Goal: Task Accomplishment & Management: Manage account settings

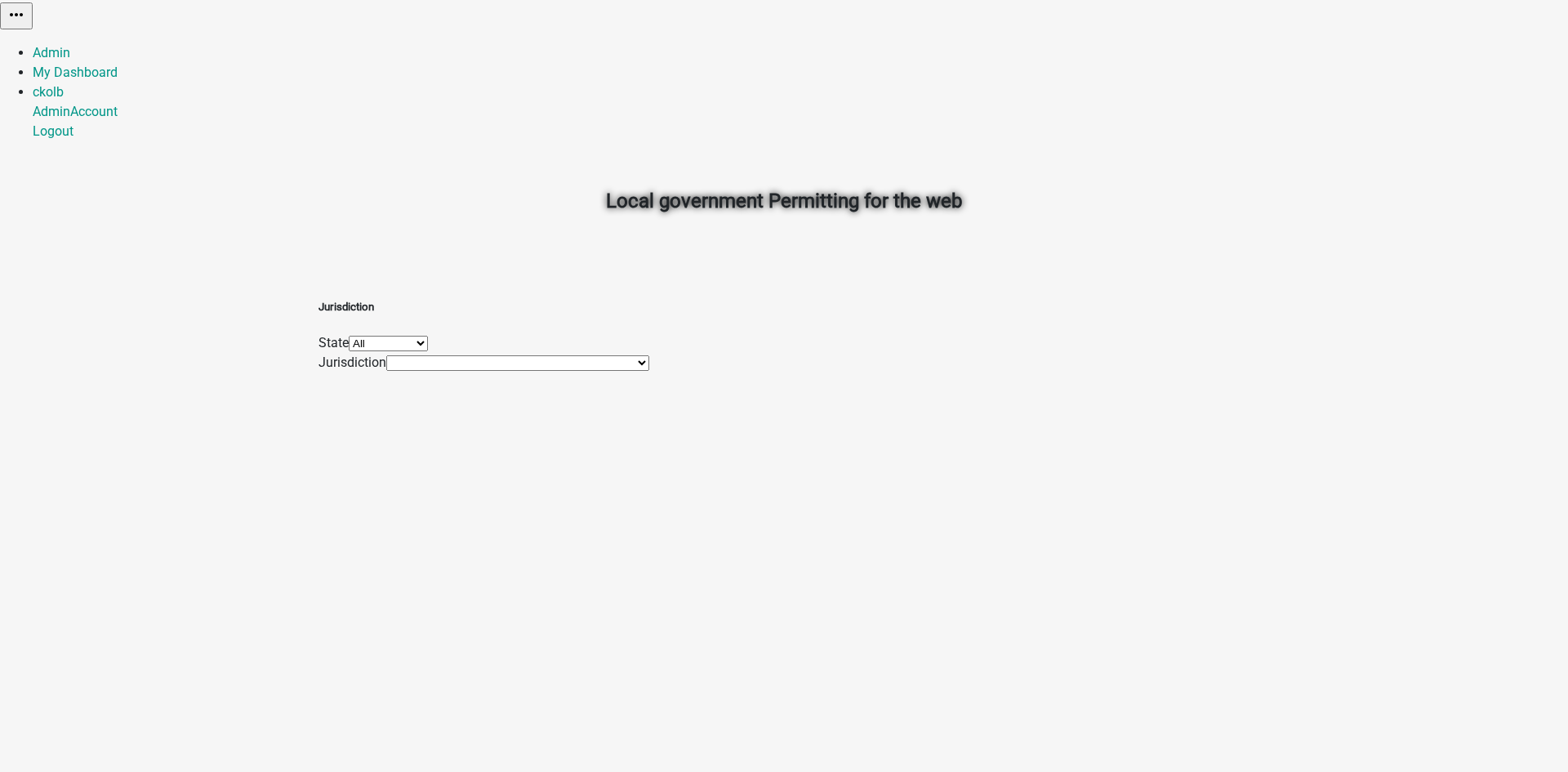
click at [1222, 188] on h2 "Local government Permitting for the web" at bounding box center [783, 200] width 906 height 29
click at [70, 45] on link "Admin" at bounding box center [52, 53] width 38 height 16
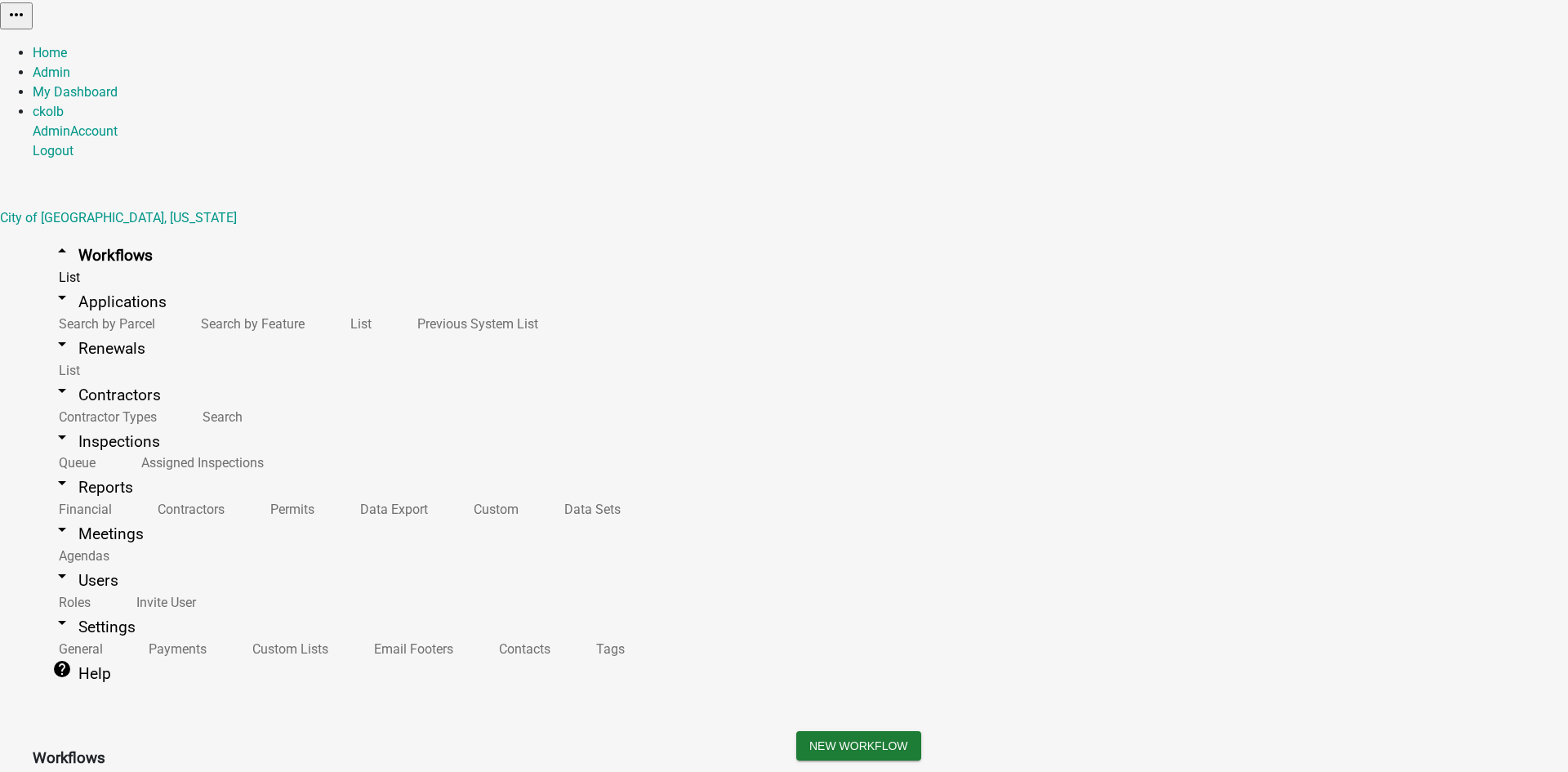
click at [1220, 50] on button "Publish" at bounding box center [1195, 41] width 49 height 17
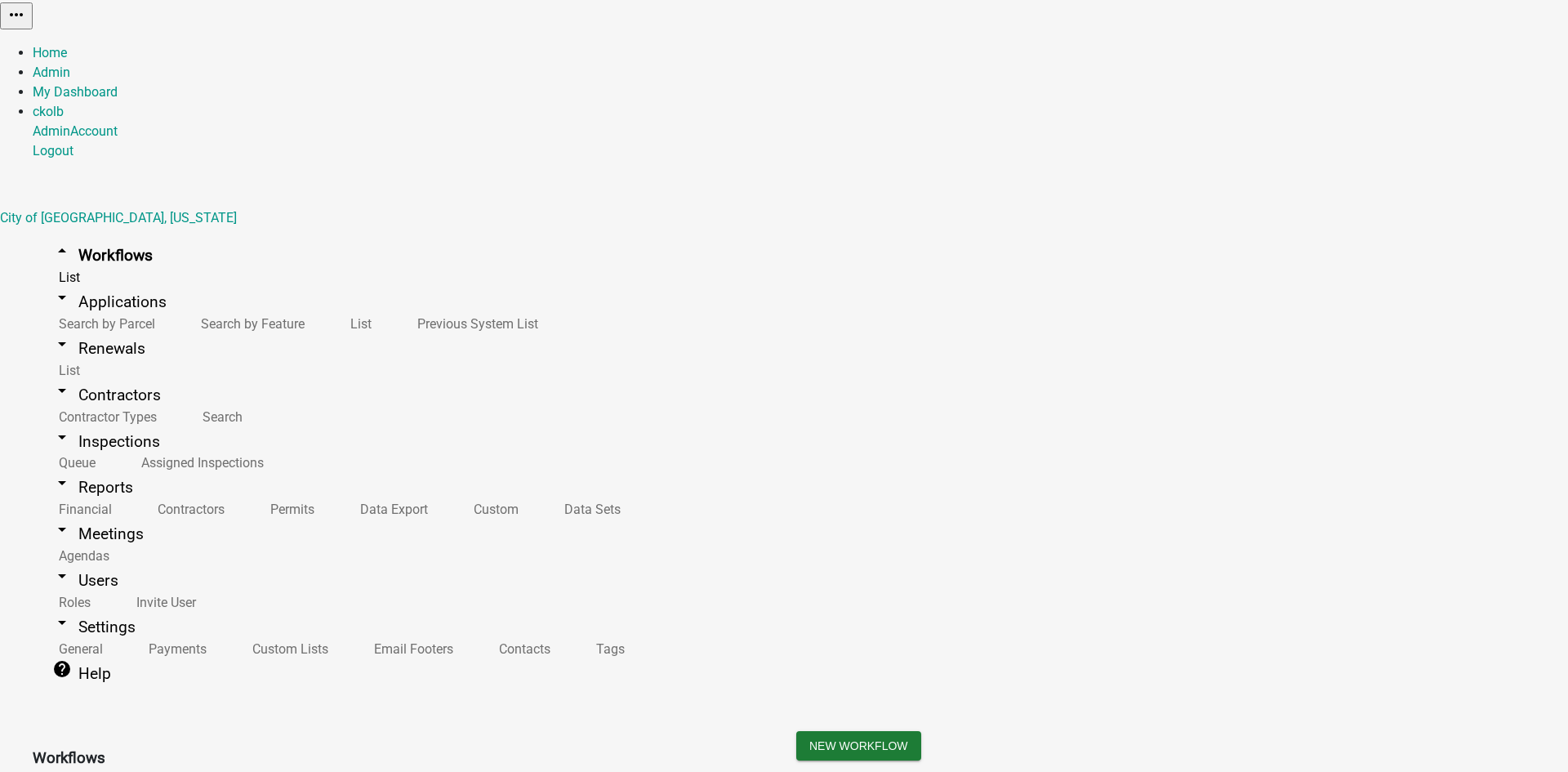
drag, startPoint x: 574, startPoint y: 162, endPoint x: 442, endPoint y: 166, distance: 132.1
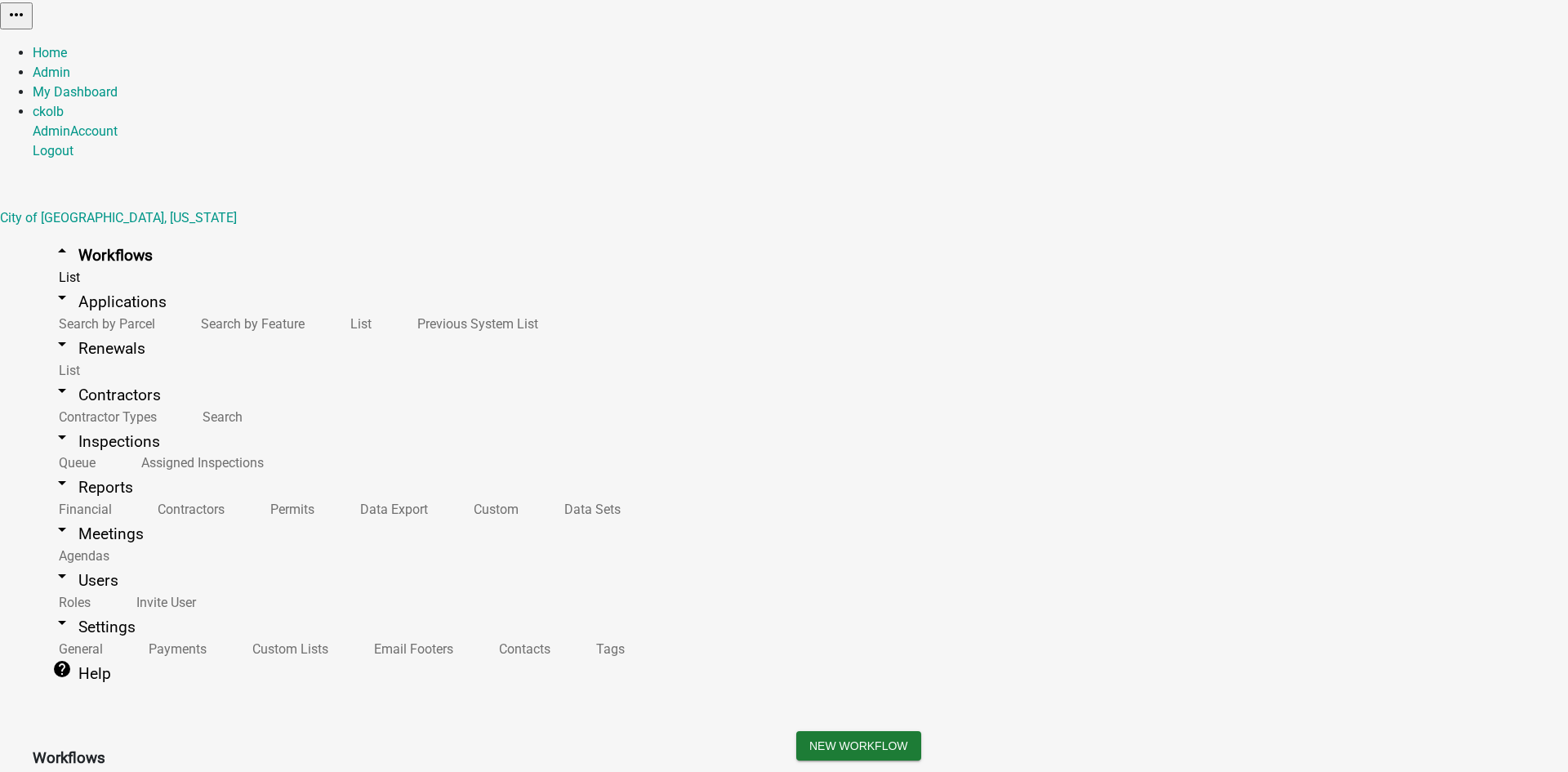
type textarea "not sure"
click at [1220, 50] on button "Publish" at bounding box center [1195, 41] width 49 height 17
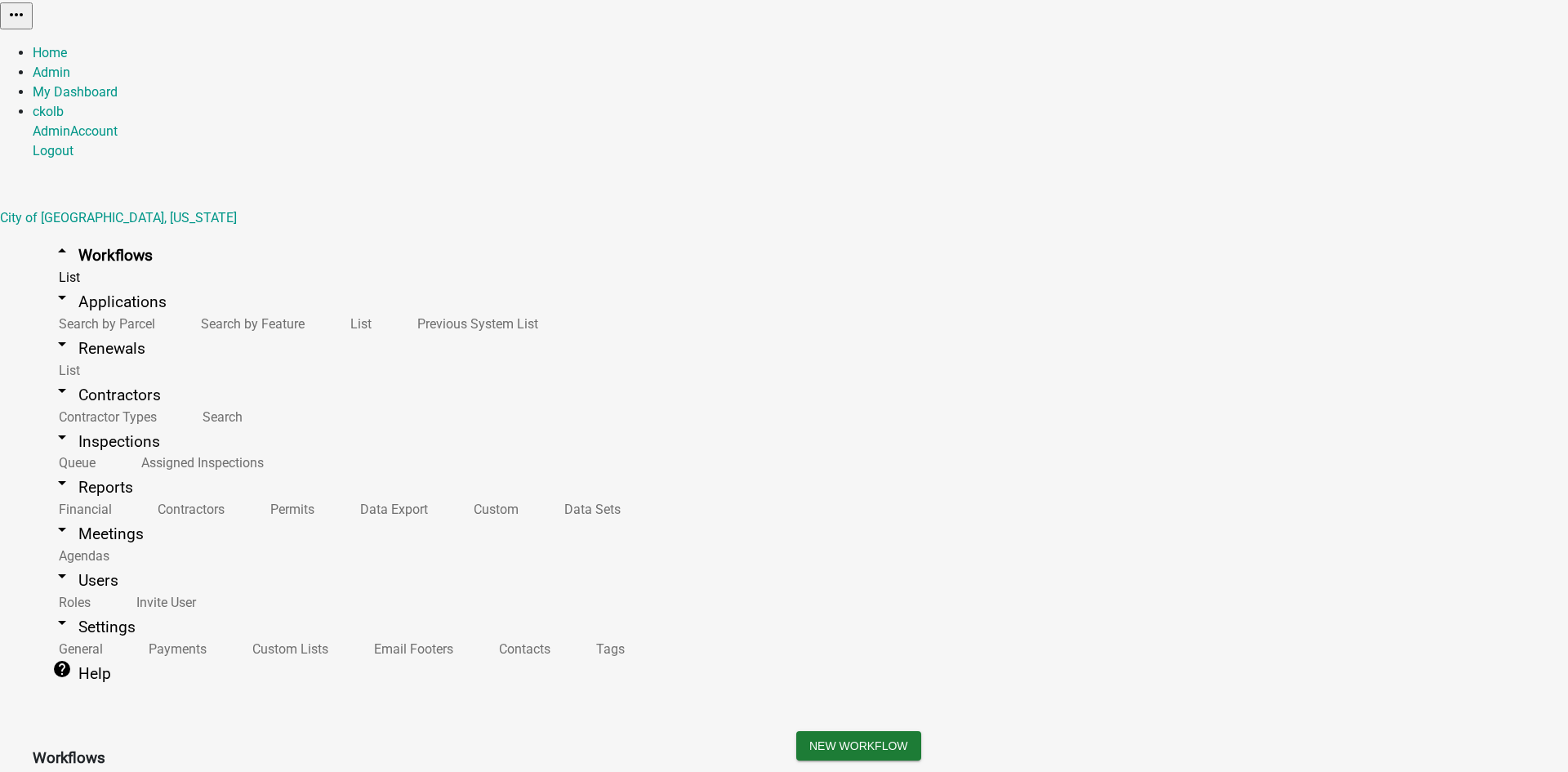
paste textarea "not sure"
type textarea "not sure"
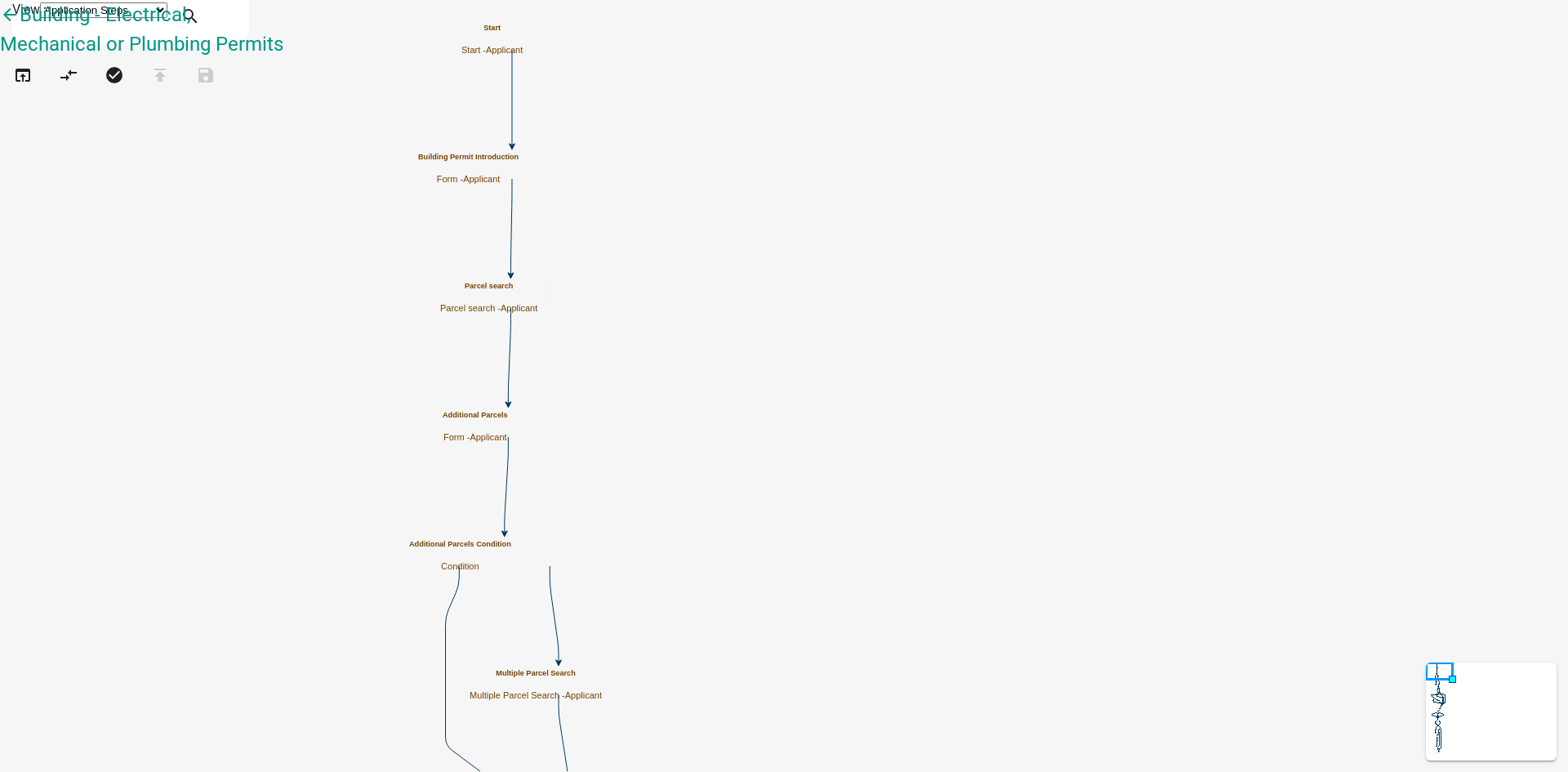
click at [518, 175] on p "Form - Applicant" at bounding box center [468, 178] width 100 height 10
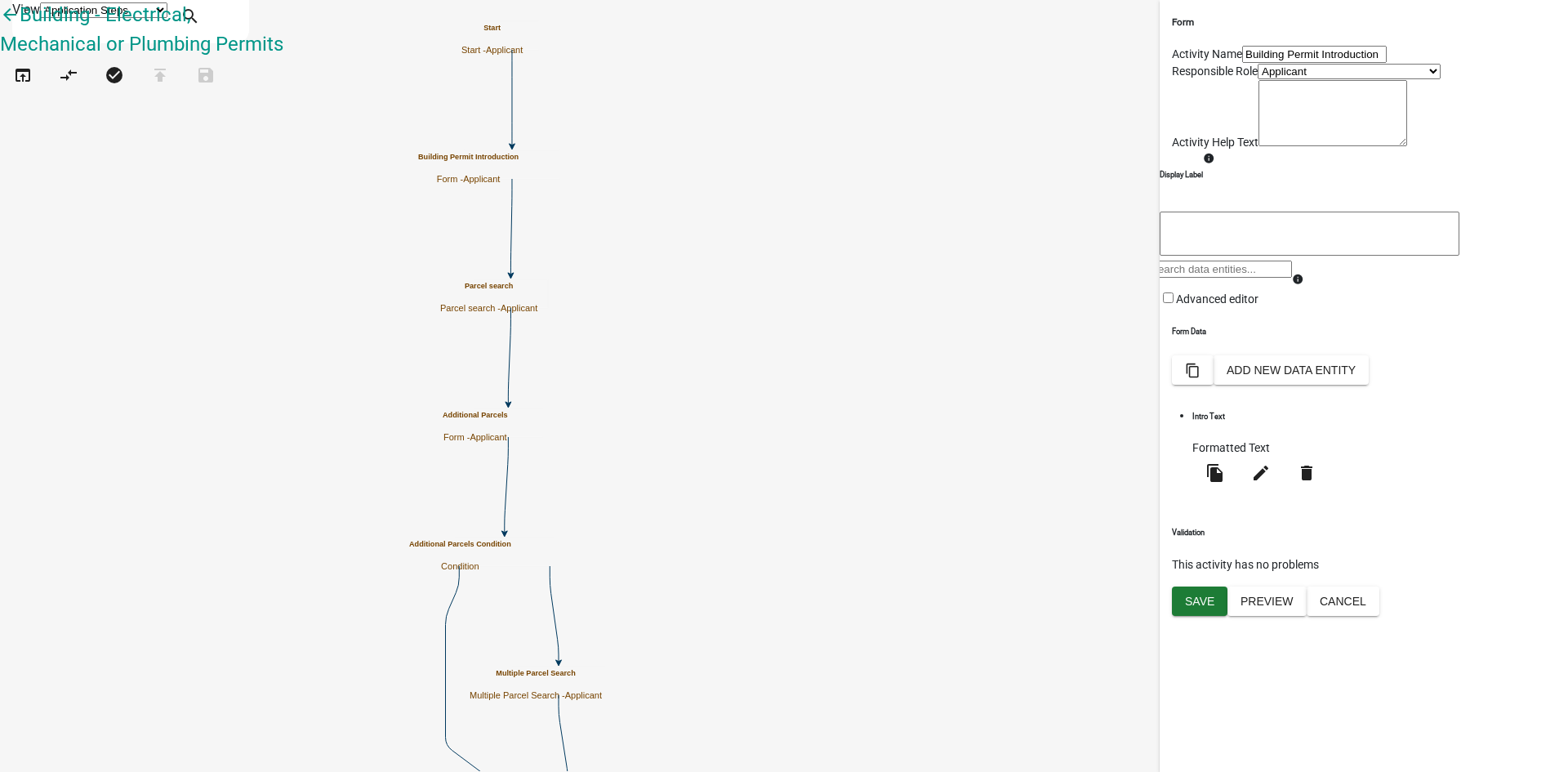
click at [1253, 498] on li "Intro Text Formatted Text file_copy edit delete" at bounding box center [1261, 452] width 137 height 91
click at [1253, 483] on icon "edit" at bounding box center [1260, 472] width 20 height 20
select select "rich-text"
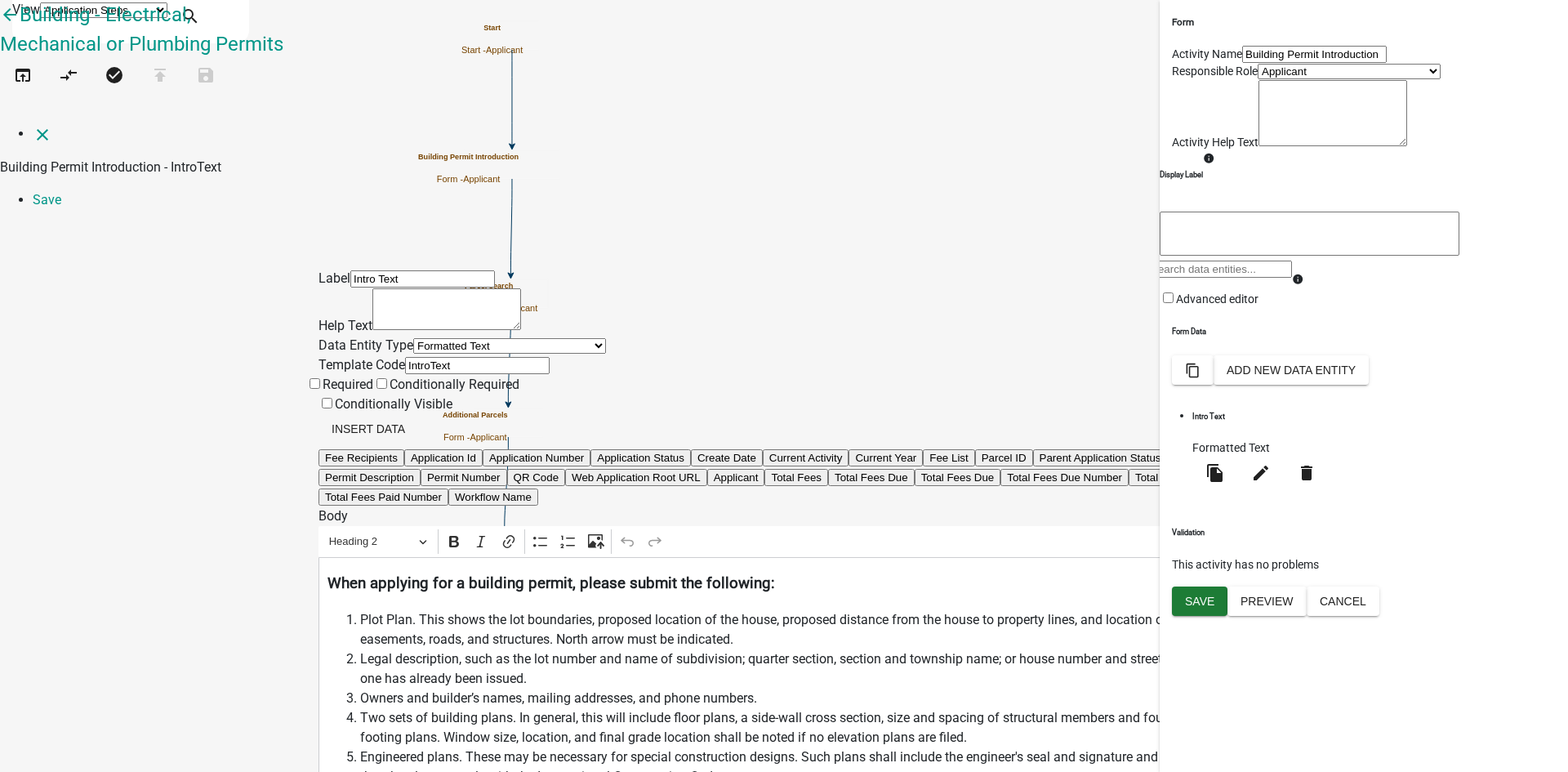
scroll to position [153, 0]
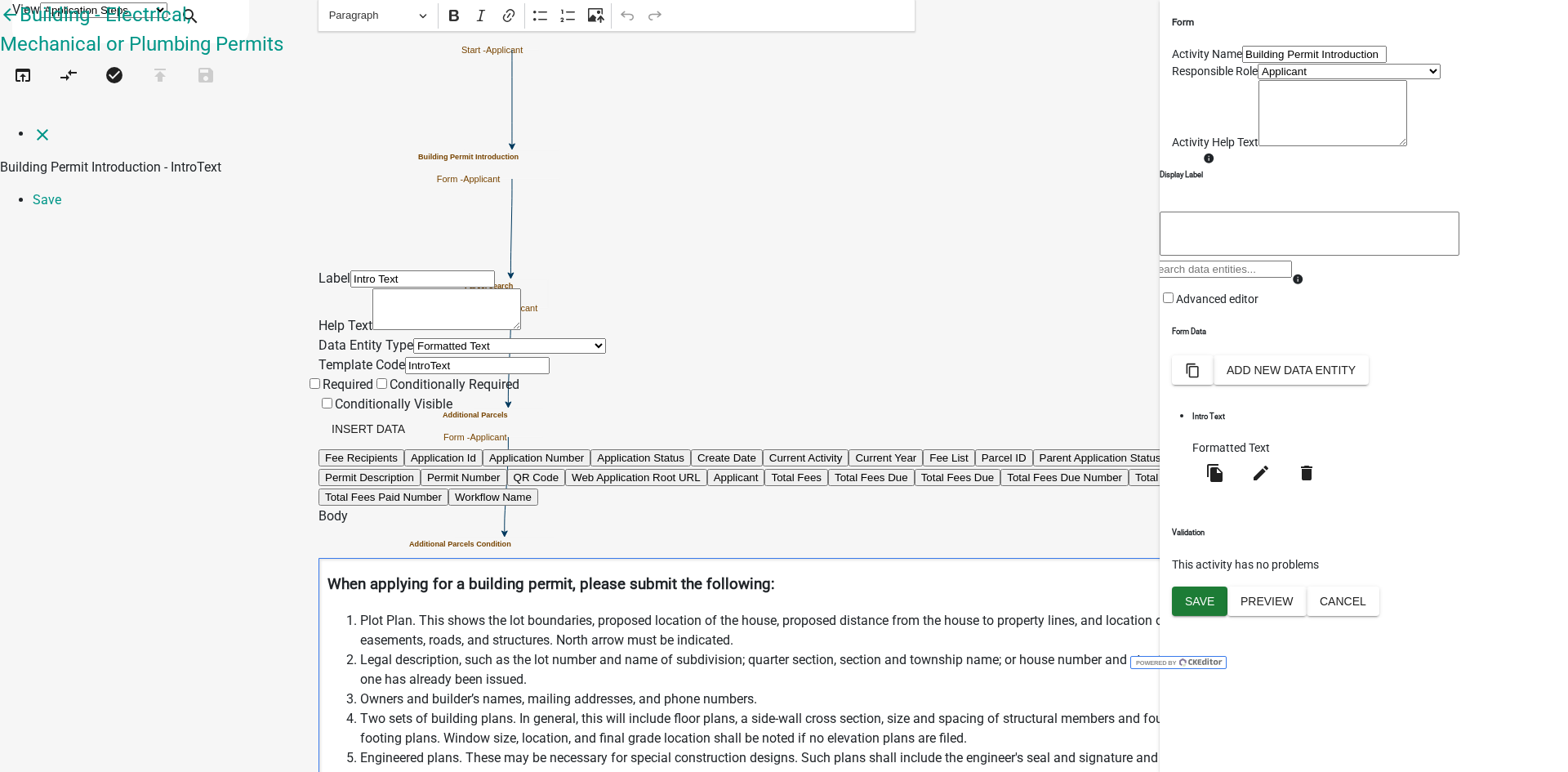
drag, startPoint x: 720, startPoint y: 510, endPoint x: 636, endPoint y: 508, distance: 84.0
drag, startPoint x: 709, startPoint y: 508, endPoint x: 646, endPoint y: 506, distance: 63.0
drag, startPoint x: 730, startPoint y: 509, endPoint x: 622, endPoint y: 508, distance: 108.0
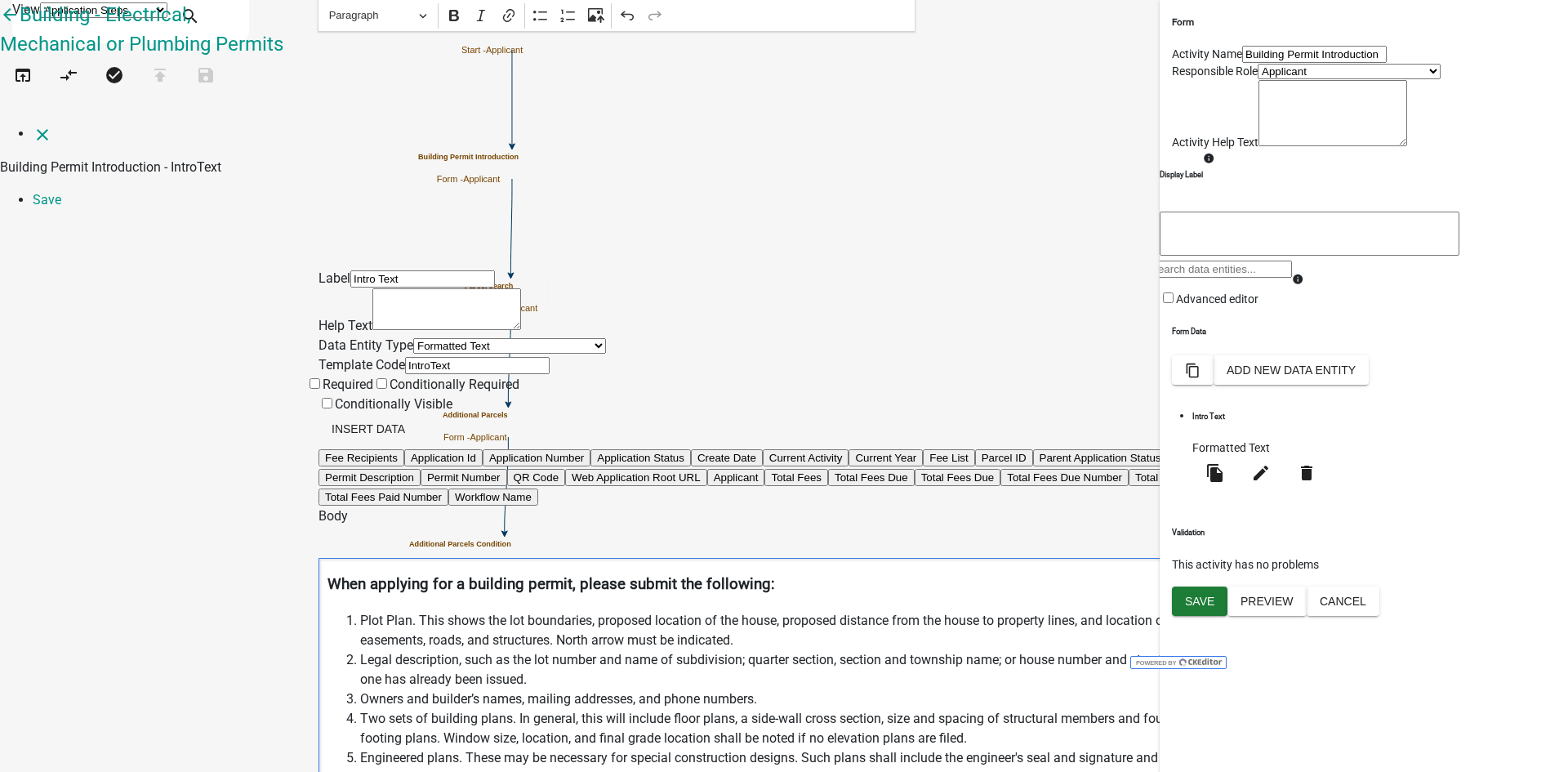
click at [622, 508] on div "Label Intro Text Help Text Data Entity Type Free Form Text Document Display Ent…" at bounding box center [783, 695] width 930 height 854
copy p "[GEOGRAPHIC_DATA], [GEOGRAPHIC_DATA]"
drag, startPoint x: 805, startPoint y: 573, endPoint x: 768, endPoint y: 565, distance: 37.9
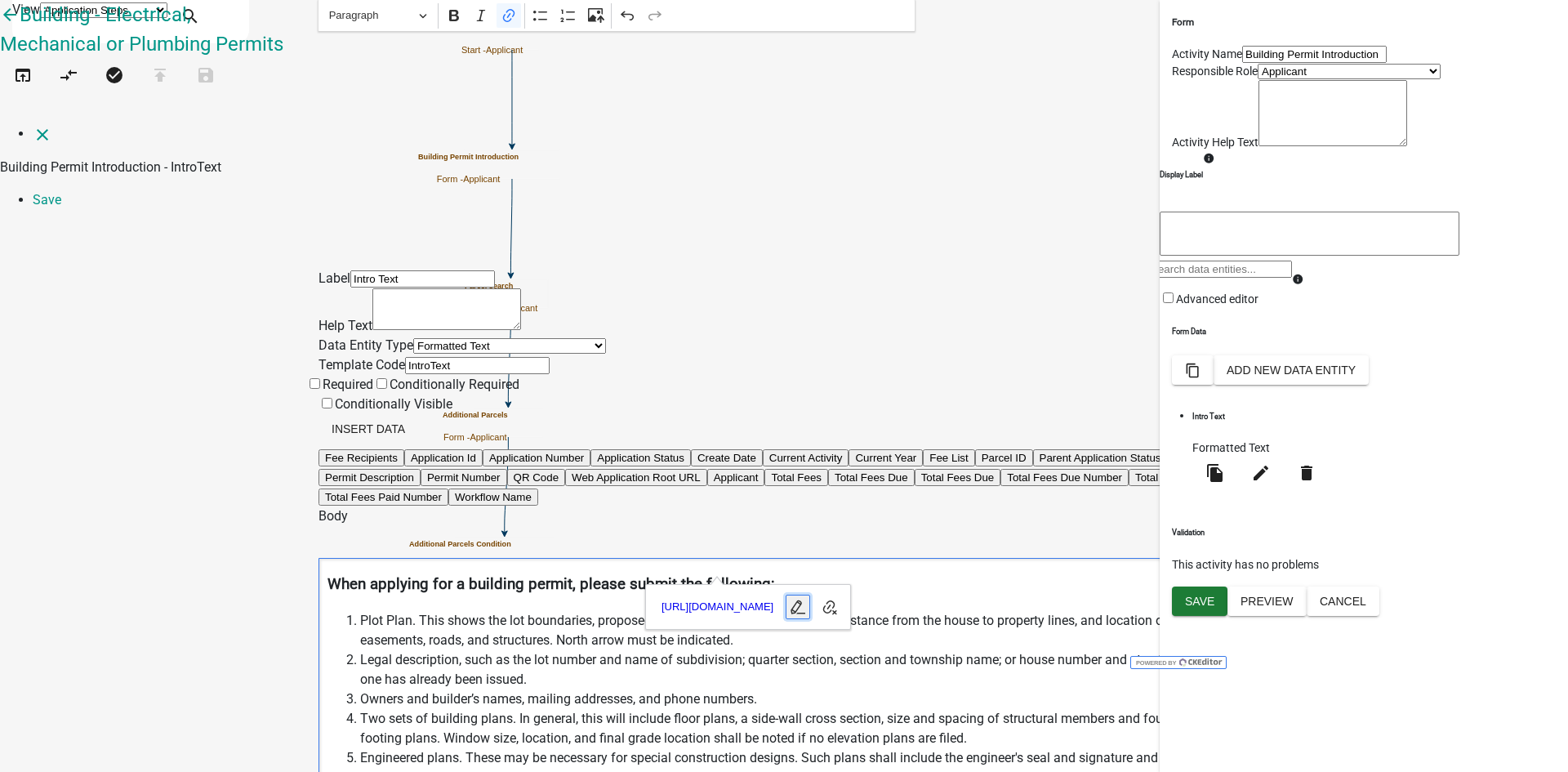
click at [806, 611] on icon "button" at bounding box center [797, 606] width 16 height 16
drag, startPoint x: 829, startPoint y: 605, endPoint x: 849, endPoint y: 604, distance: 20.0
click at [849, 604] on form "[URL][DOMAIN_NAME] Link URL Save Cancel" at bounding box center [783, 607] width 272 height 43
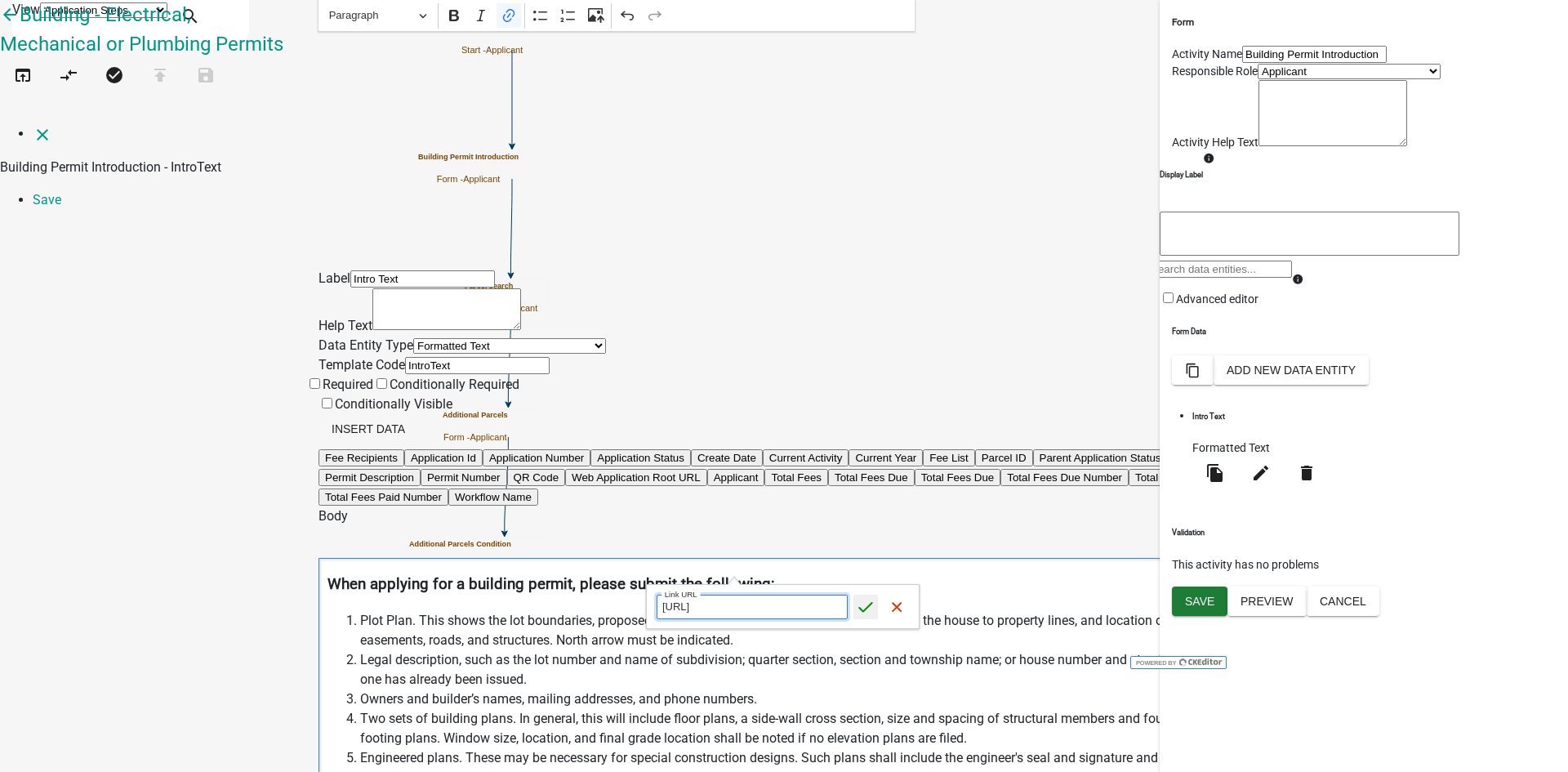
type input "[URL]"
click at [864, 610] on icon "submit" at bounding box center [866, 607] width 14 height 10
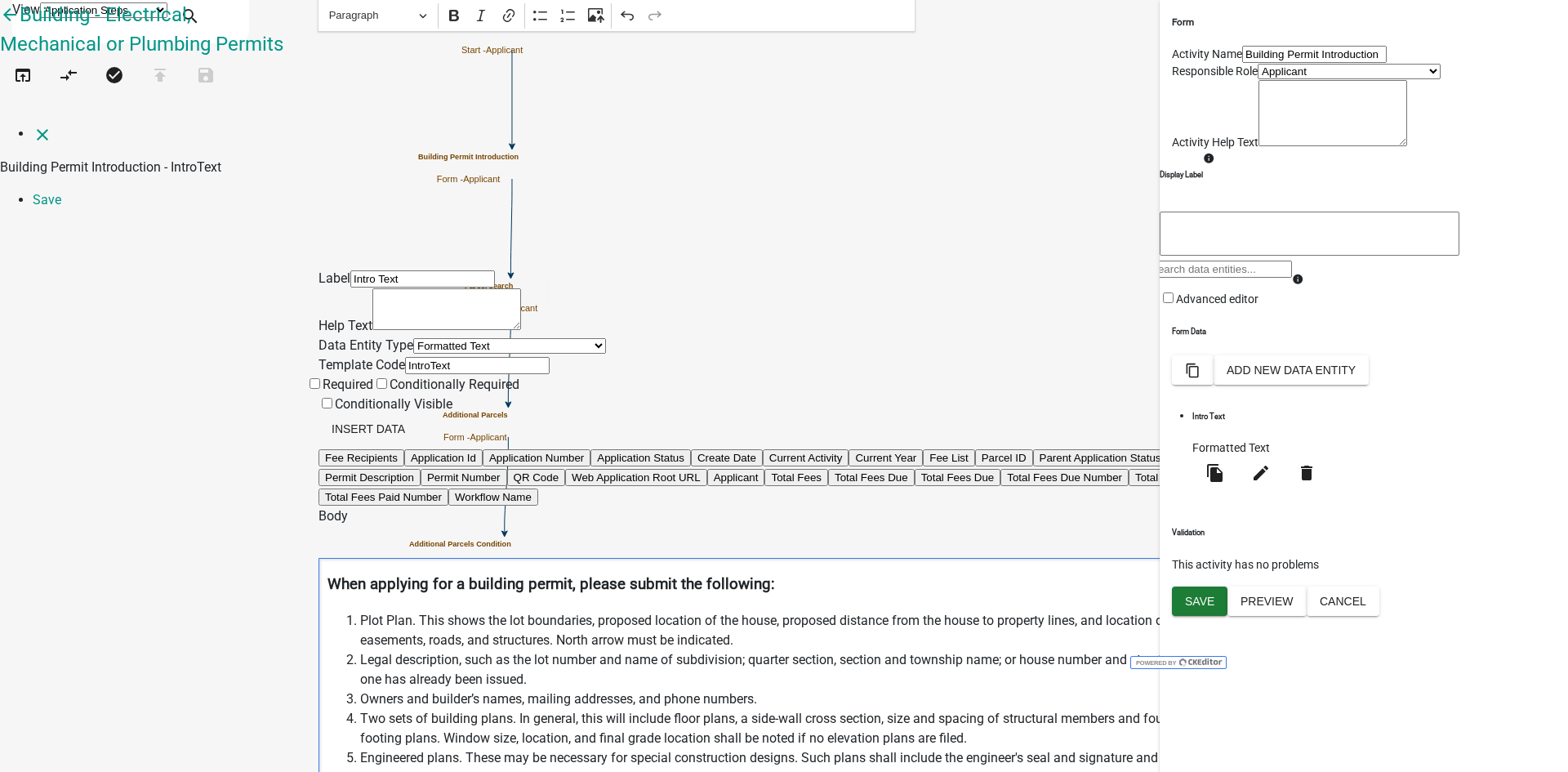
click at [61, 192] on link "Save" at bounding box center [47, 199] width 28 height 16
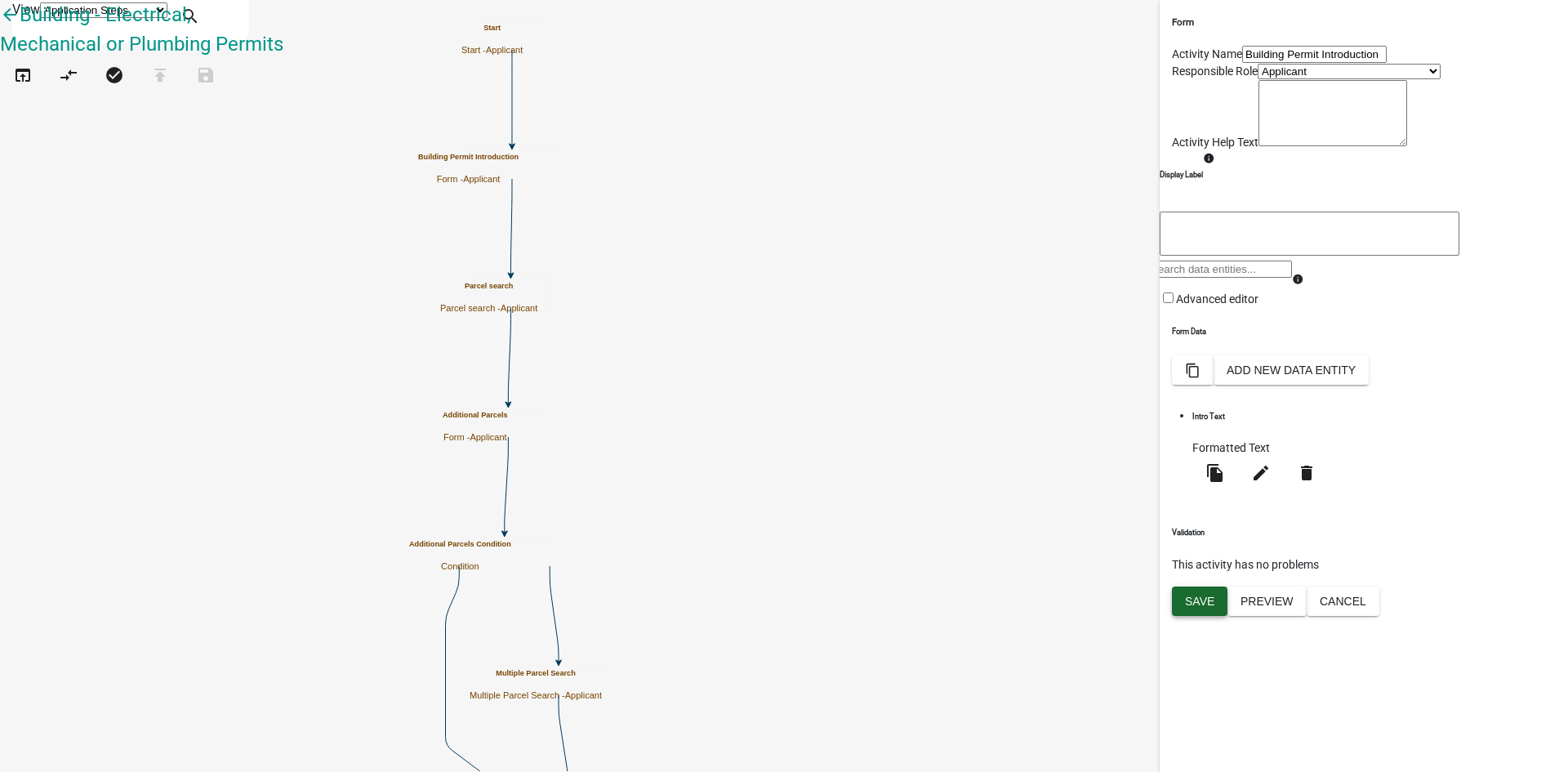
click at [1210, 616] on button "Save" at bounding box center [1199, 600] width 55 height 29
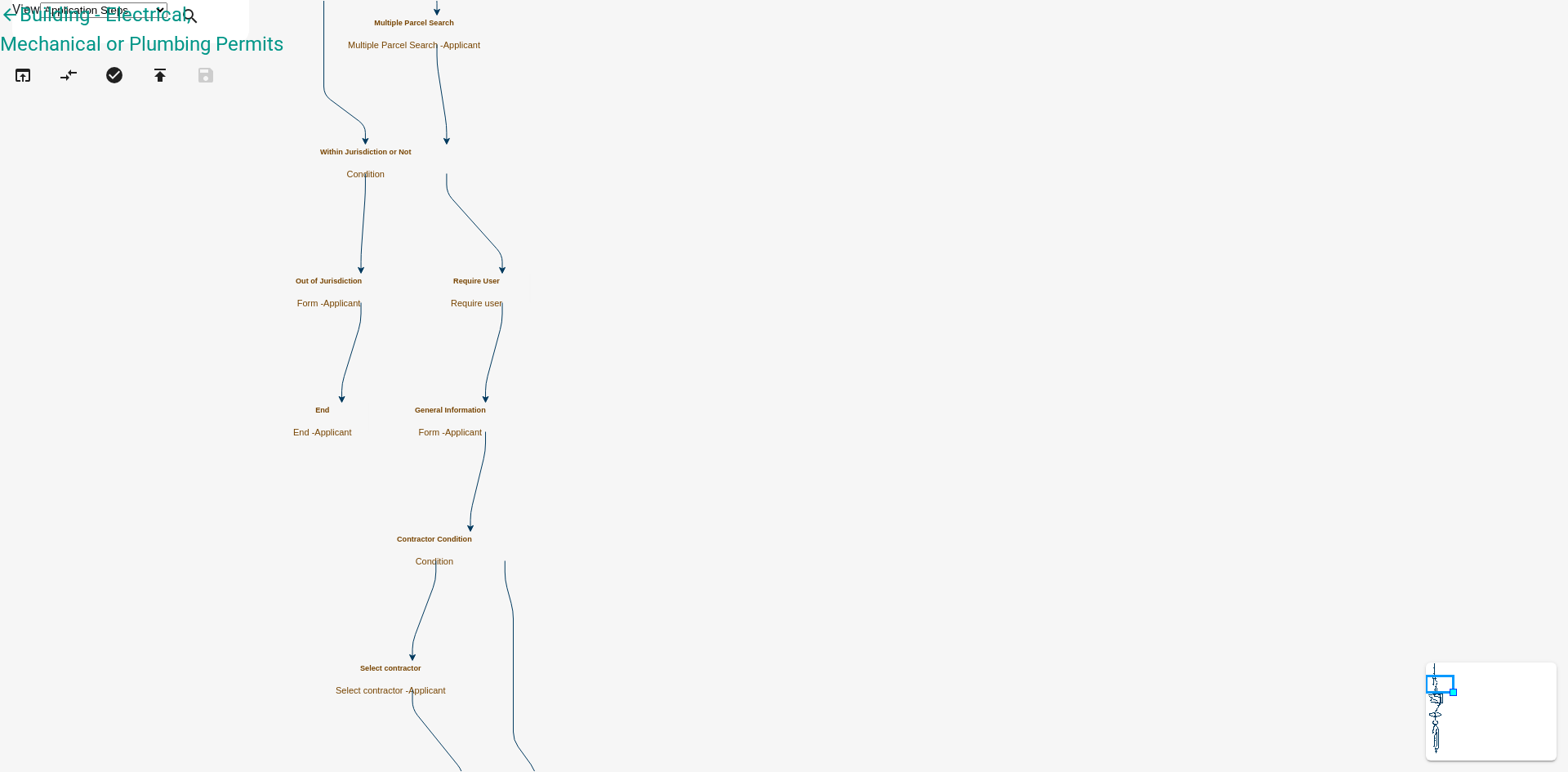
click at [361, 285] on h5 "Out of Jurisdiction" at bounding box center [329, 282] width 66 height 9
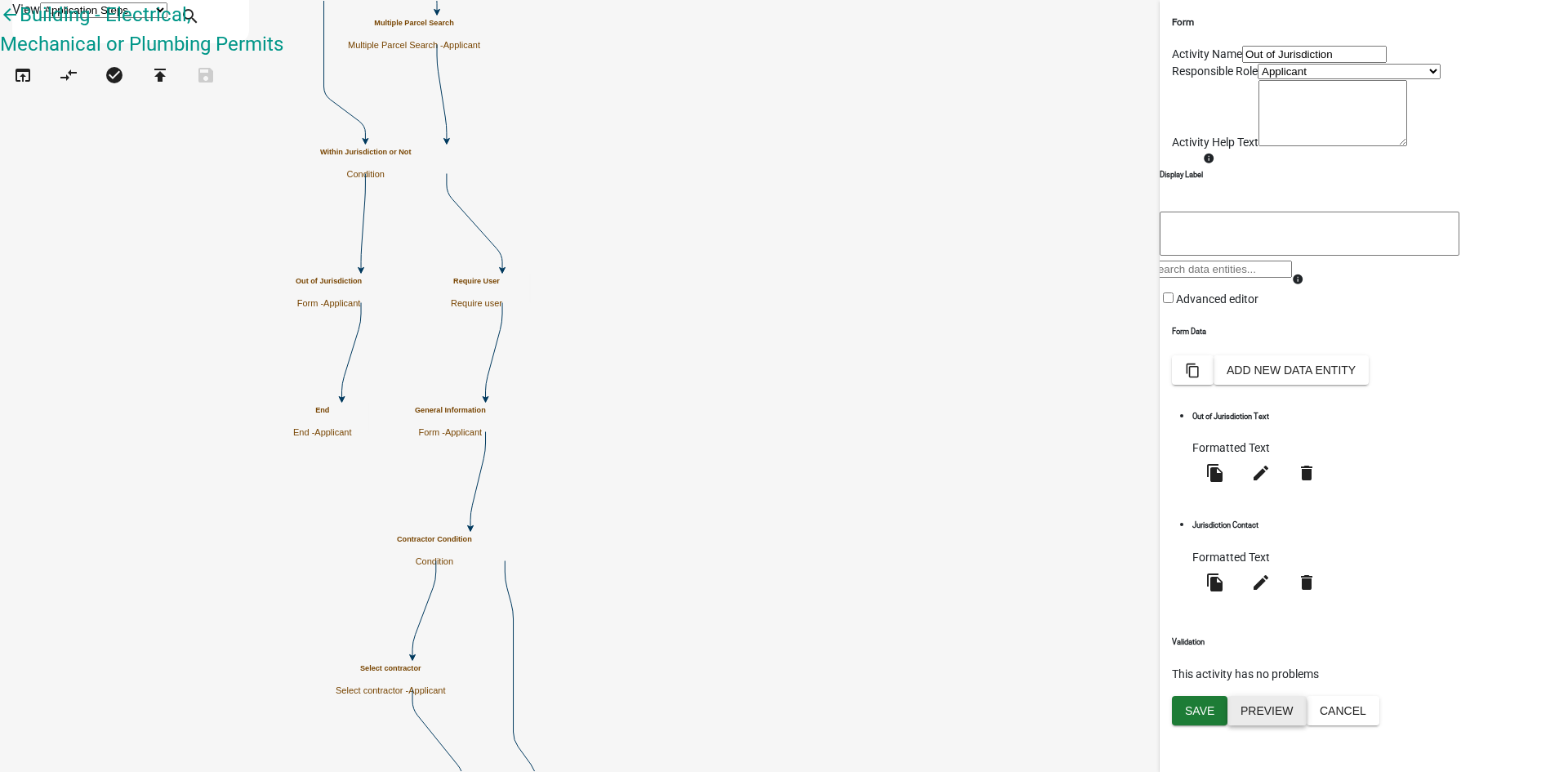
click at [1253, 617] on button "Preview" at bounding box center [1267, 710] width 79 height 29
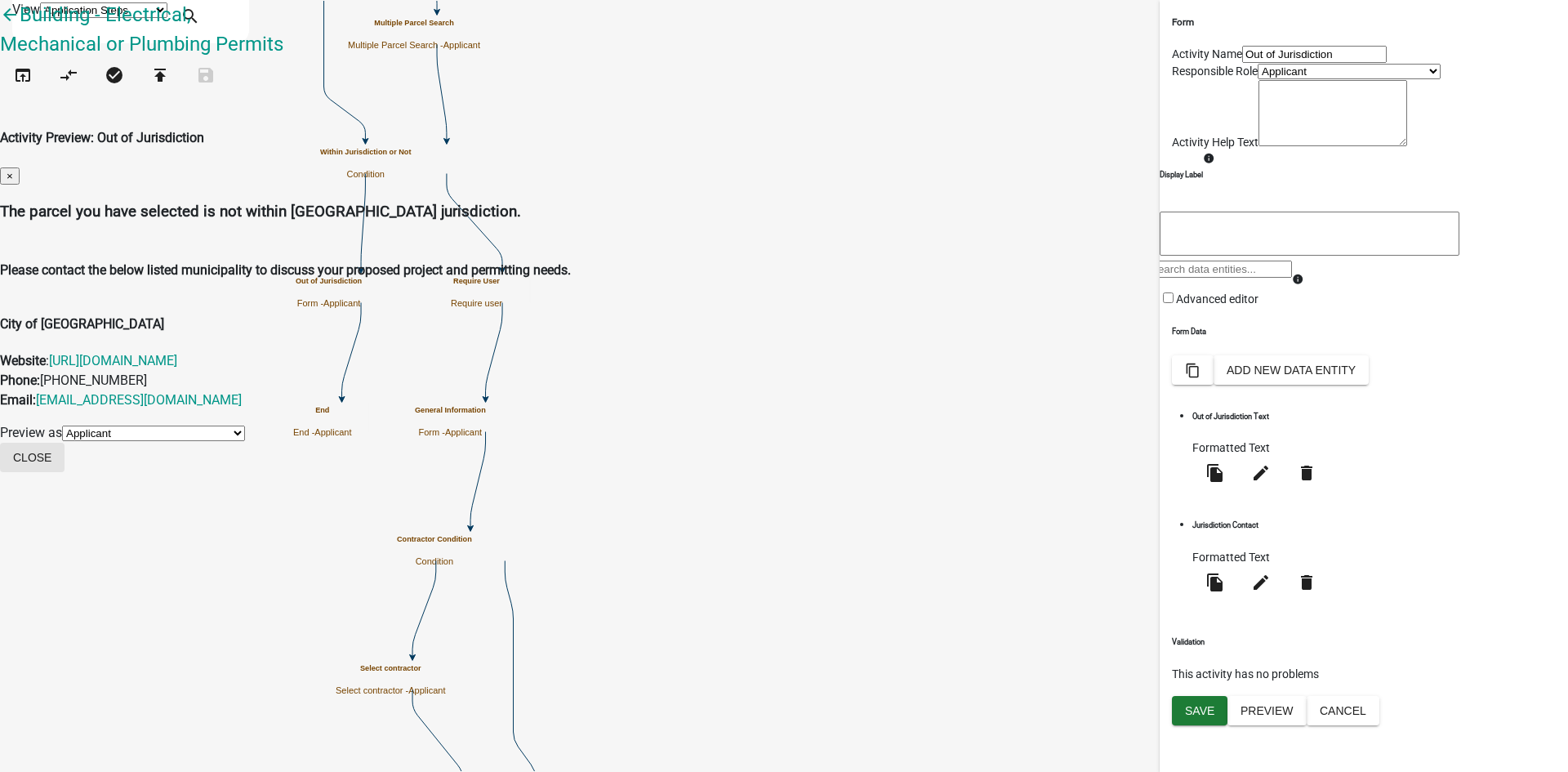
click at [65, 442] on button "Close" at bounding box center [32, 456] width 65 height 29
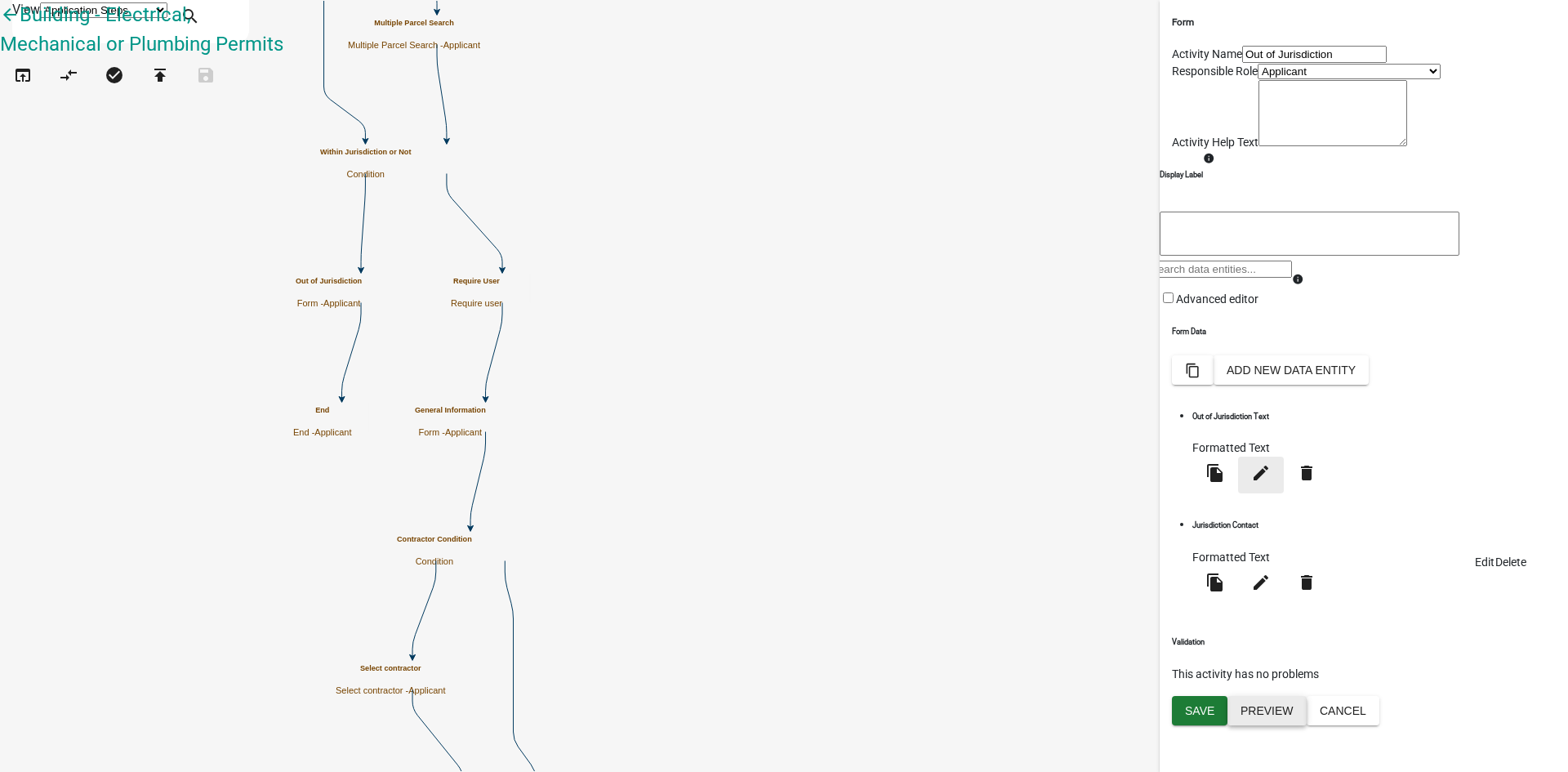
click at [1253, 483] on icon "edit" at bounding box center [1260, 472] width 20 height 20
select select "rich-text"
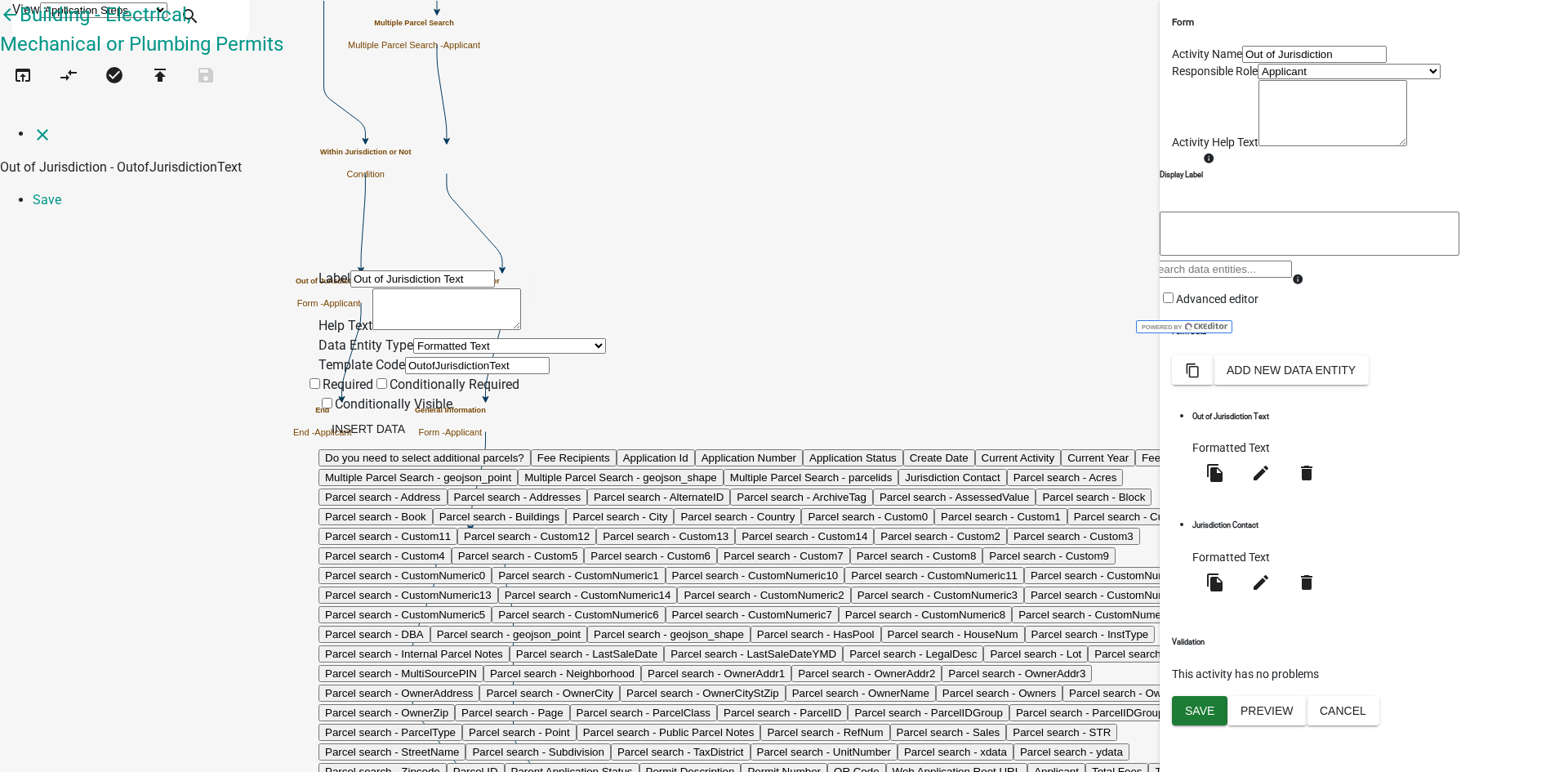
drag, startPoint x: 1080, startPoint y: 194, endPoint x: 1206, endPoint y: 195, distance: 126.0
click at [61, 192] on link "Save" at bounding box center [47, 199] width 28 height 16
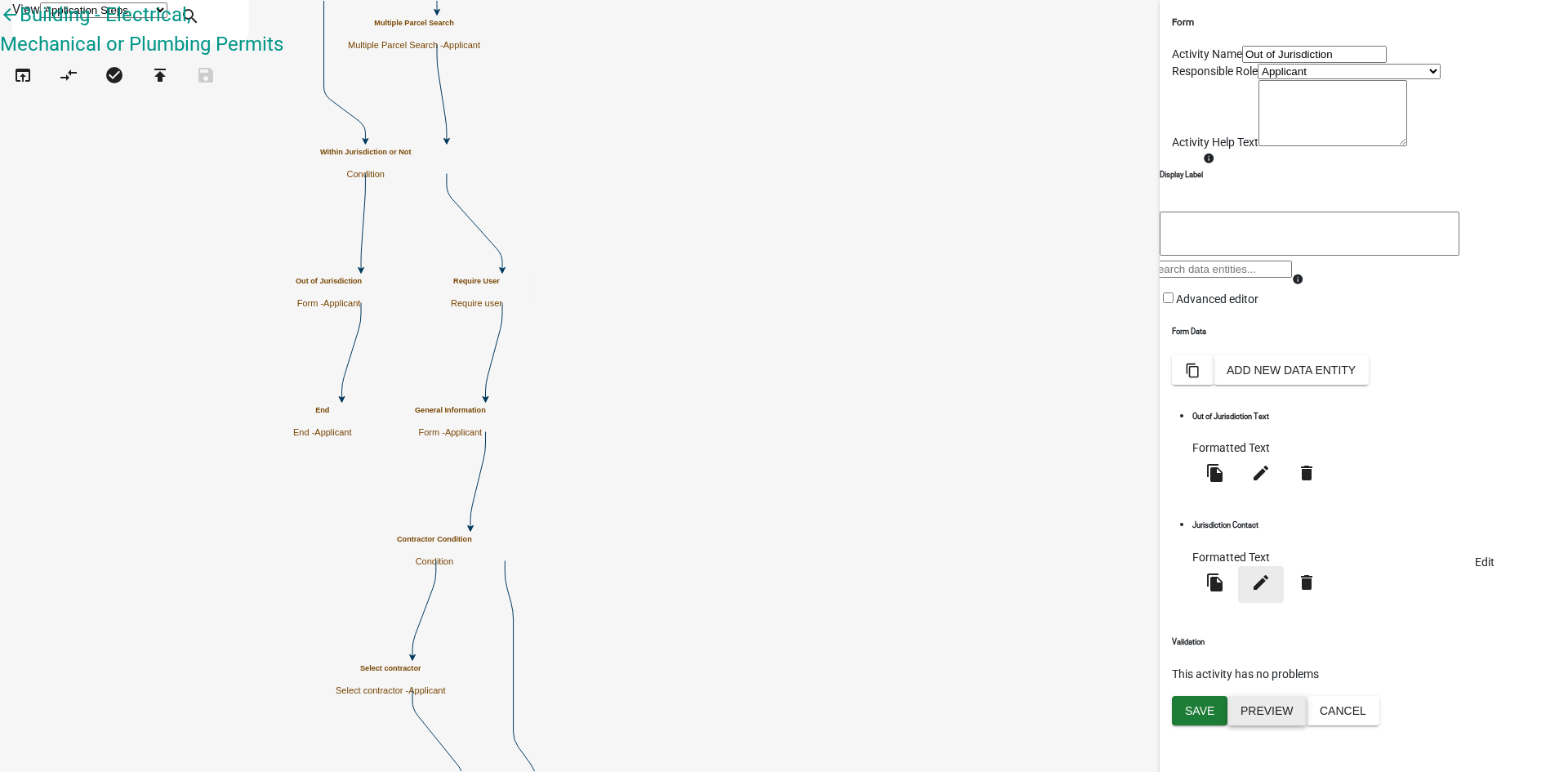
click at [1253, 592] on icon "edit" at bounding box center [1260, 582] width 20 height 20
select select "rich-text"
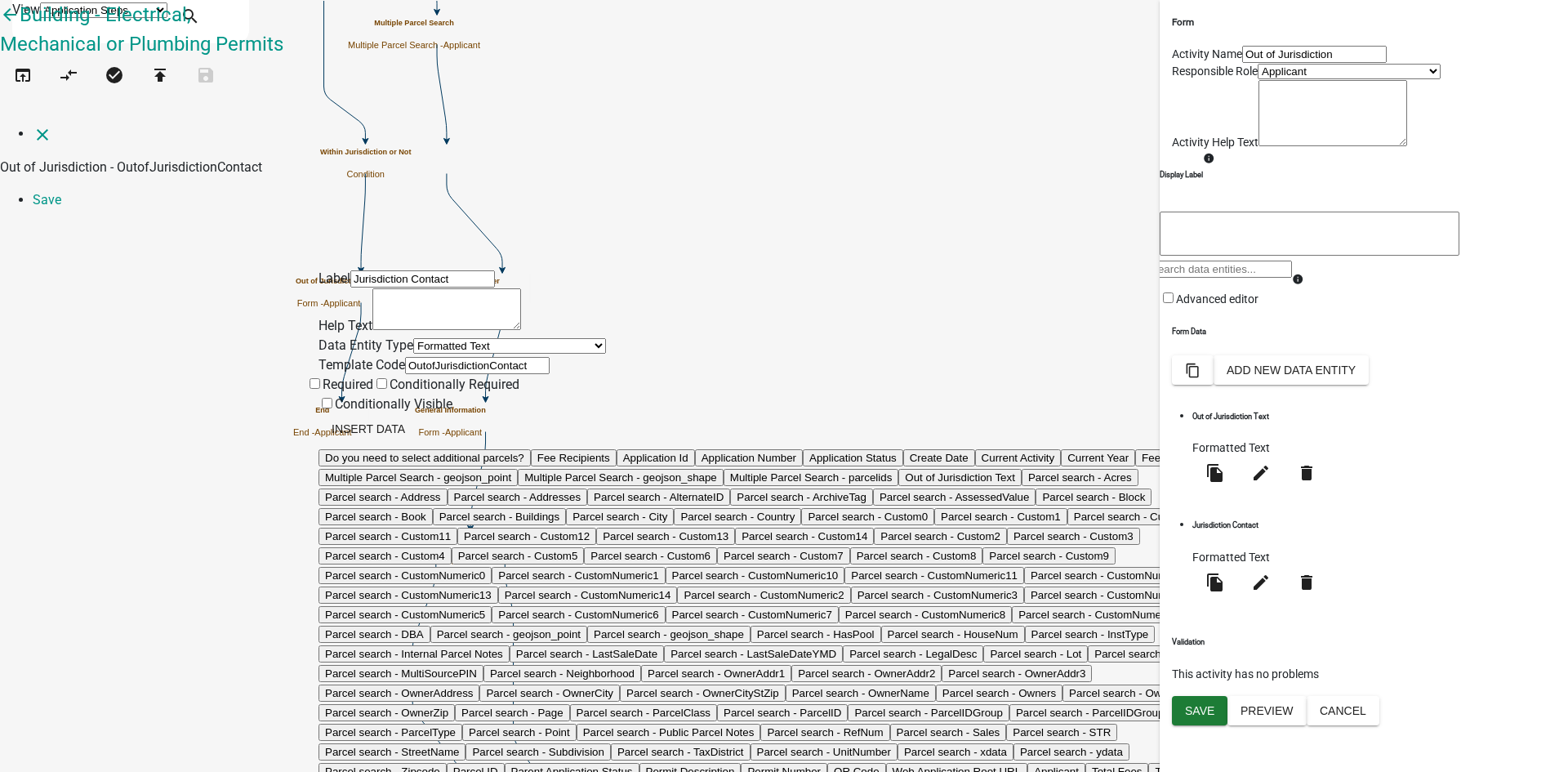
click at [999, 414] on div "Insert Data Do you need to select additional parcels? Fee Recipients Applicatio…" at bounding box center [783, 693] width 930 height 558
click at [864, 414] on div "Insert Data Do you need to select additional parcels? Fee Recipients Applicatio…" at bounding box center [783, 693] width 930 height 558
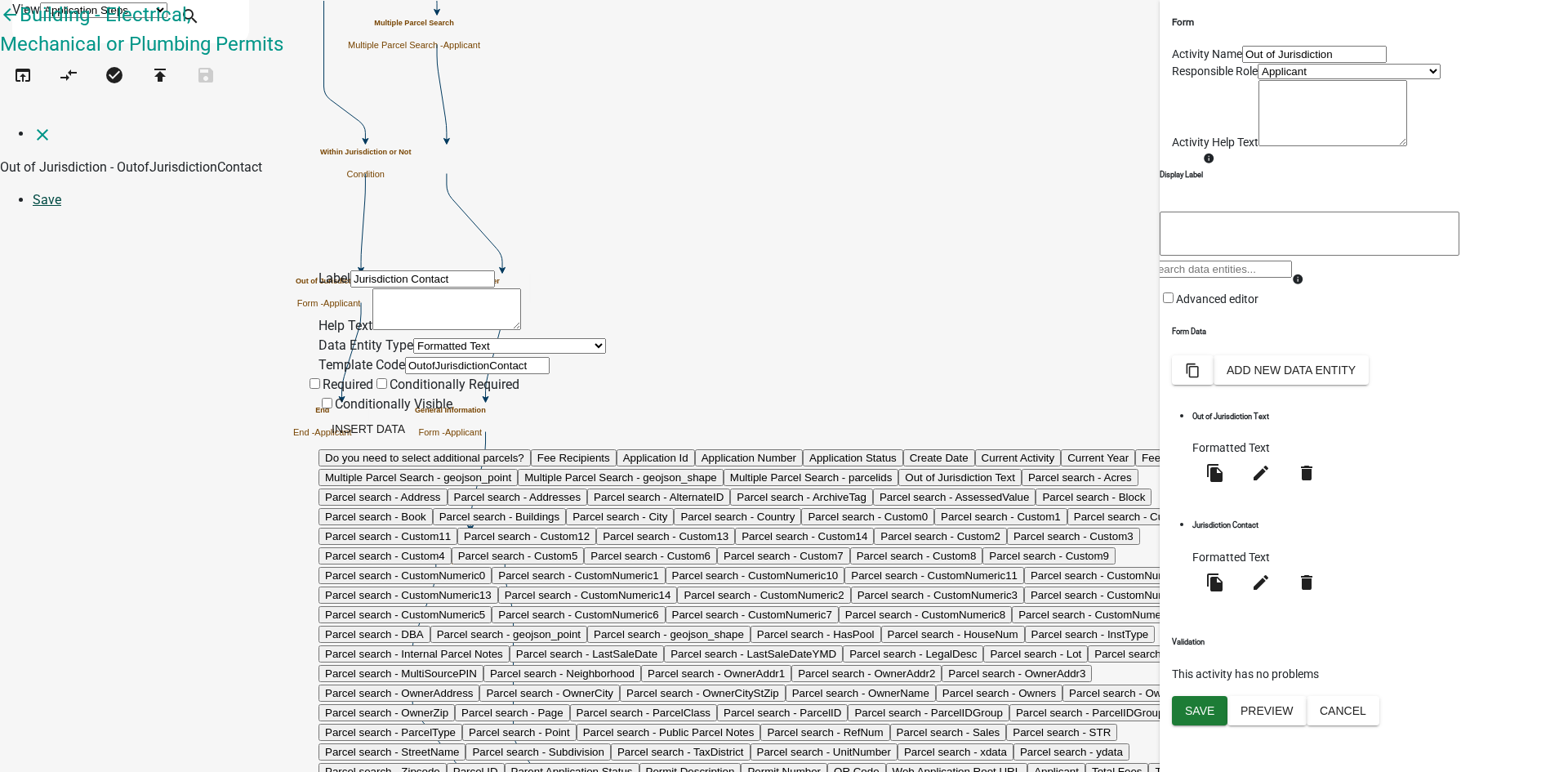
click at [61, 192] on link "Save" at bounding box center [47, 199] width 28 height 16
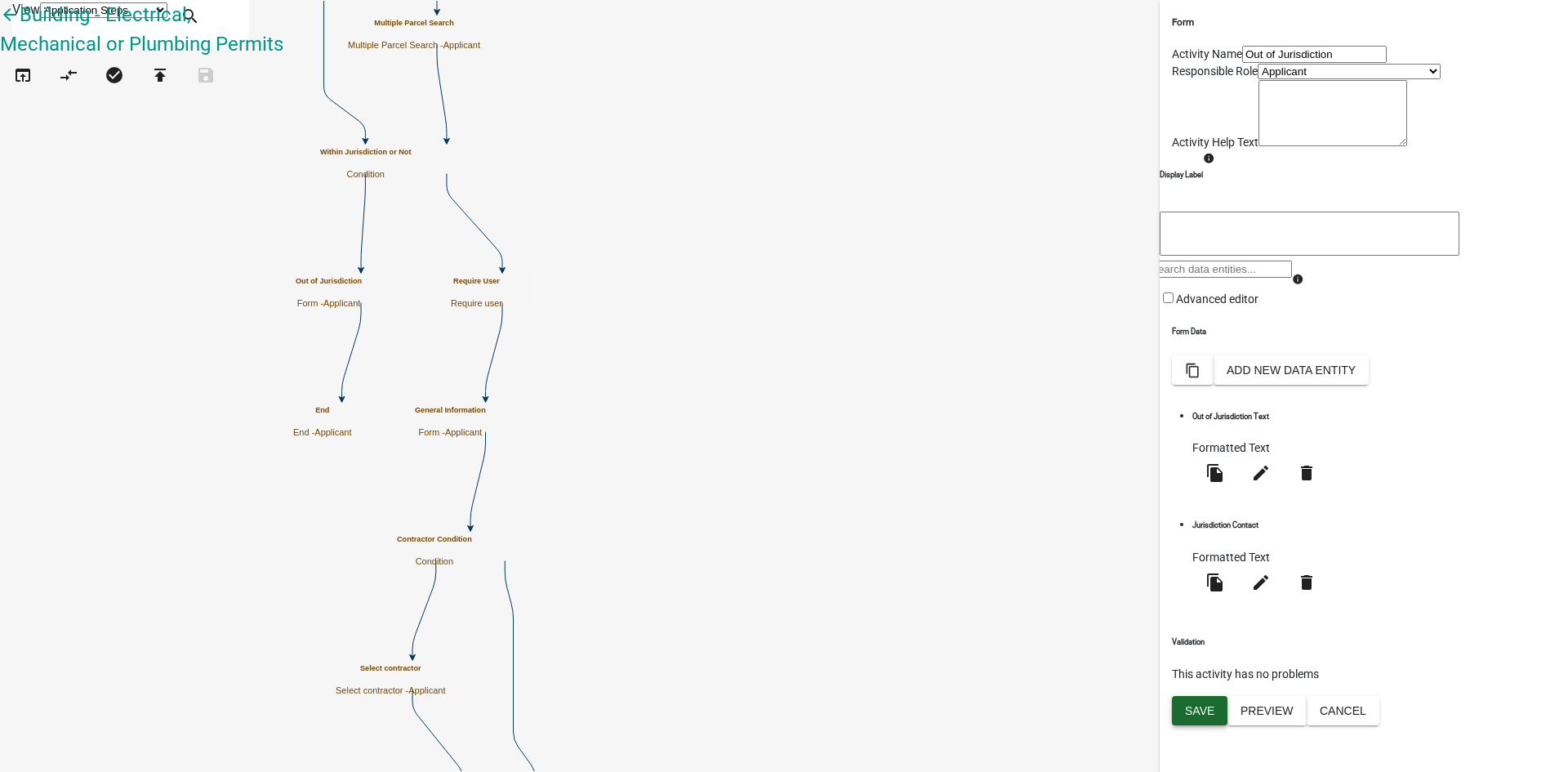
click at [1199, 617] on span "Save" at bounding box center [1199, 710] width 29 height 13
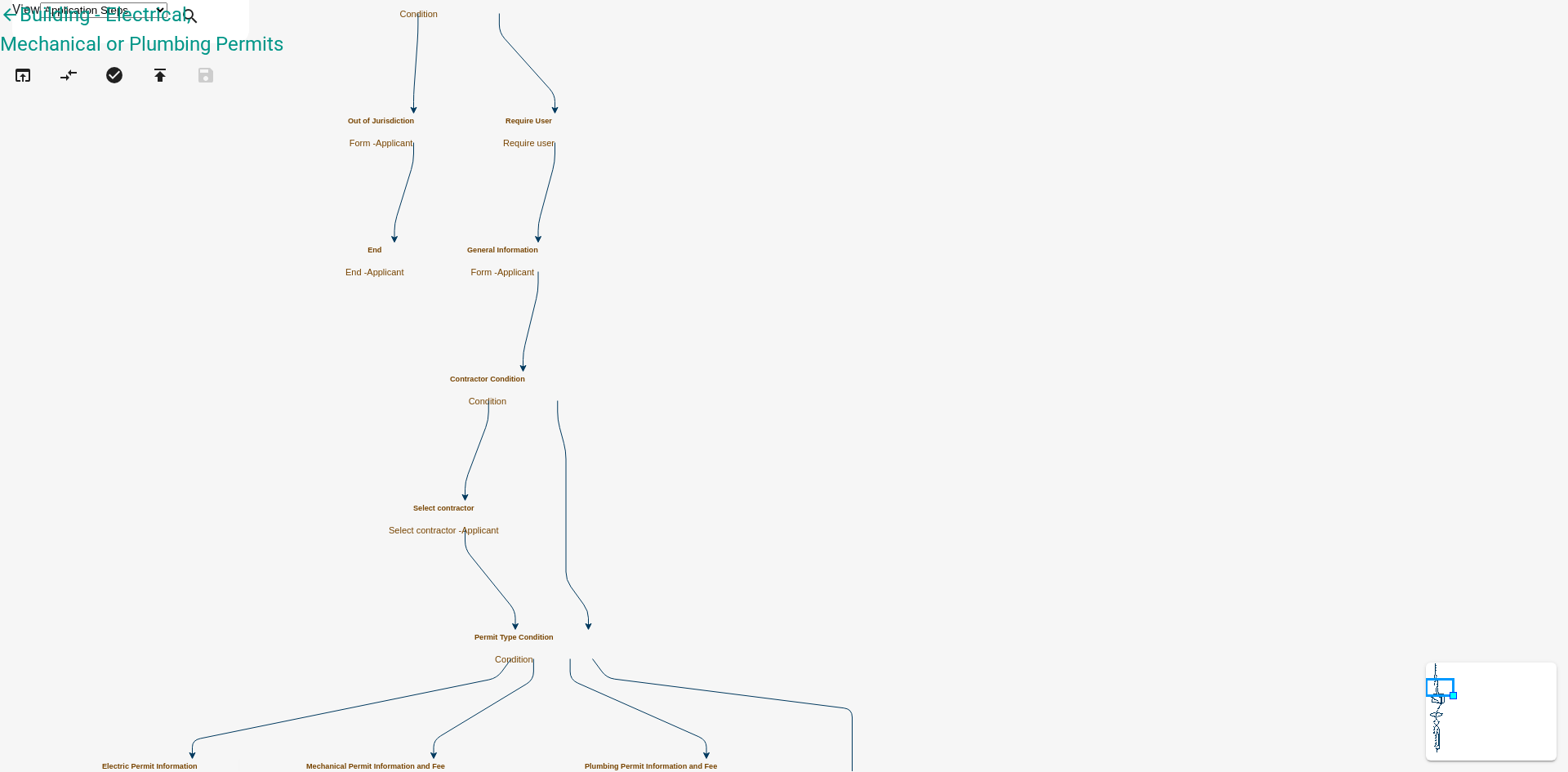
click at [525, 396] on p "Condition" at bounding box center [487, 401] width 75 height 10
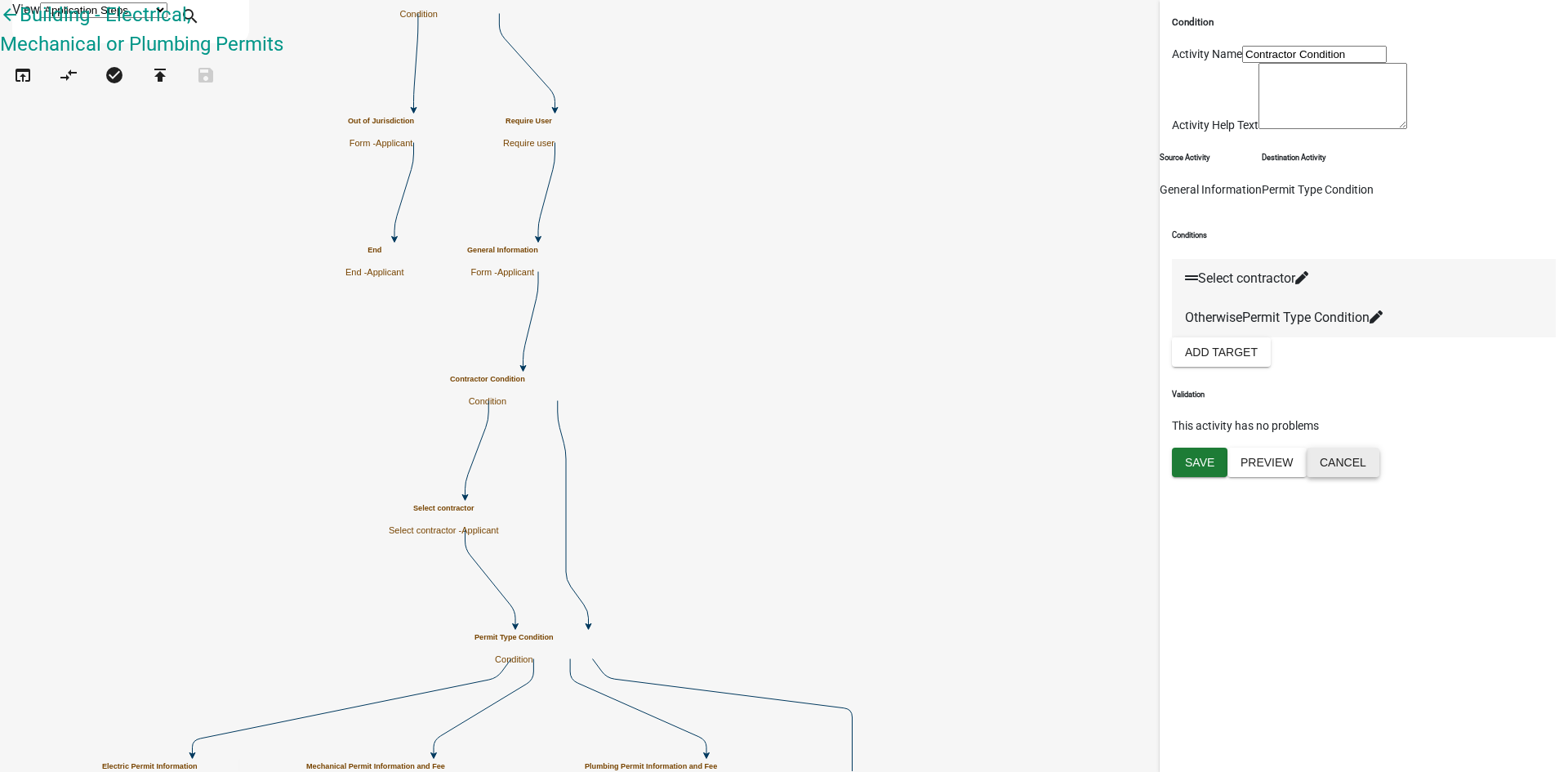
drag, startPoint x: 1544, startPoint y: 736, endPoint x: 1494, endPoint y: 736, distance: 50.0
click at [1253, 477] on button "Cancel" at bounding box center [1342, 462] width 72 height 29
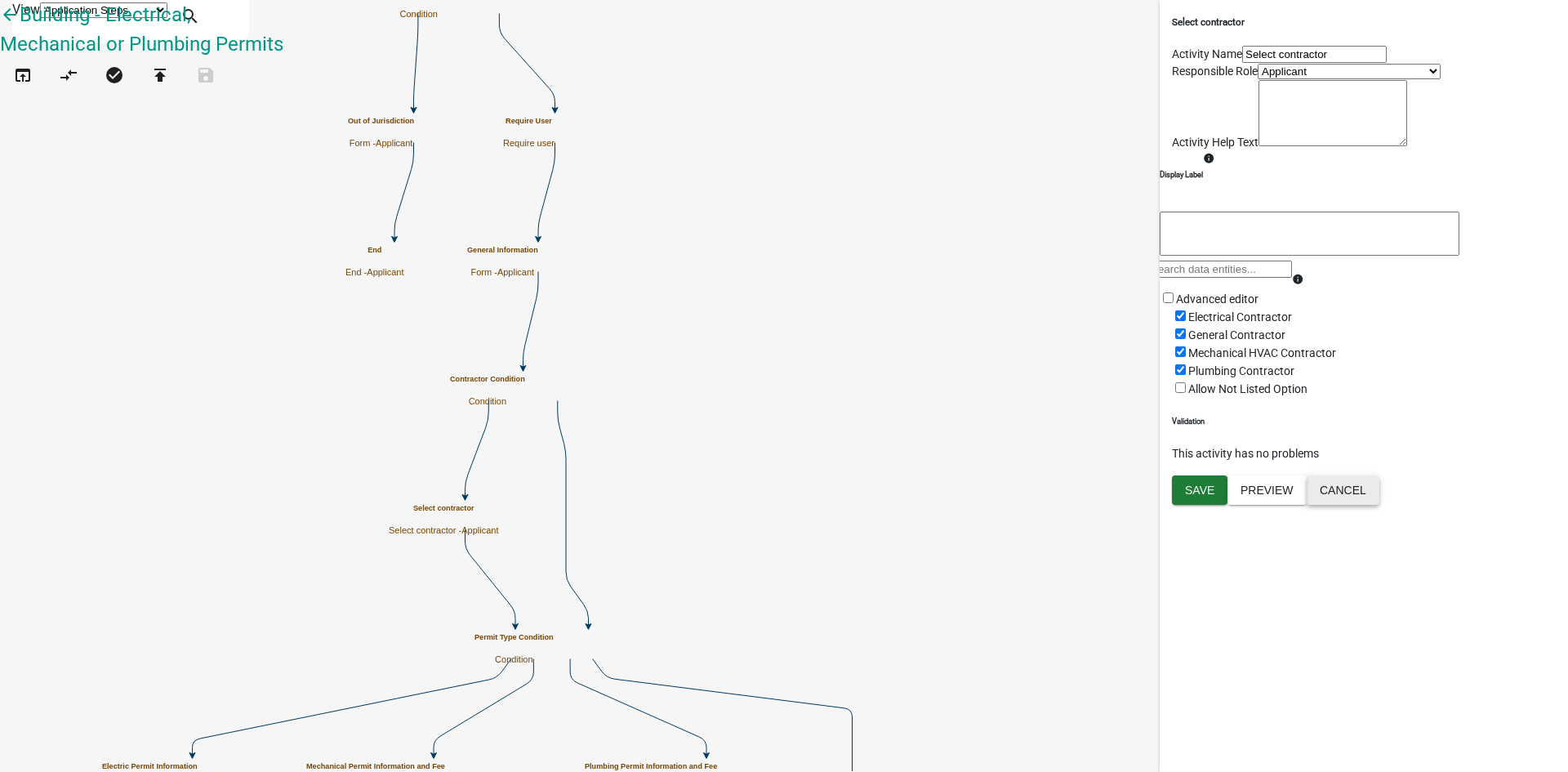
click at [1253, 504] on button "Cancel" at bounding box center [1342, 489] width 72 height 29
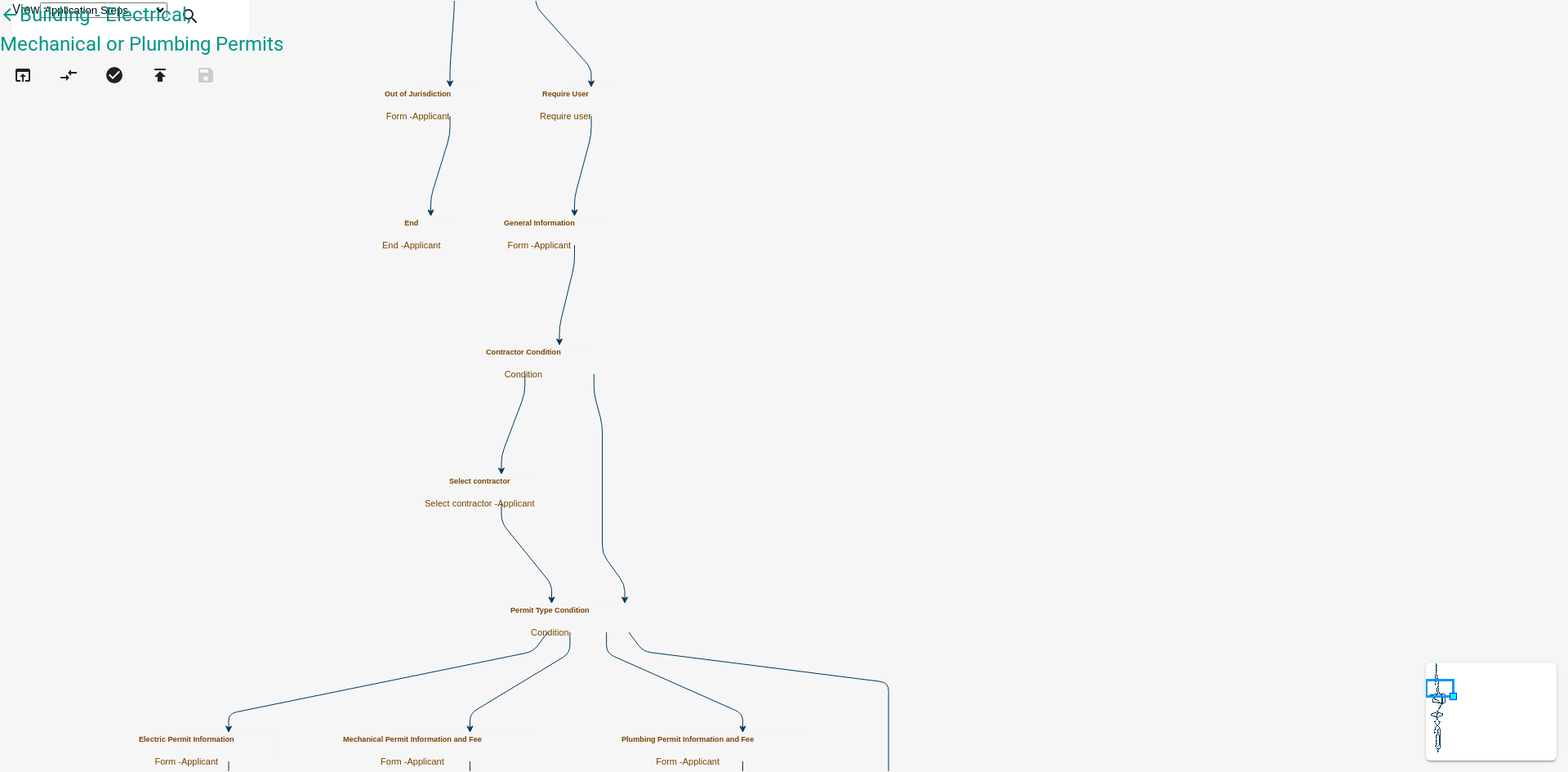
click at [561, 353] on h5 "Contractor Condition" at bounding box center [523, 352] width 75 height 9
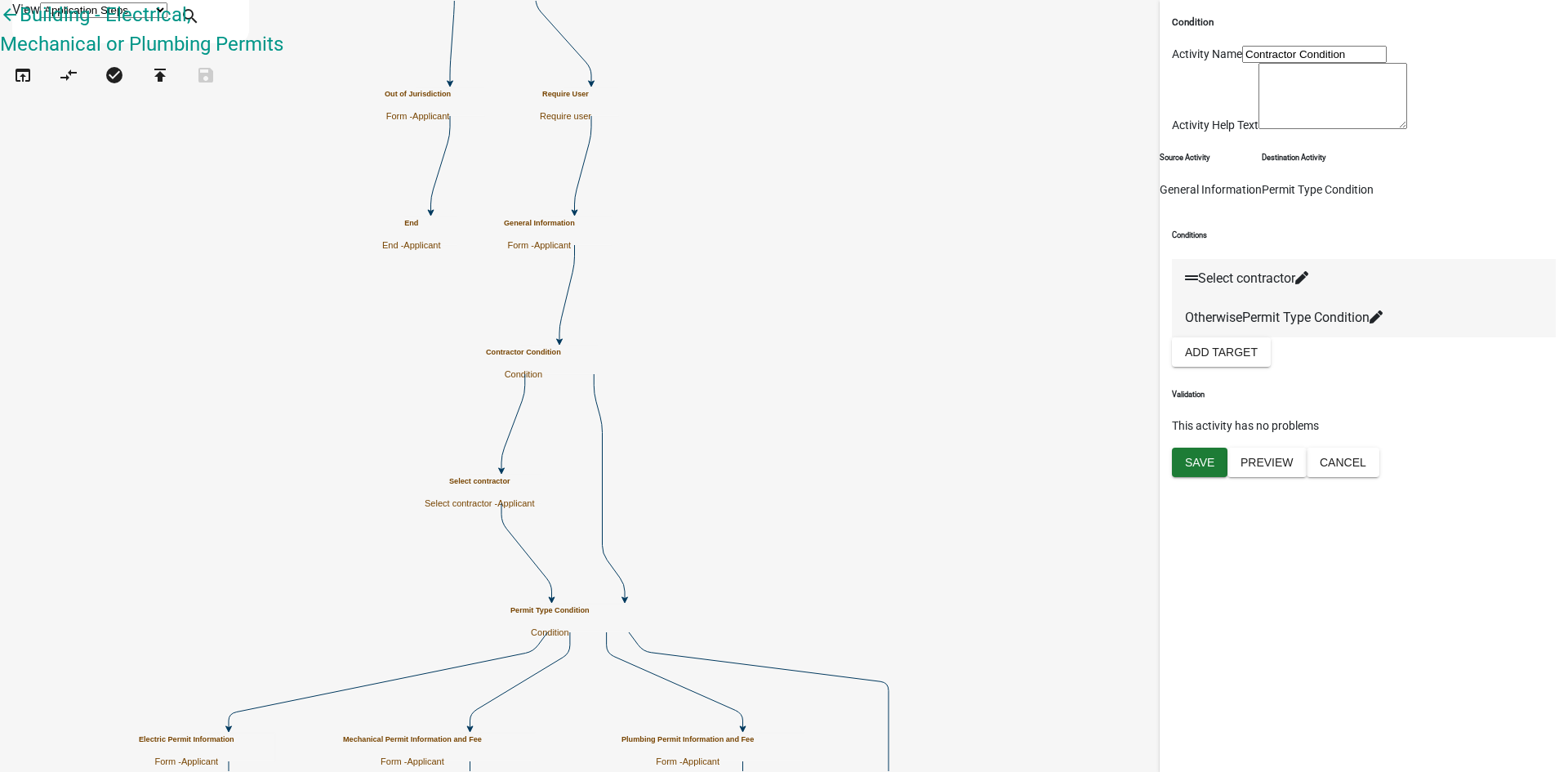
click at [1253, 285] on icon at bounding box center [1301, 278] width 13 height 13
select select "37: b42651a1-0039-4d71-a489-57bc09343bdb"
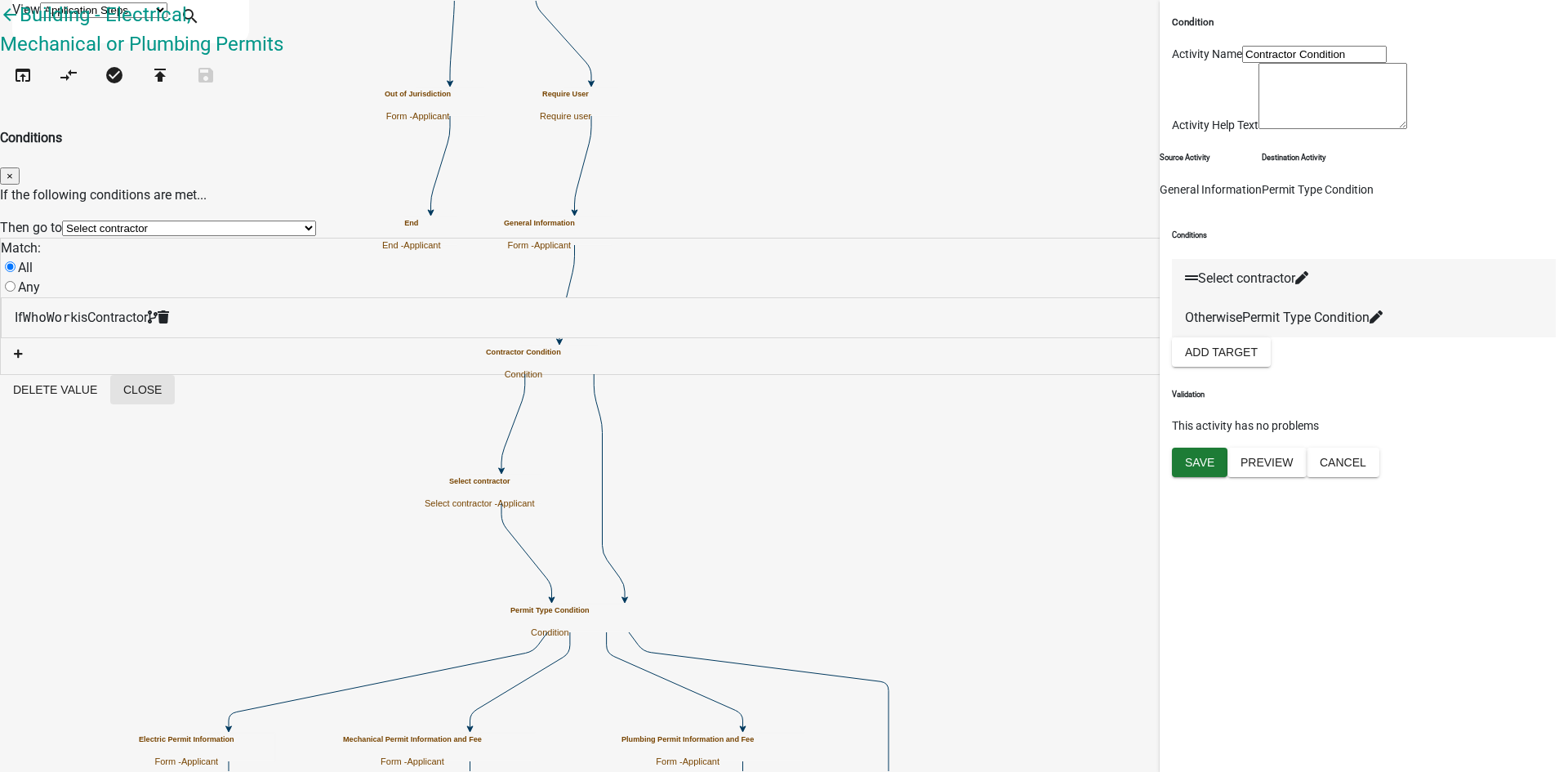
click at [175, 391] on button "Close" at bounding box center [142, 389] width 65 height 29
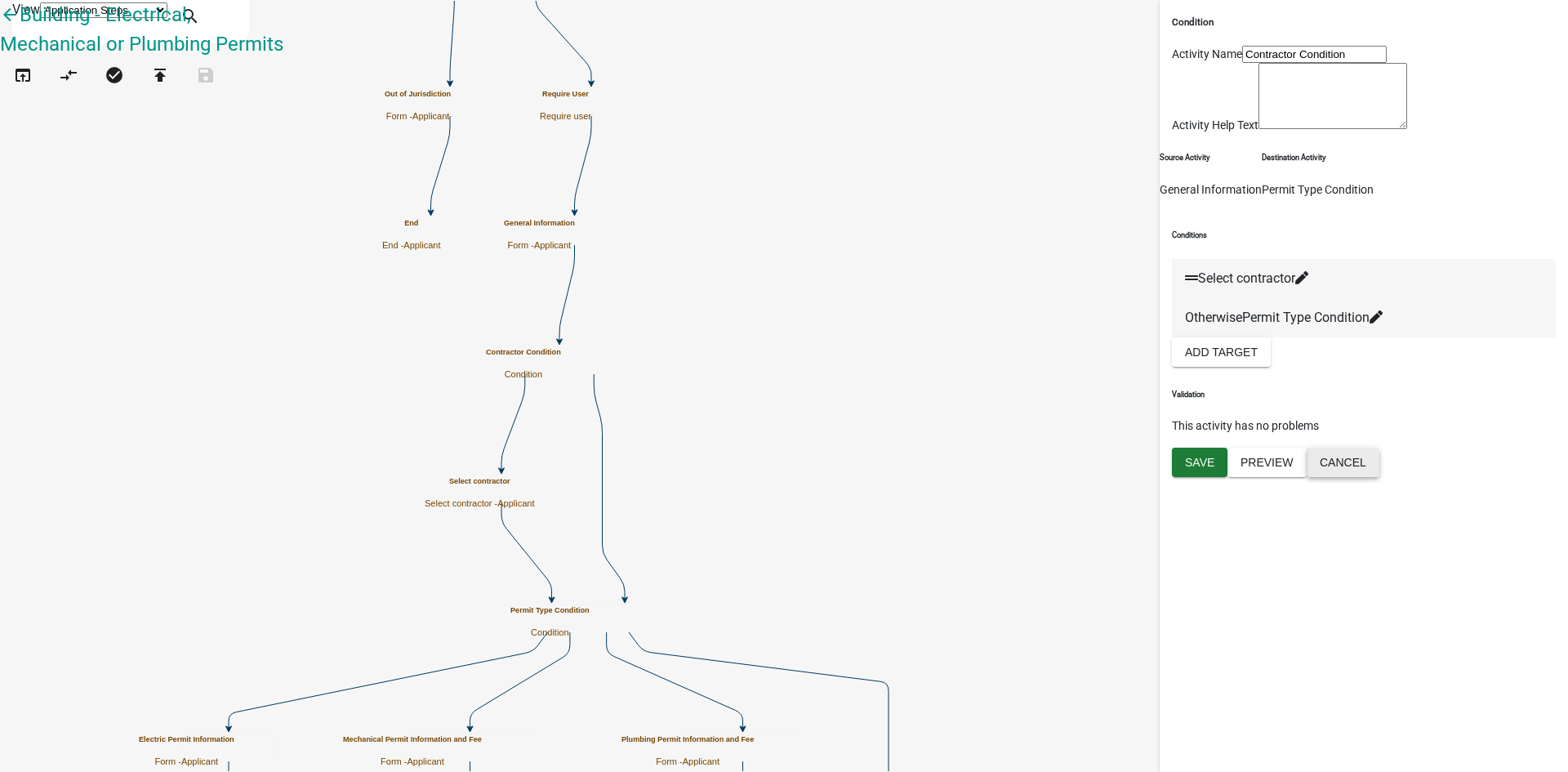
click at [1253, 477] on button "Cancel" at bounding box center [1342, 462] width 72 height 29
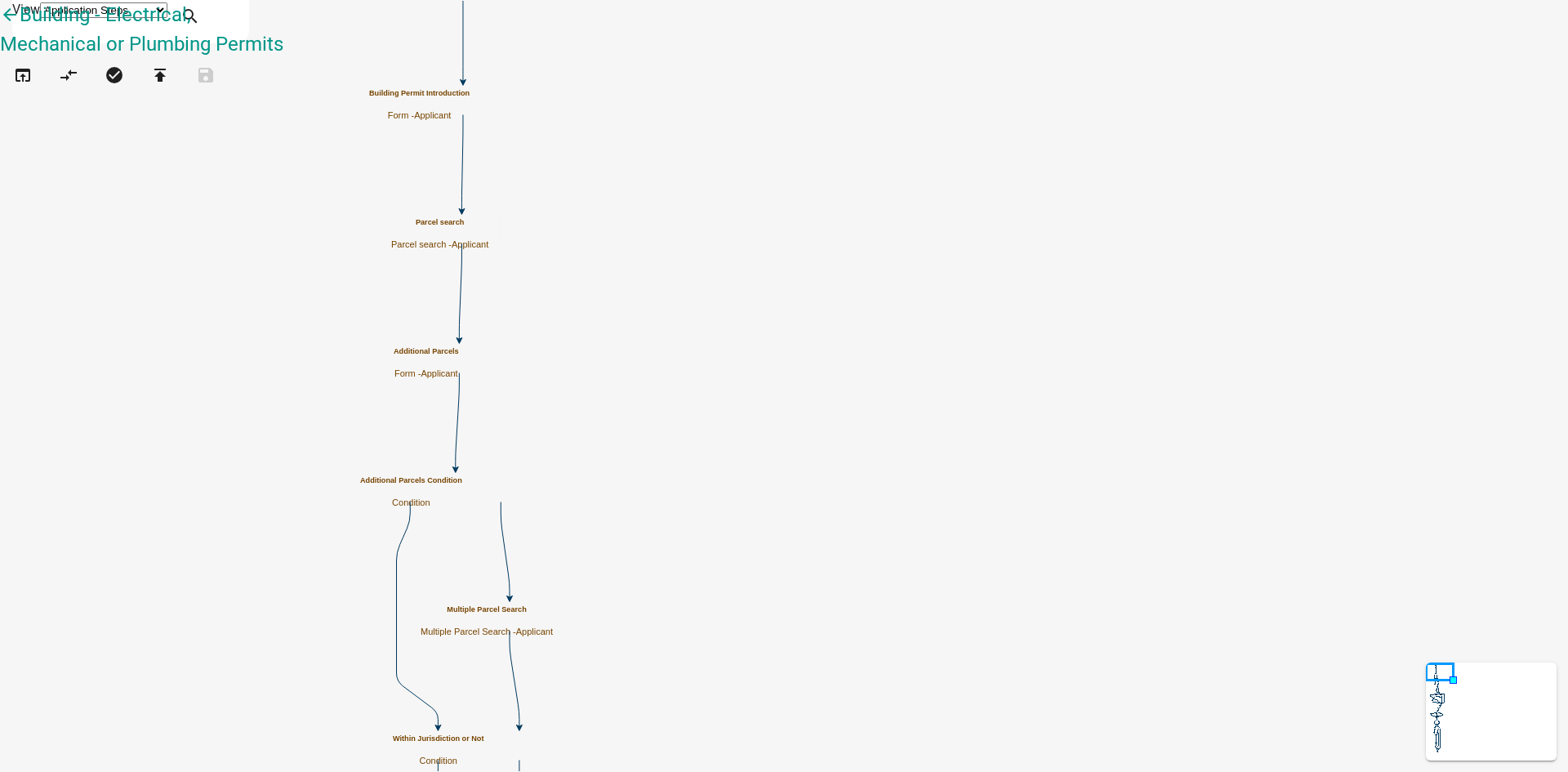
click at [469, 110] on p "Form - Applicant" at bounding box center [419, 115] width 100 height 10
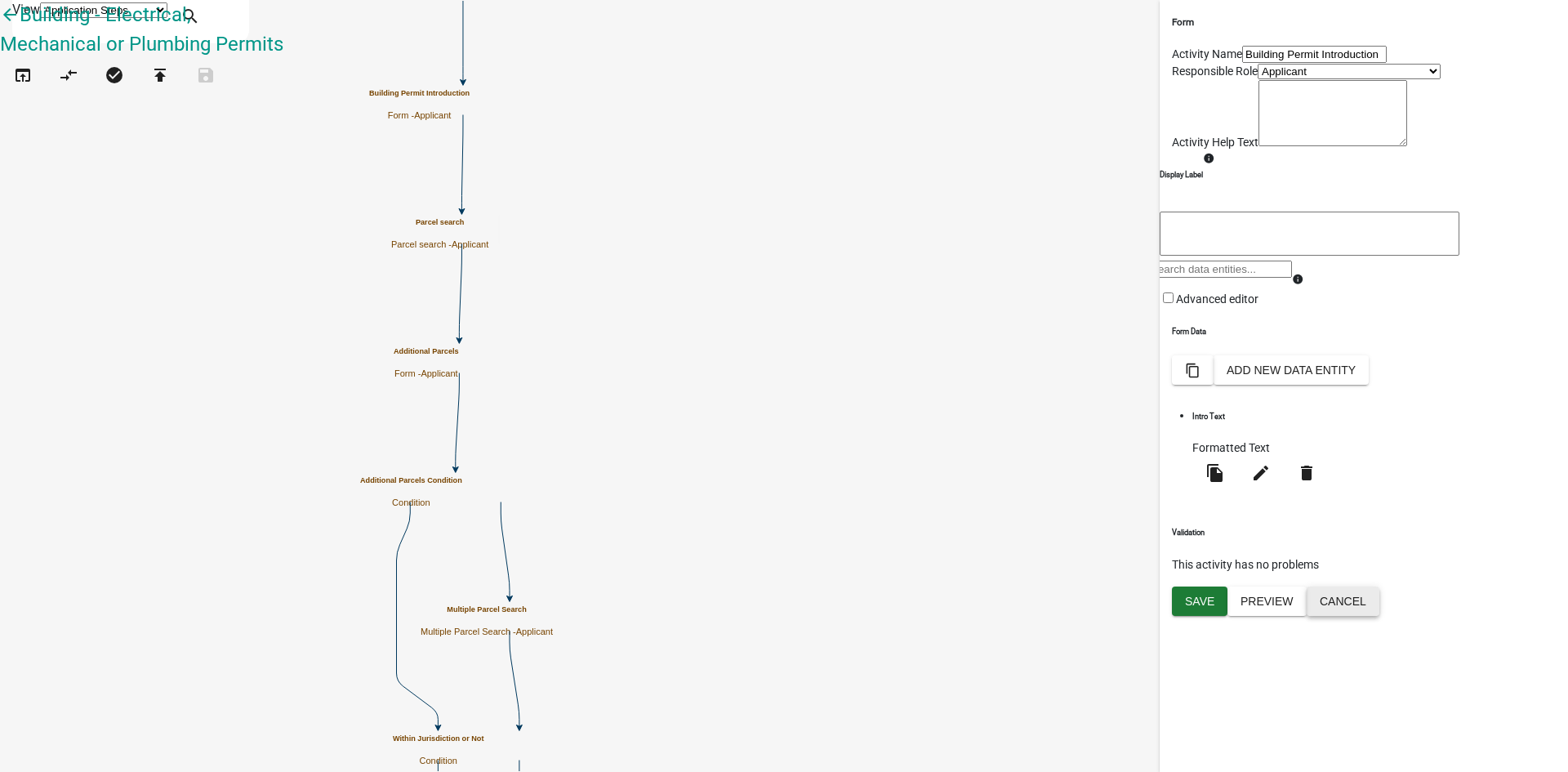
click at [1253, 616] on button "Cancel" at bounding box center [1342, 600] width 72 height 29
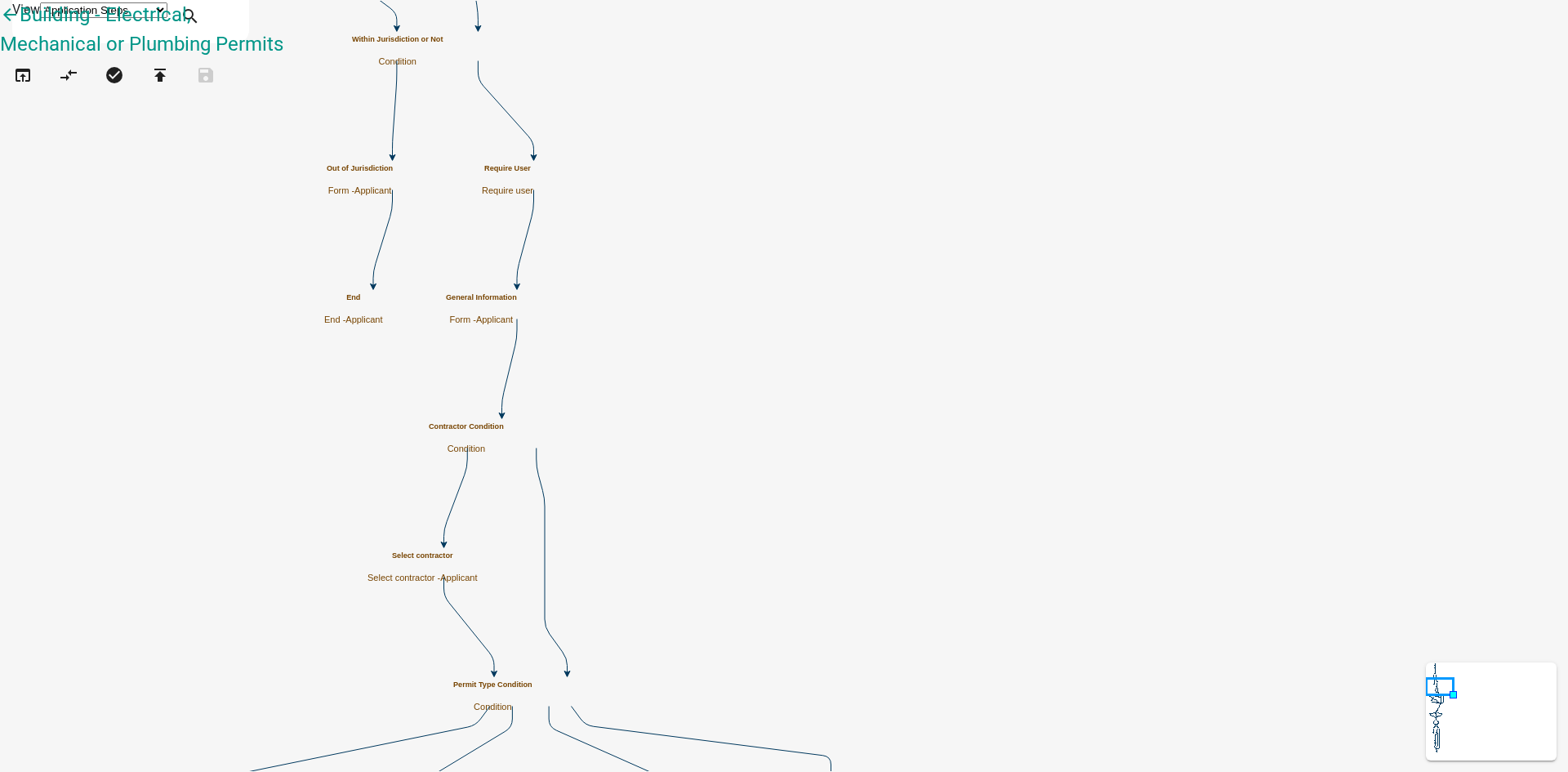
click at [516, 315] on p "Form - Applicant" at bounding box center [482, 319] width 71 height 10
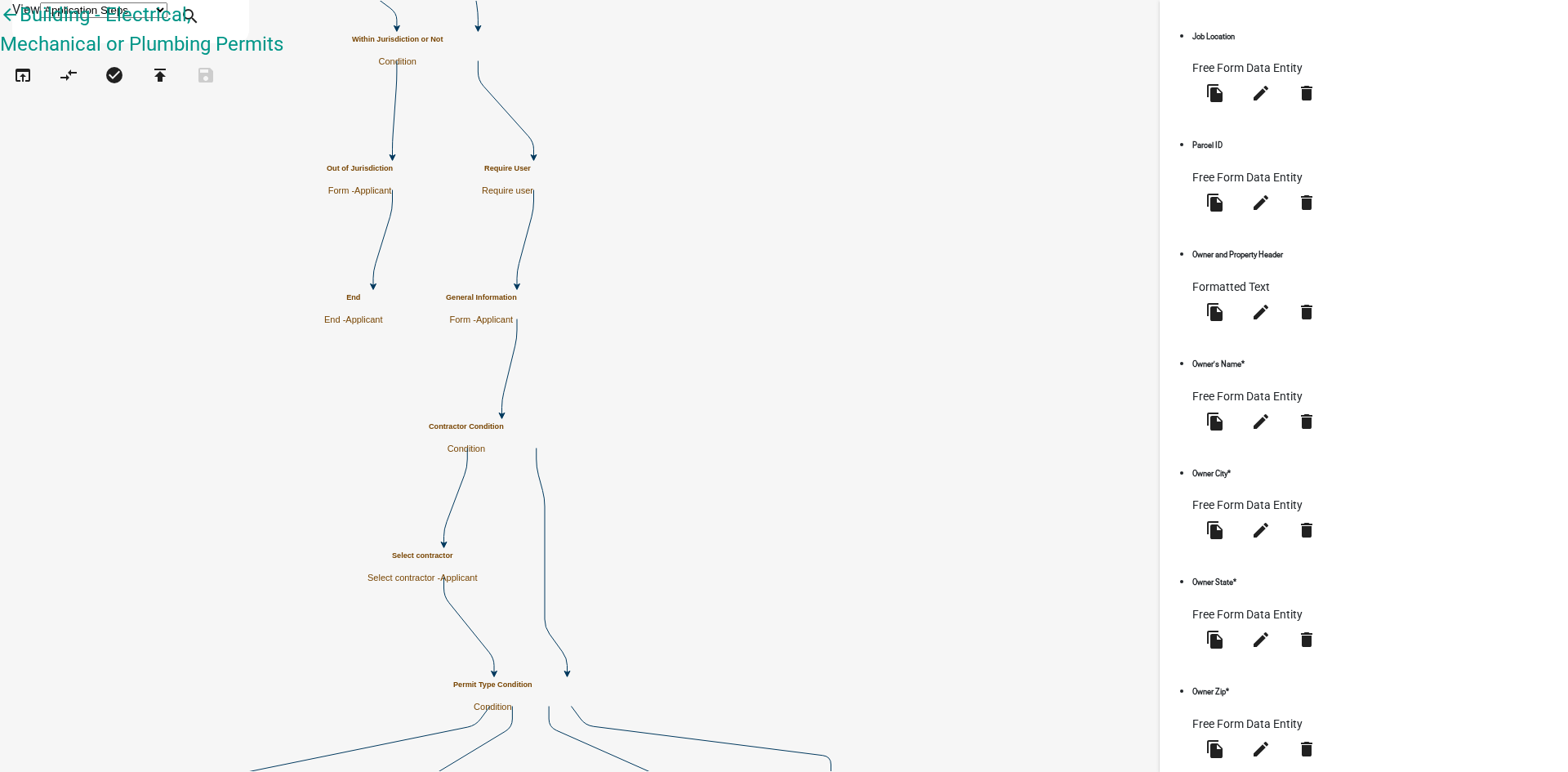
scroll to position [955, 0]
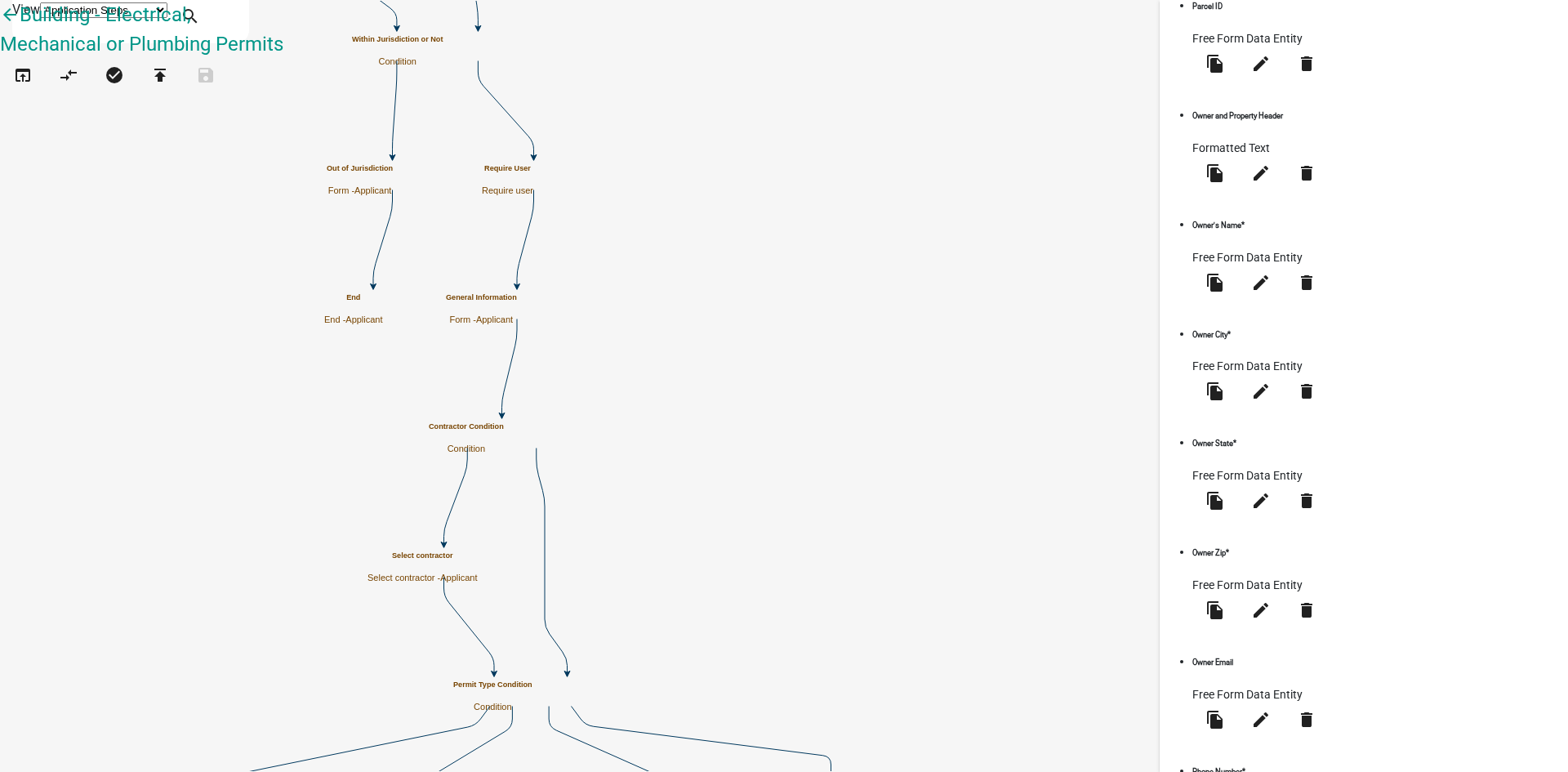
select select "list-data"
select select
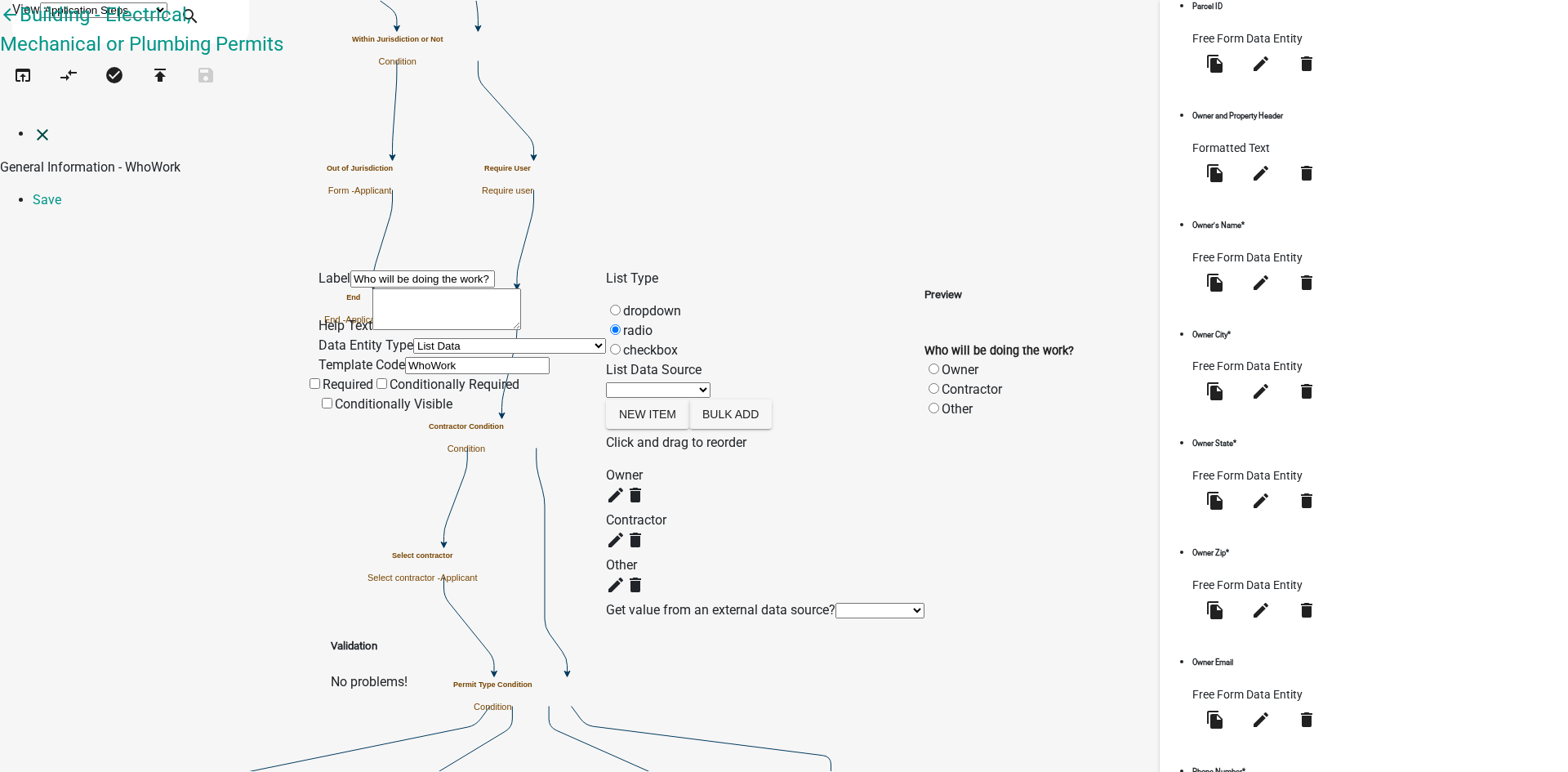
click at [35, 125] on icon "close" at bounding box center [42, 134] width 20 height 20
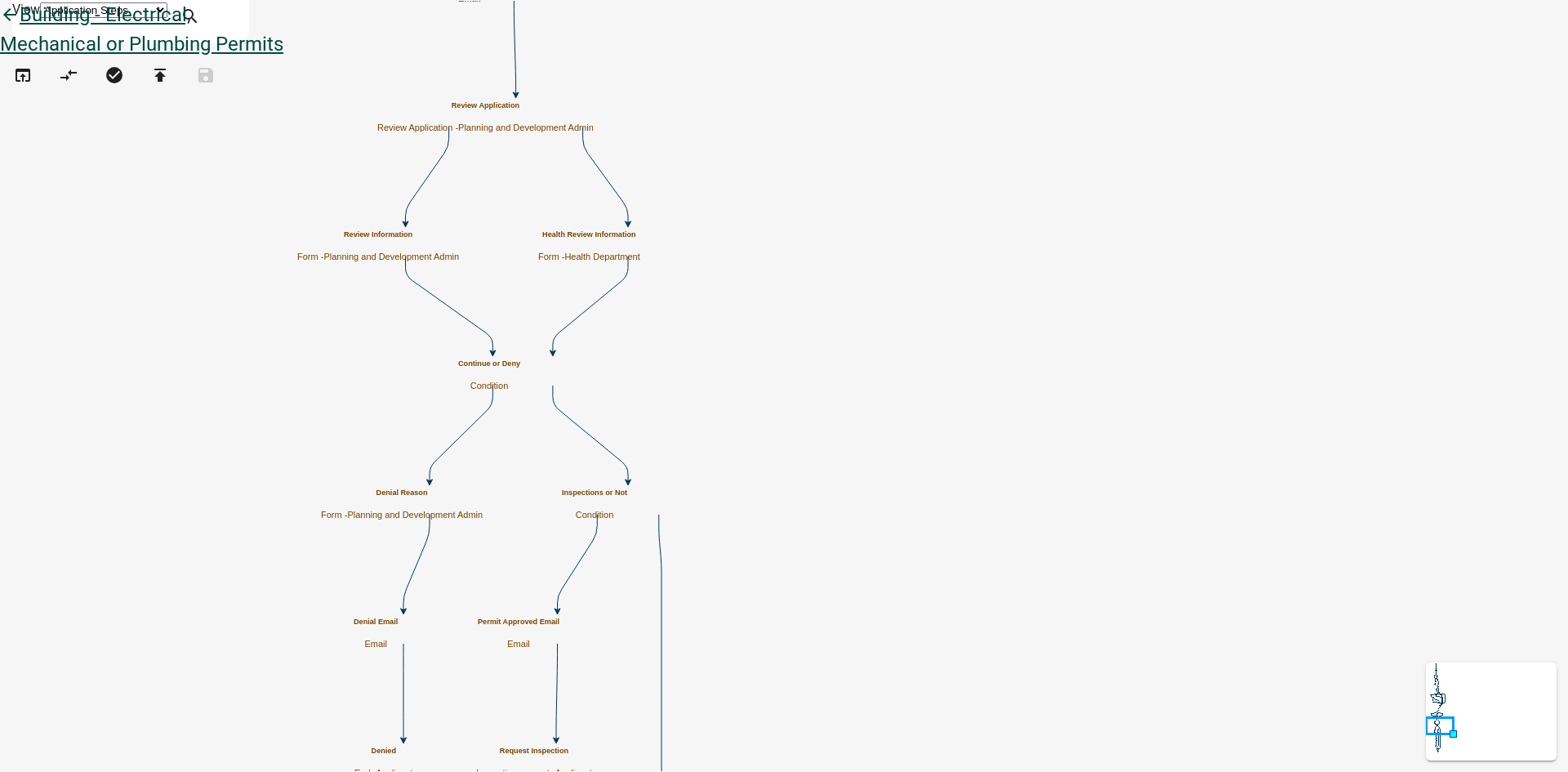
click at [20, 28] on icon "arrow_back" at bounding box center [9, 16] width 20 height 23
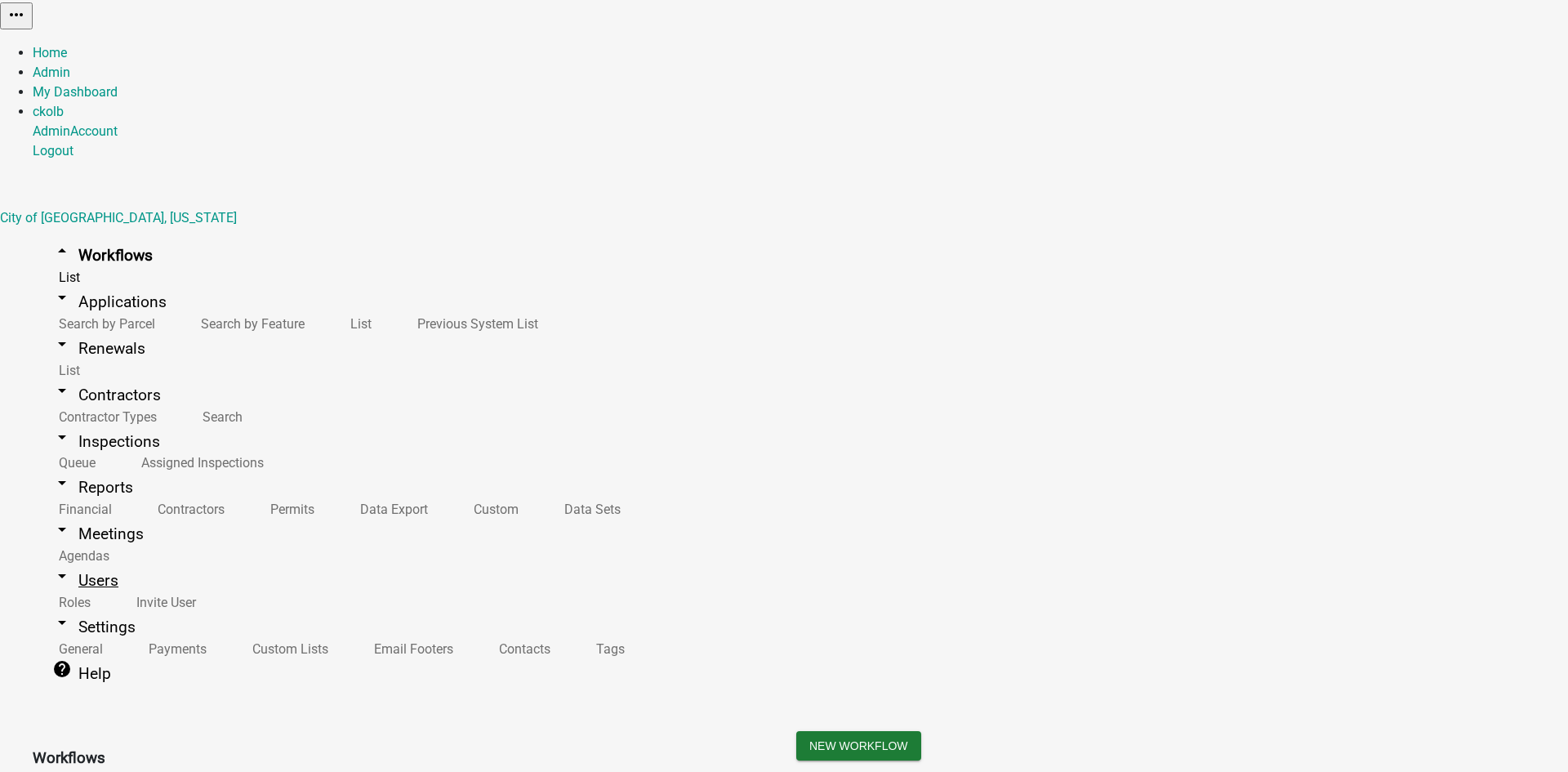
click at [80, 561] on link "arrow_drop_down Users" at bounding box center [85, 579] width 105 height 39
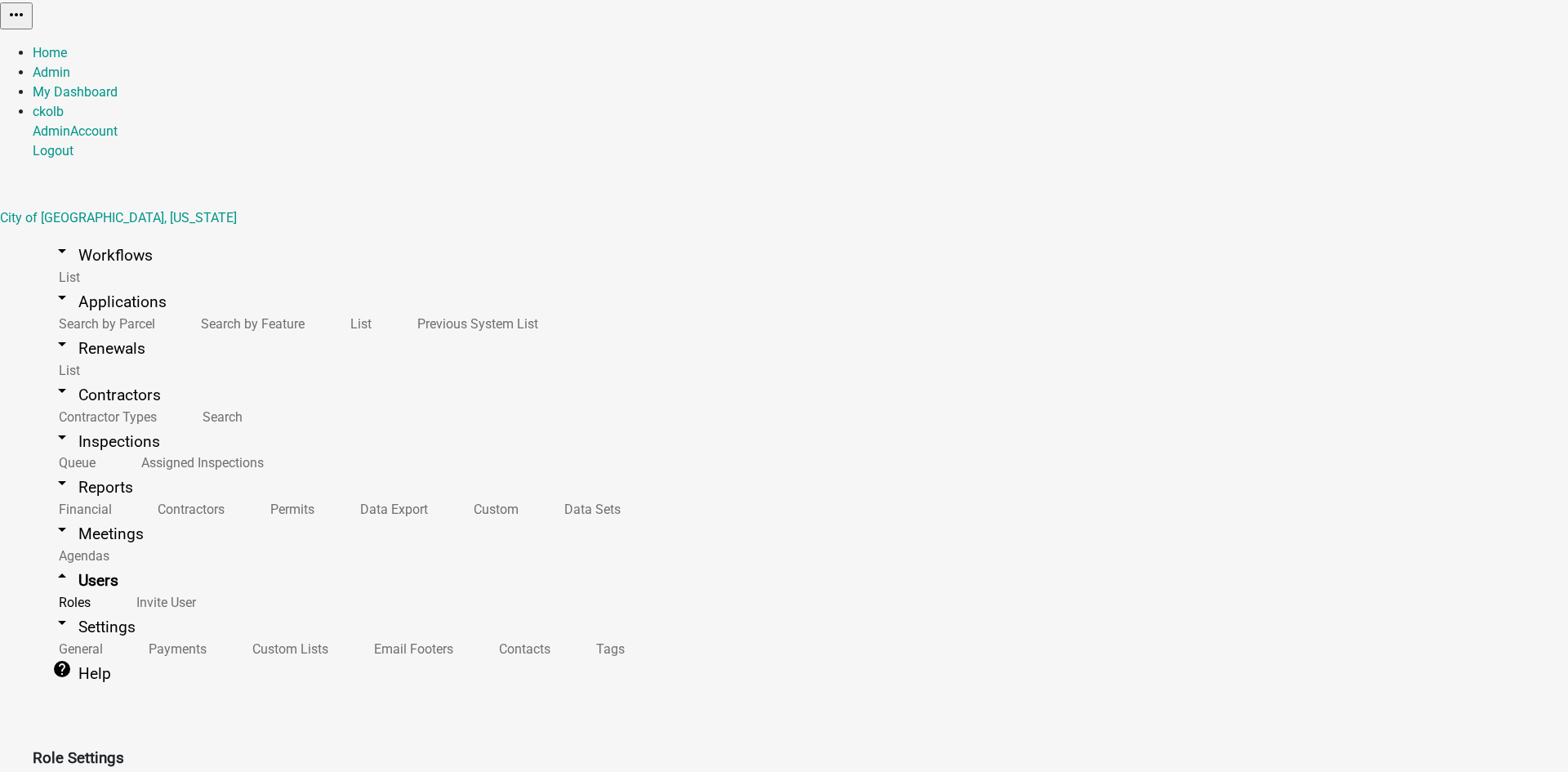
select select "5: purple"
click at [114, 236] on link "arrow_drop_down Workflows" at bounding box center [102, 255] width 140 height 39
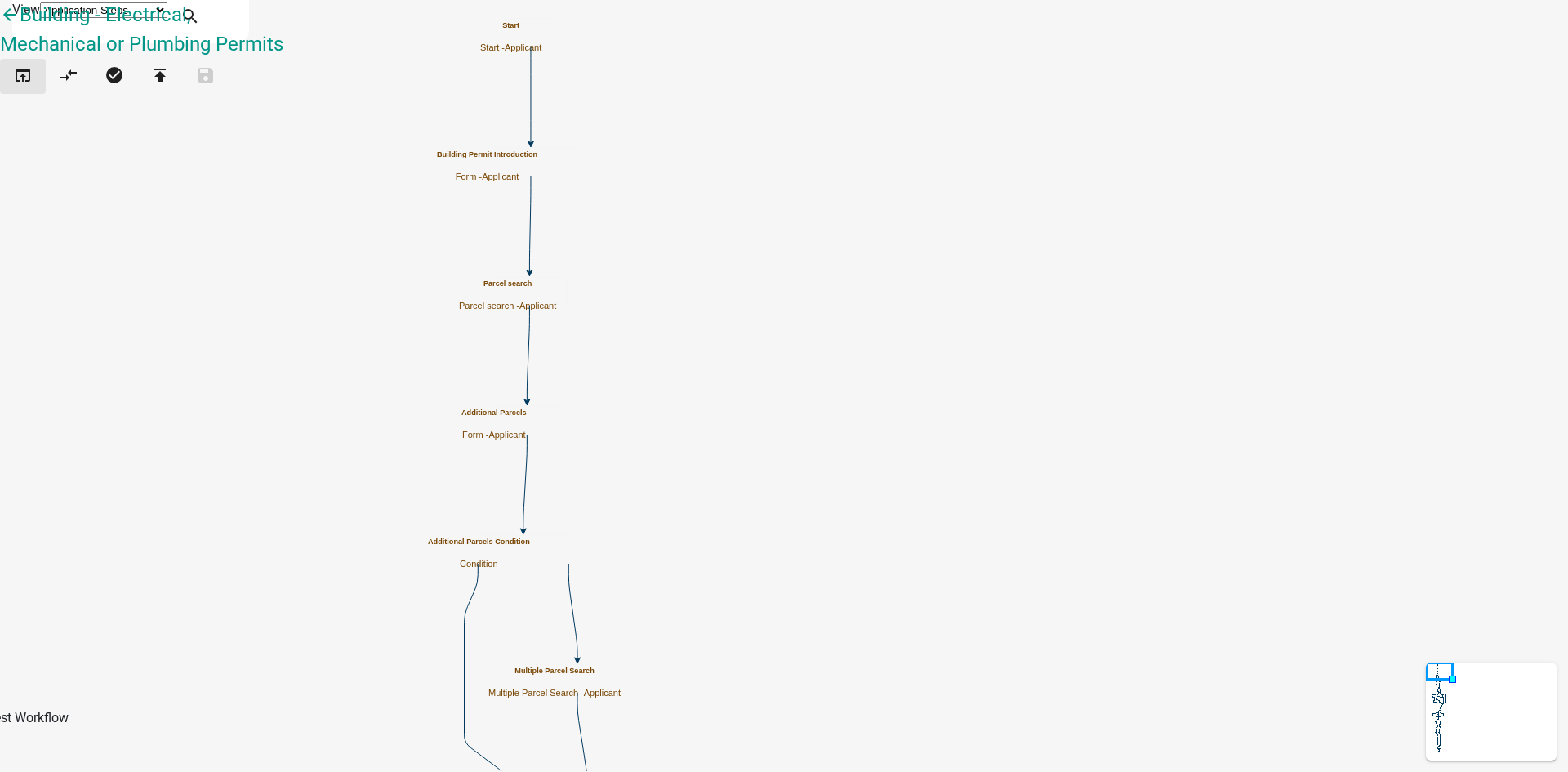
click at [33, 88] on icon "open_in_browser" at bounding box center [23, 77] width 20 height 23
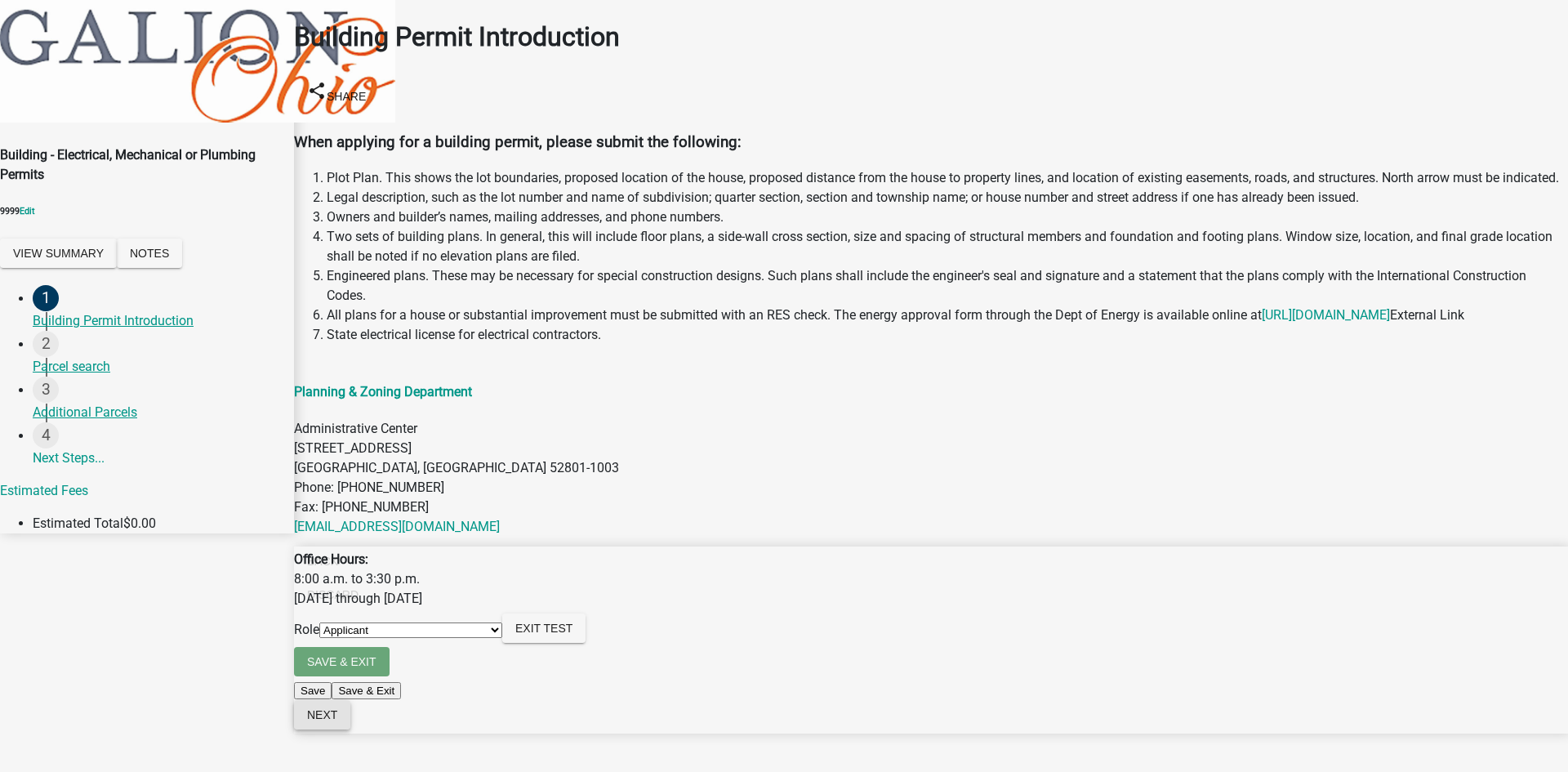
click at [337, 617] on span "Next" at bounding box center [322, 715] width 30 height 13
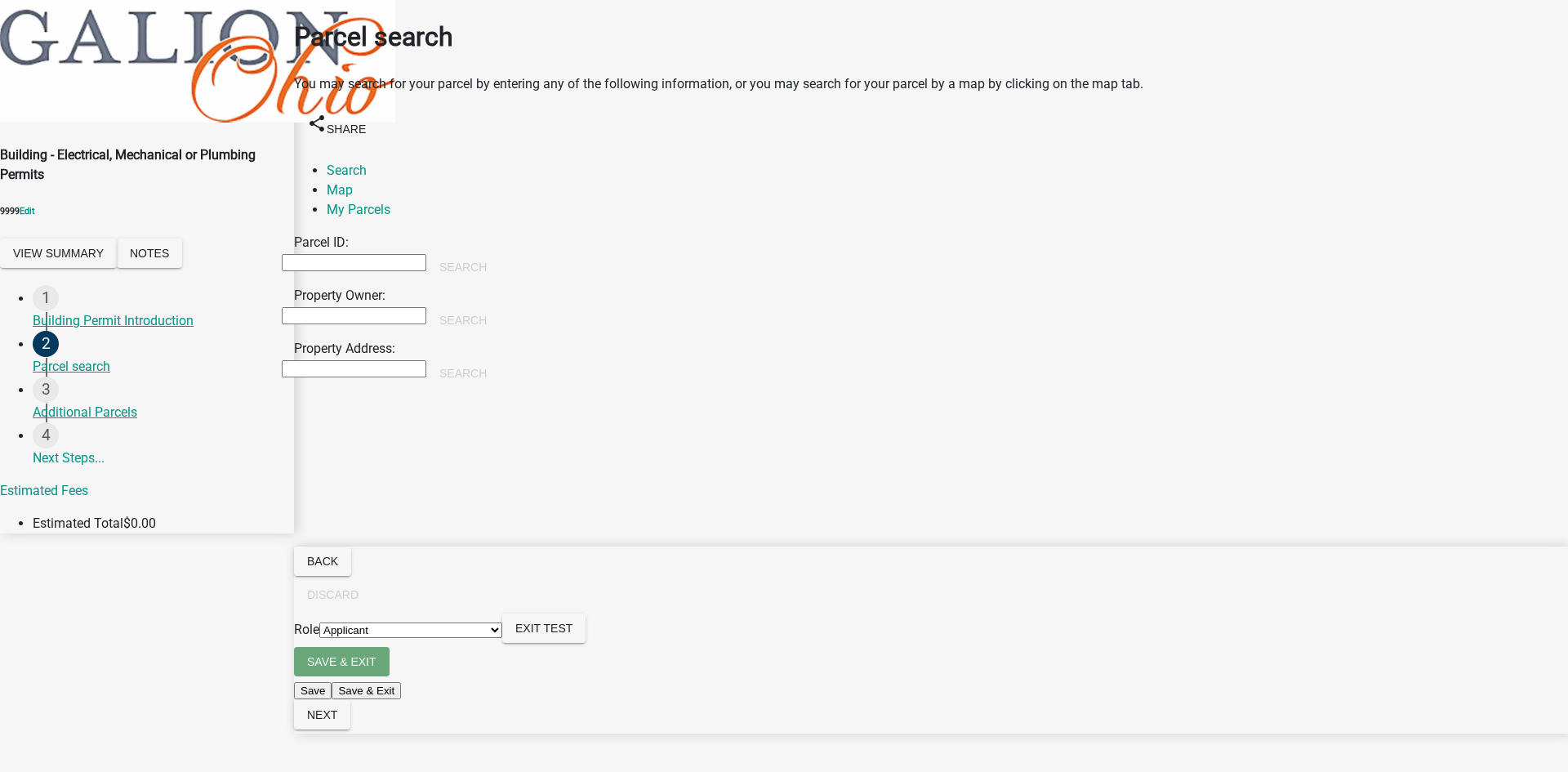
click at [404, 307] on input "Property Owner:" at bounding box center [354, 316] width 145 height 17
type input "colby"
click at [500, 305] on button "Search" at bounding box center [463, 319] width 73 height 29
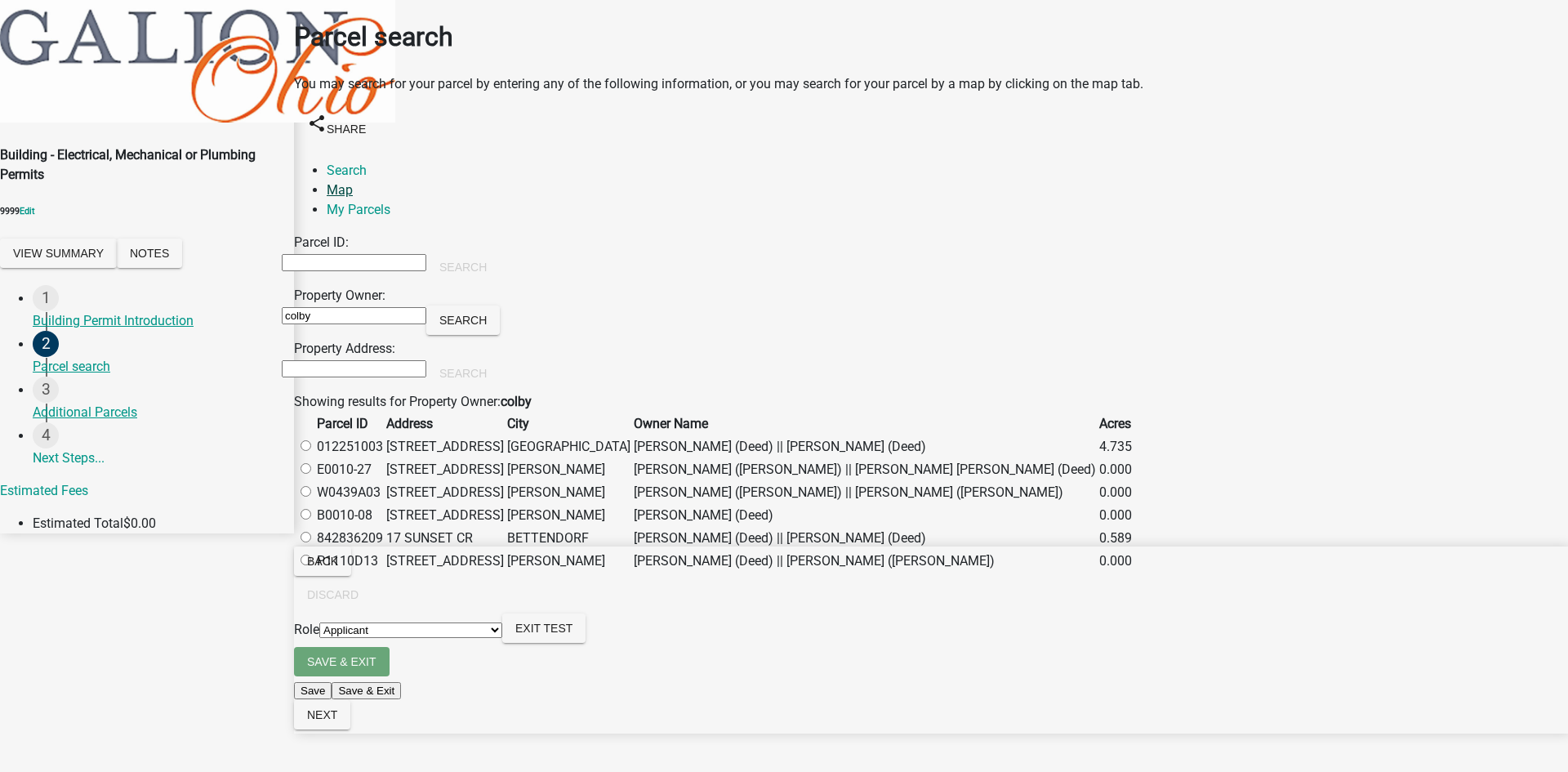
click at [353, 182] on link "Map" at bounding box center [340, 190] width 26 height 16
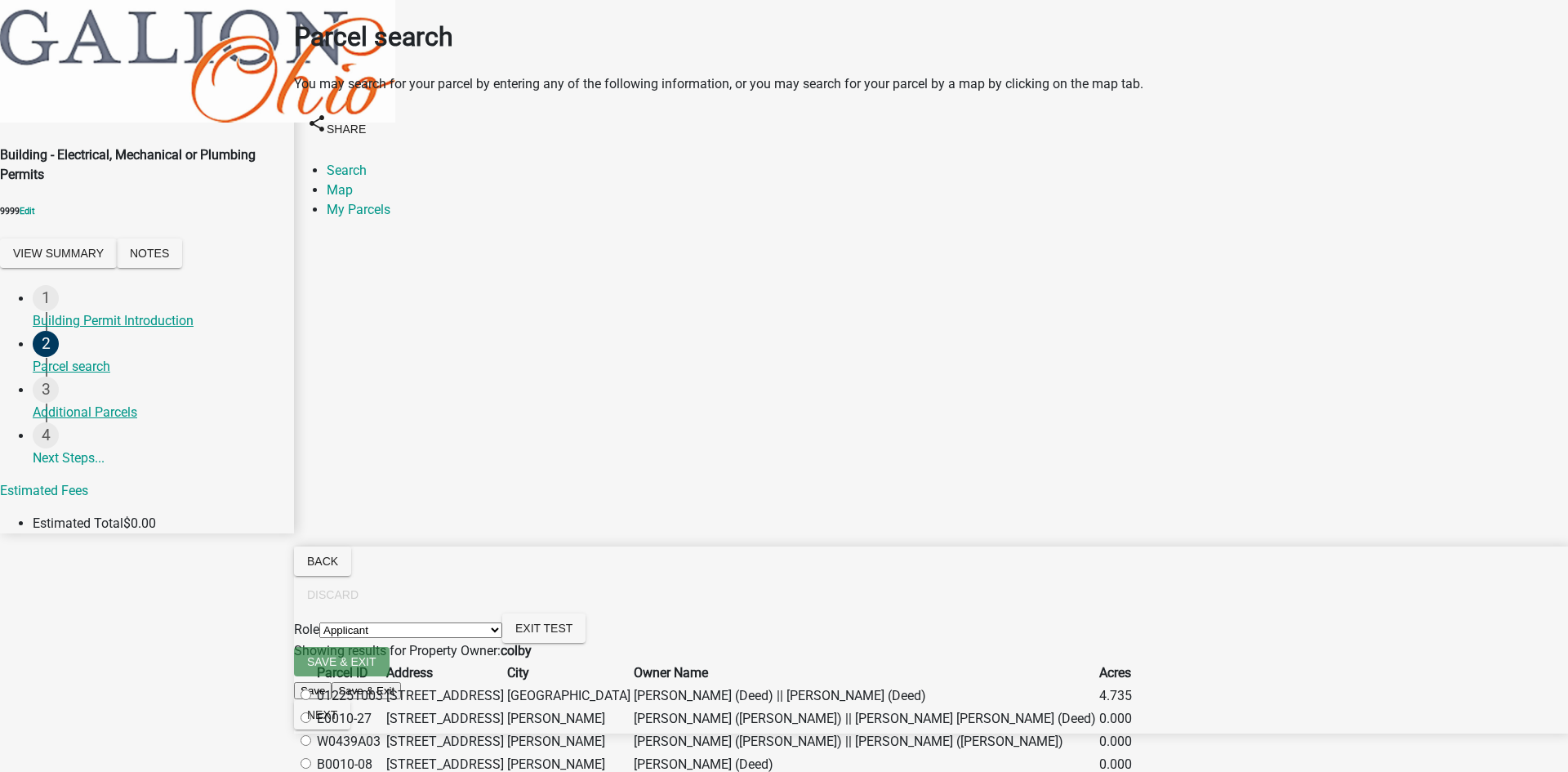
scroll to position [163, 0]
click at [314, 617] on label at bounding box center [314, 695] width 0 height 16
click at [311, 617] on input "radio" at bounding box center [305, 694] width 10 height 10
radio input "true"
click at [337, 617] on span "Next" at bounding box center [322, 715] width 30 height 13
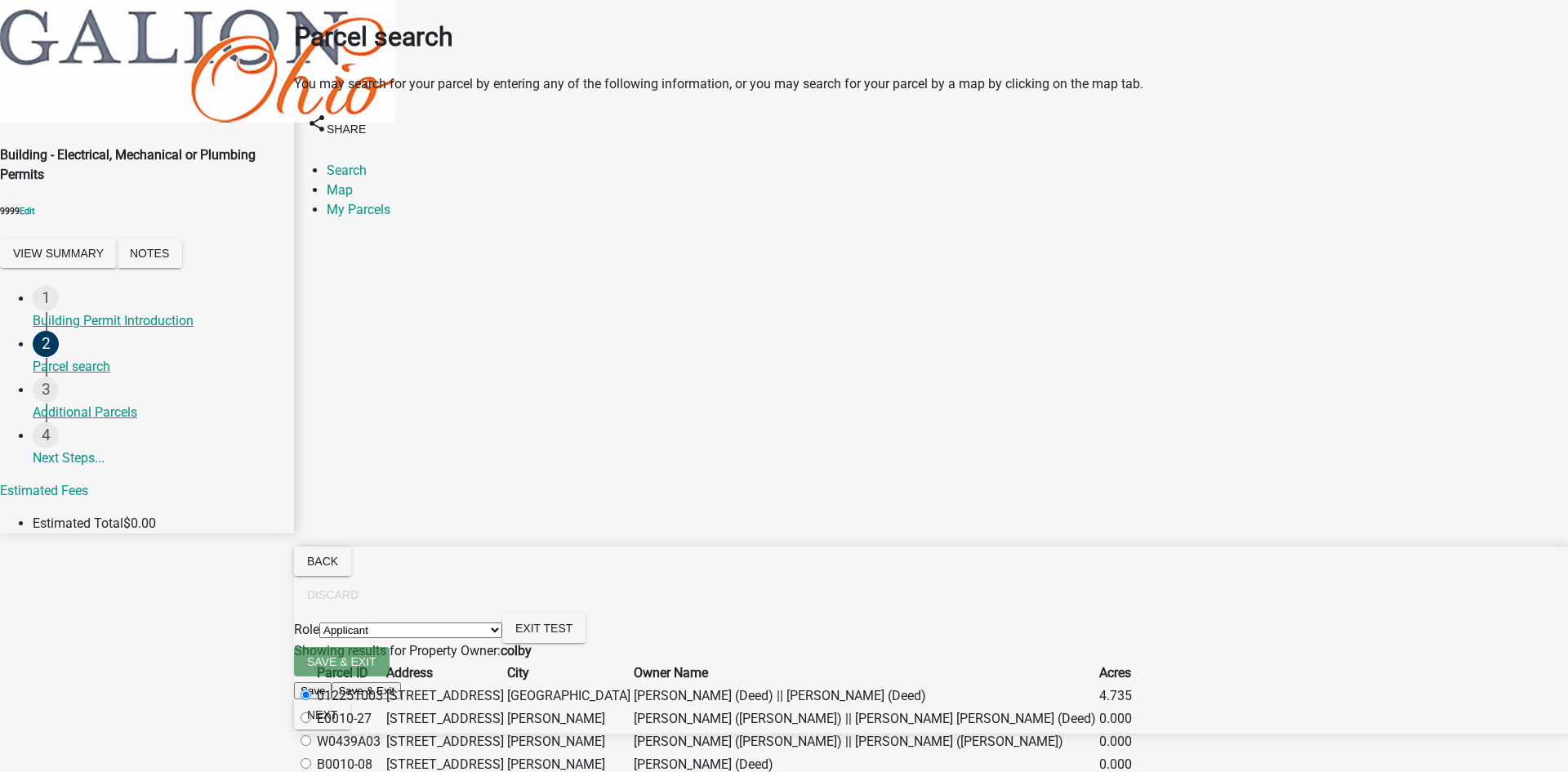
scroll to position [0, 0]
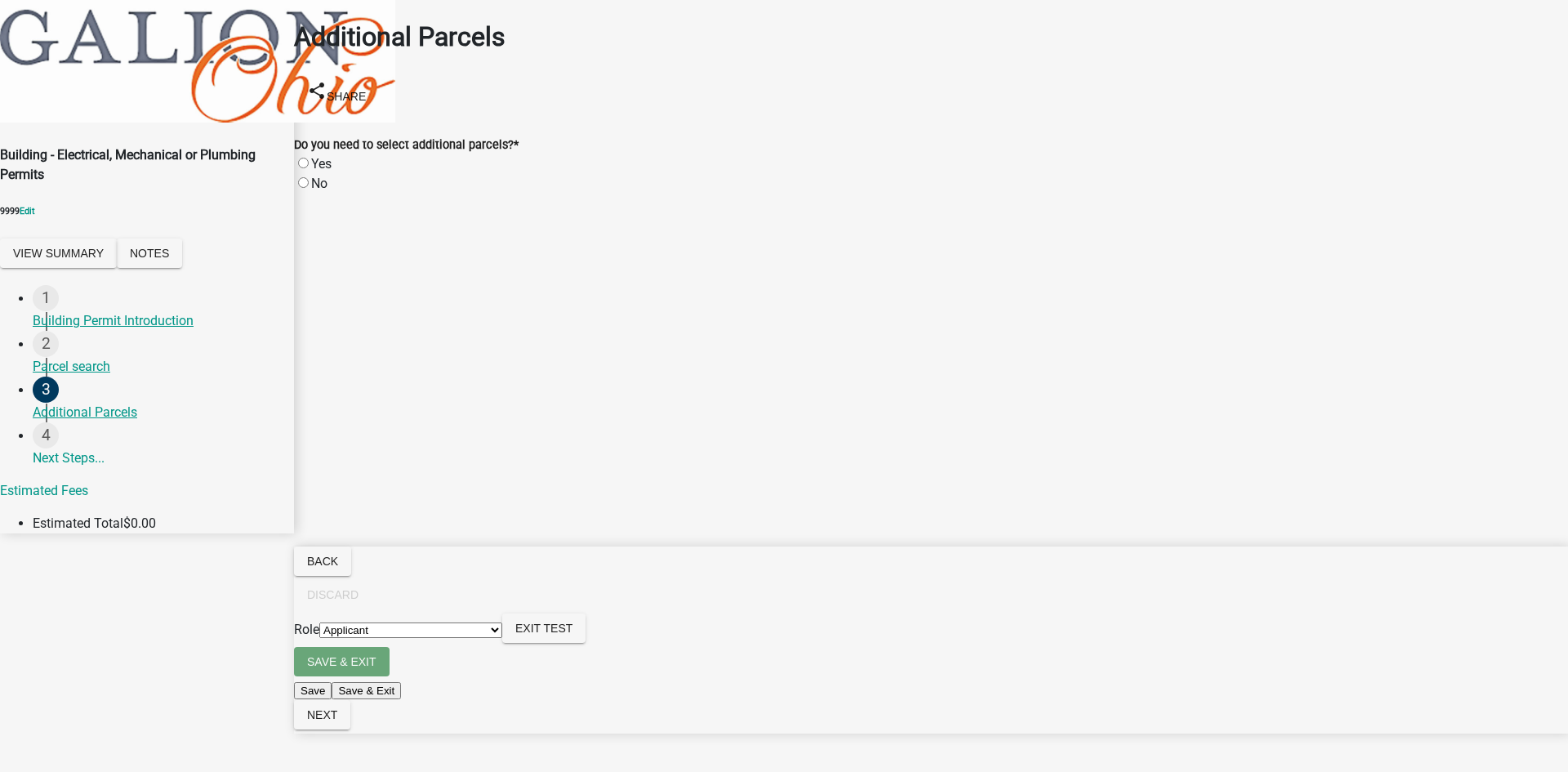
click at [325, 156] on label "Yes" at bounding box center [321, 163] width 21 height 16
click at [309, 158] on input "Yes" at bounding box center [302, 162] width 10 height 10
radio input "true"
click at [350, 617] on button "Next" at bounding box center [322, 714] width 56 height 29
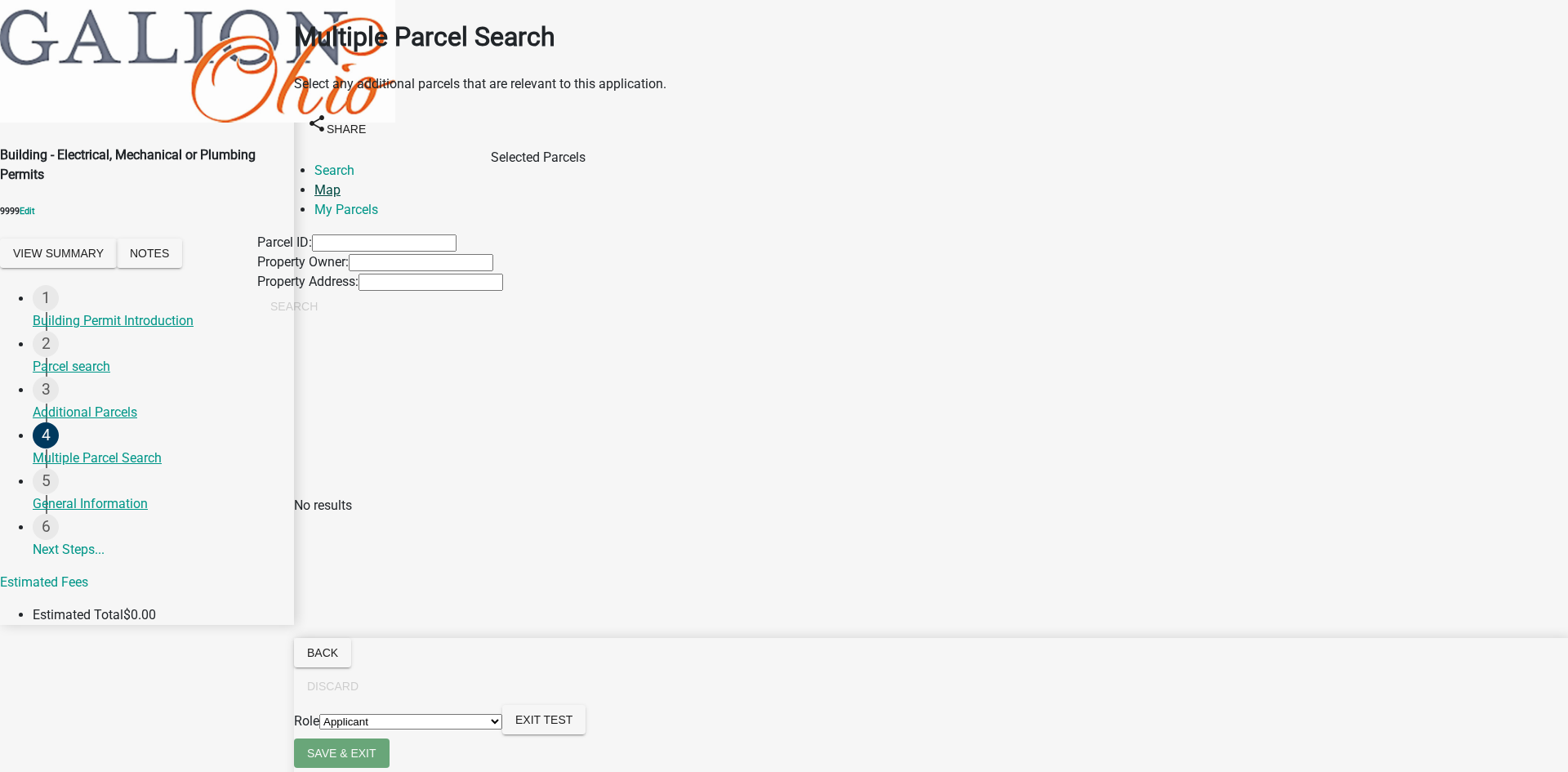
click at [341, 182] on link "Map" at bounding box center [328, 190] width 26 height 16
click at [269, 480] on div at bounding box center [269, 437] width 0 height 409
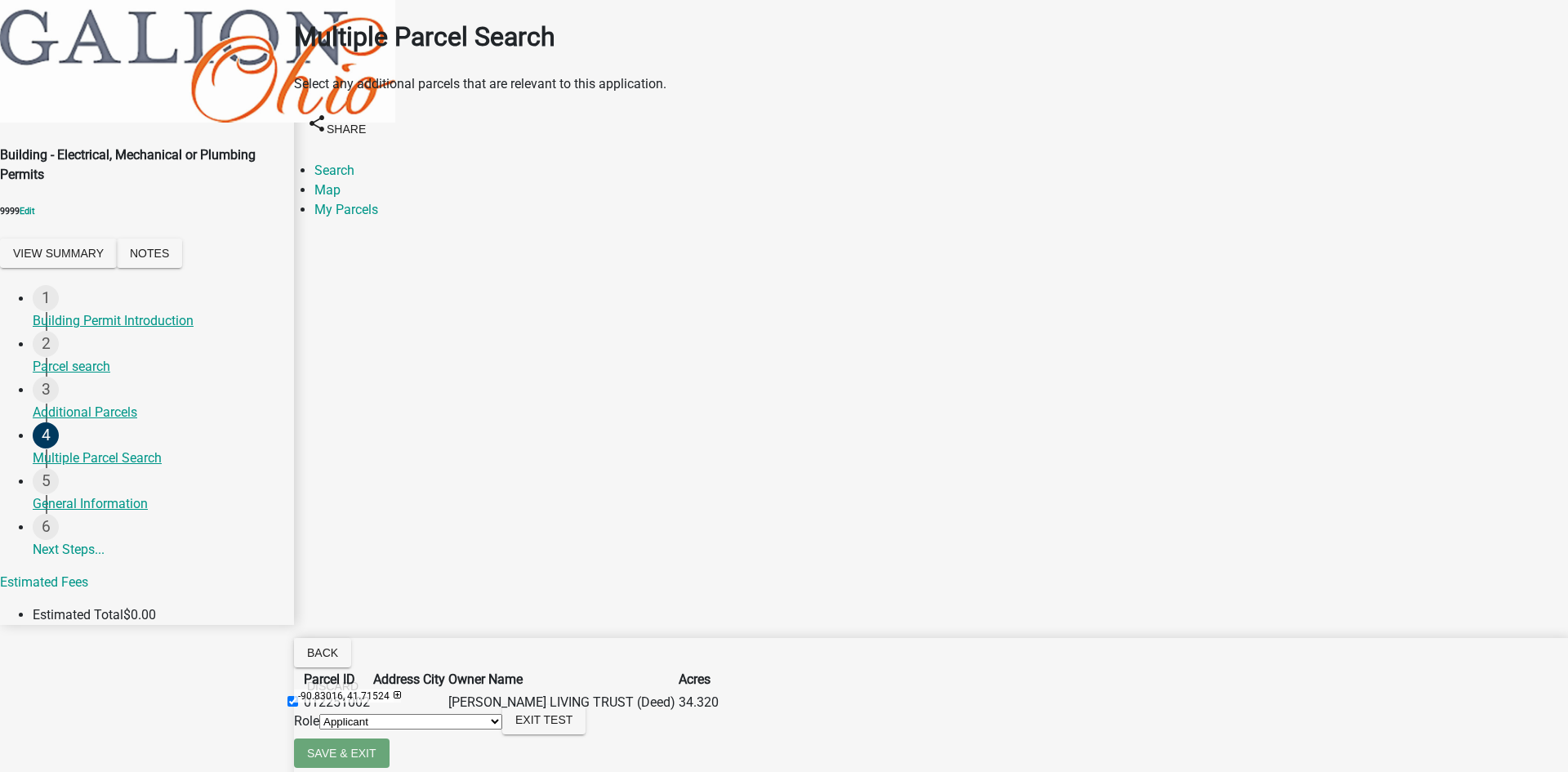
click at [269, 435] on div at bounding box center [269, 437] width 0 height 409
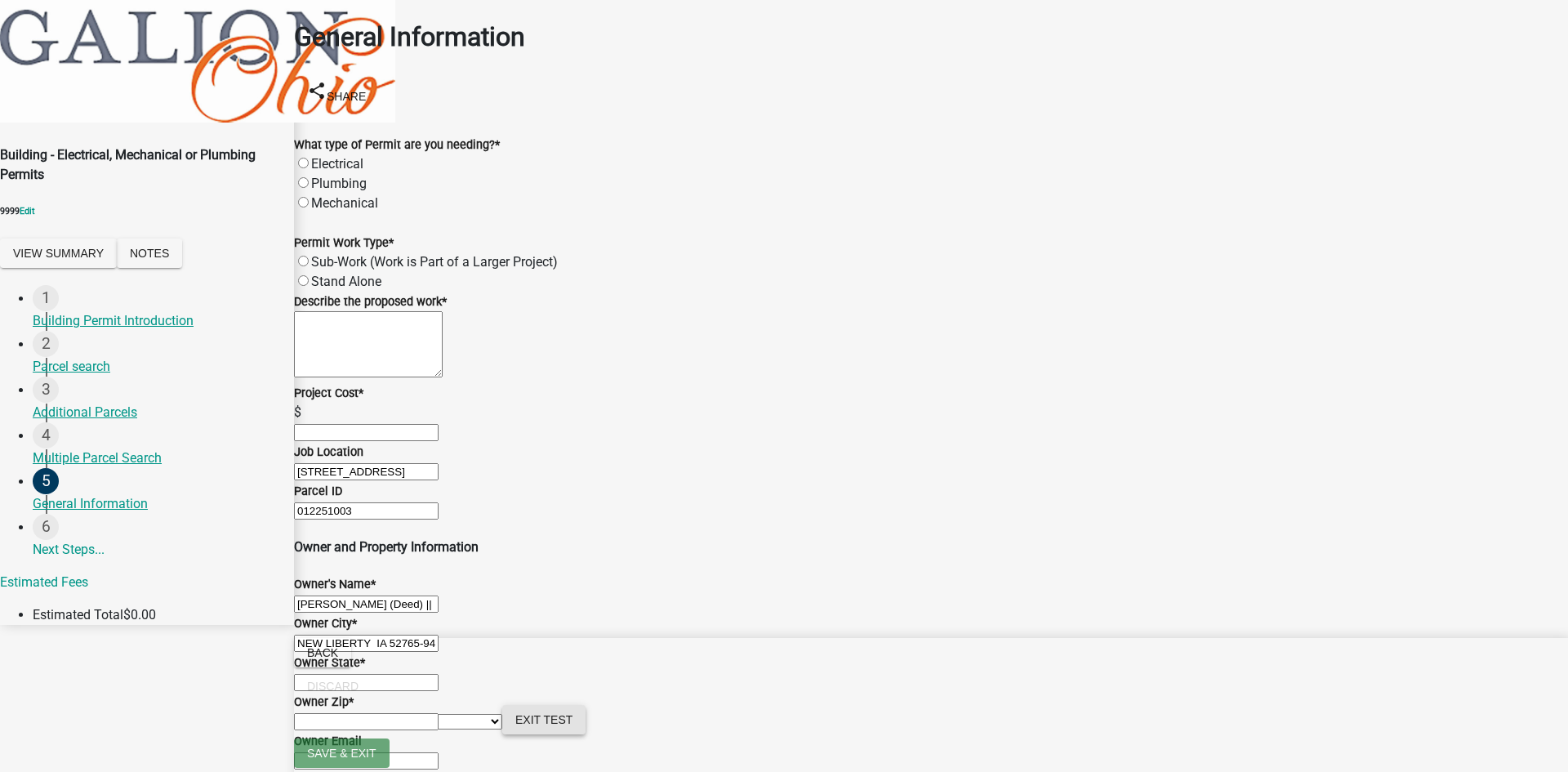
click at [573, 617] on span "Exit Test" at bounding box center [544, 719] width 57 height 13
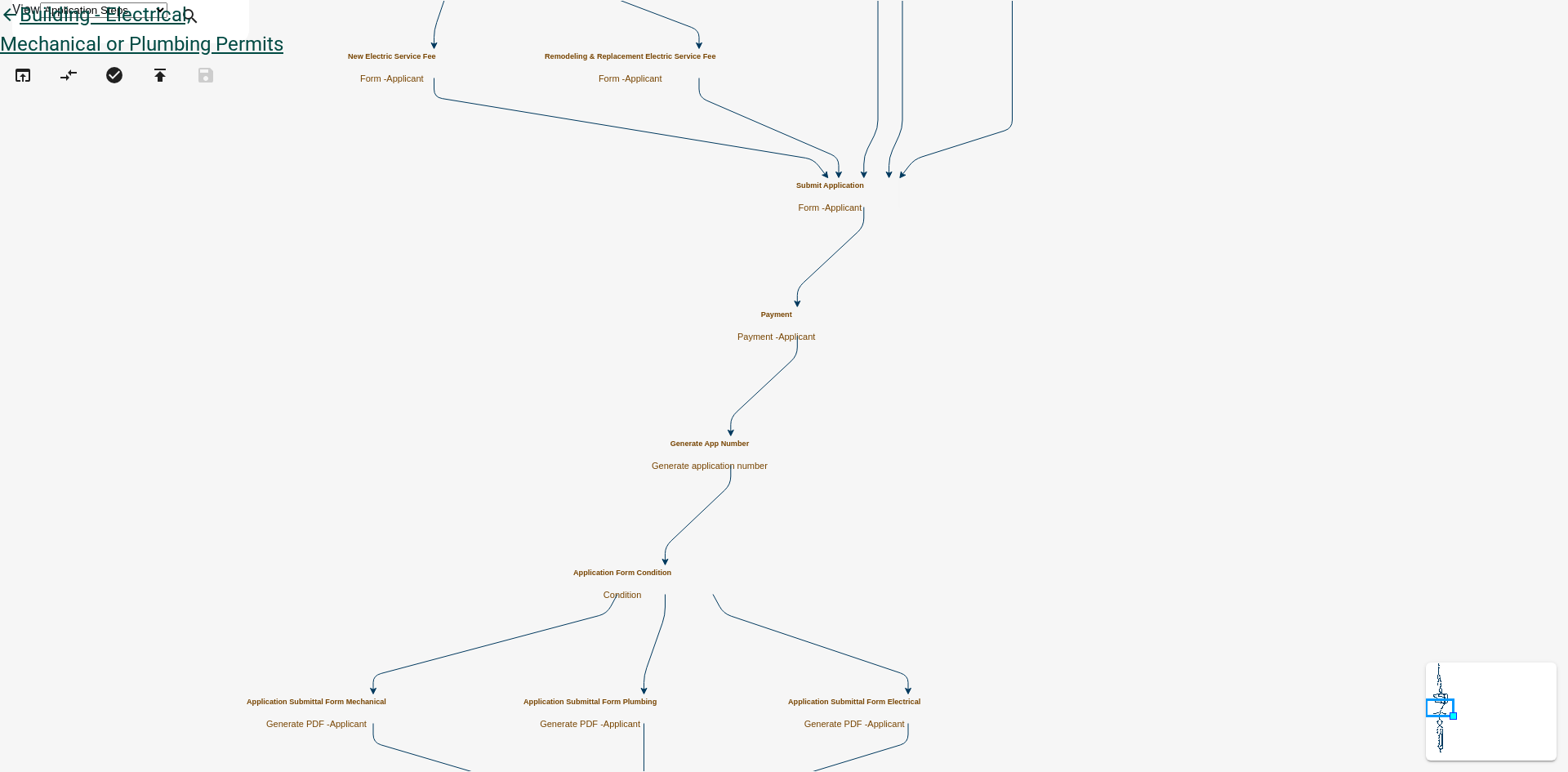
click at [20, 28] on icon "arrow_back" at bounding box center [9, 16] width 20 height 23
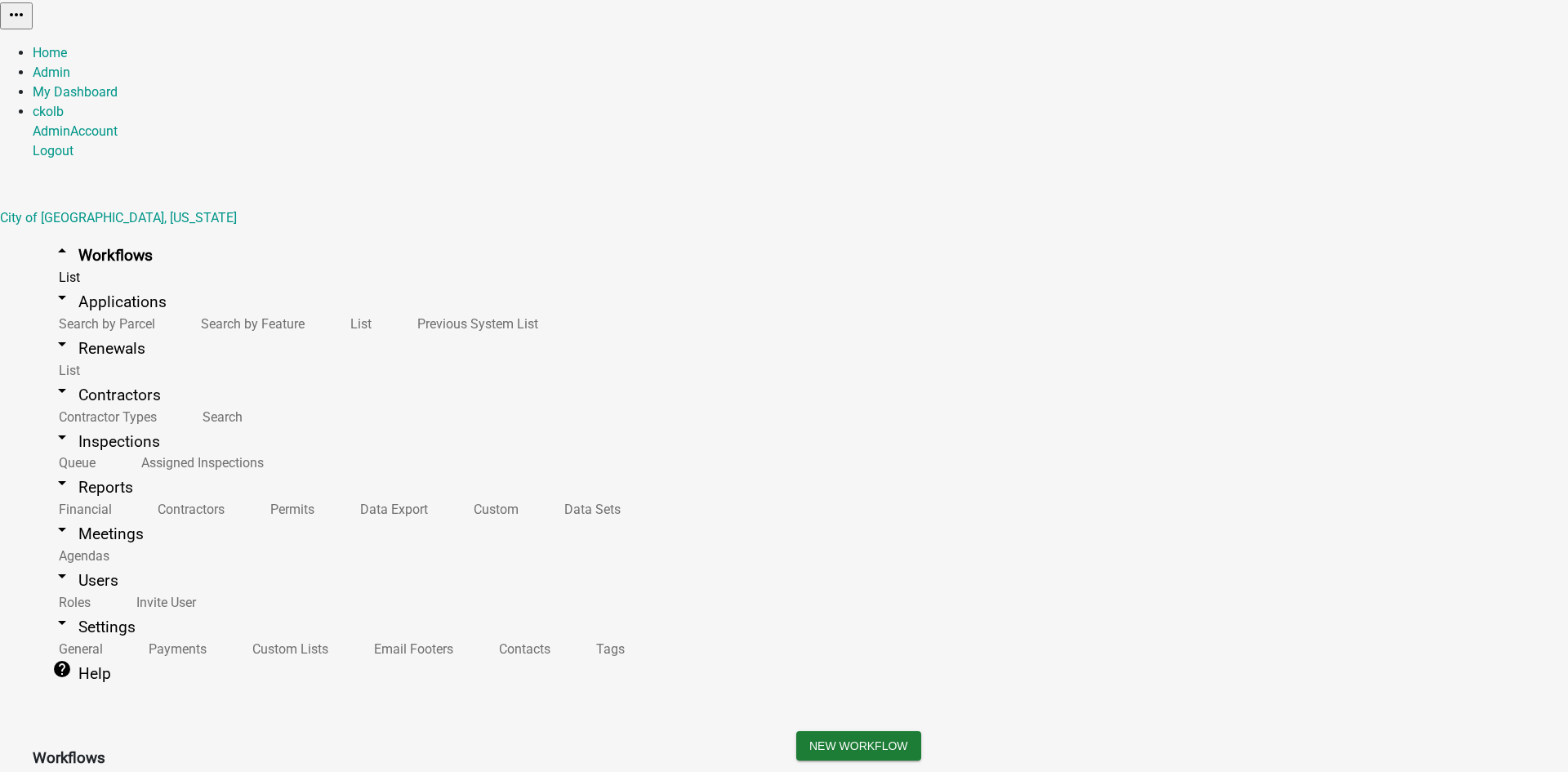
click at [1220, 50] on button "Publish" at bounding box center [1195, 41] width 49 height 17
type textarea "updated the intro to be generic jurisidiction"
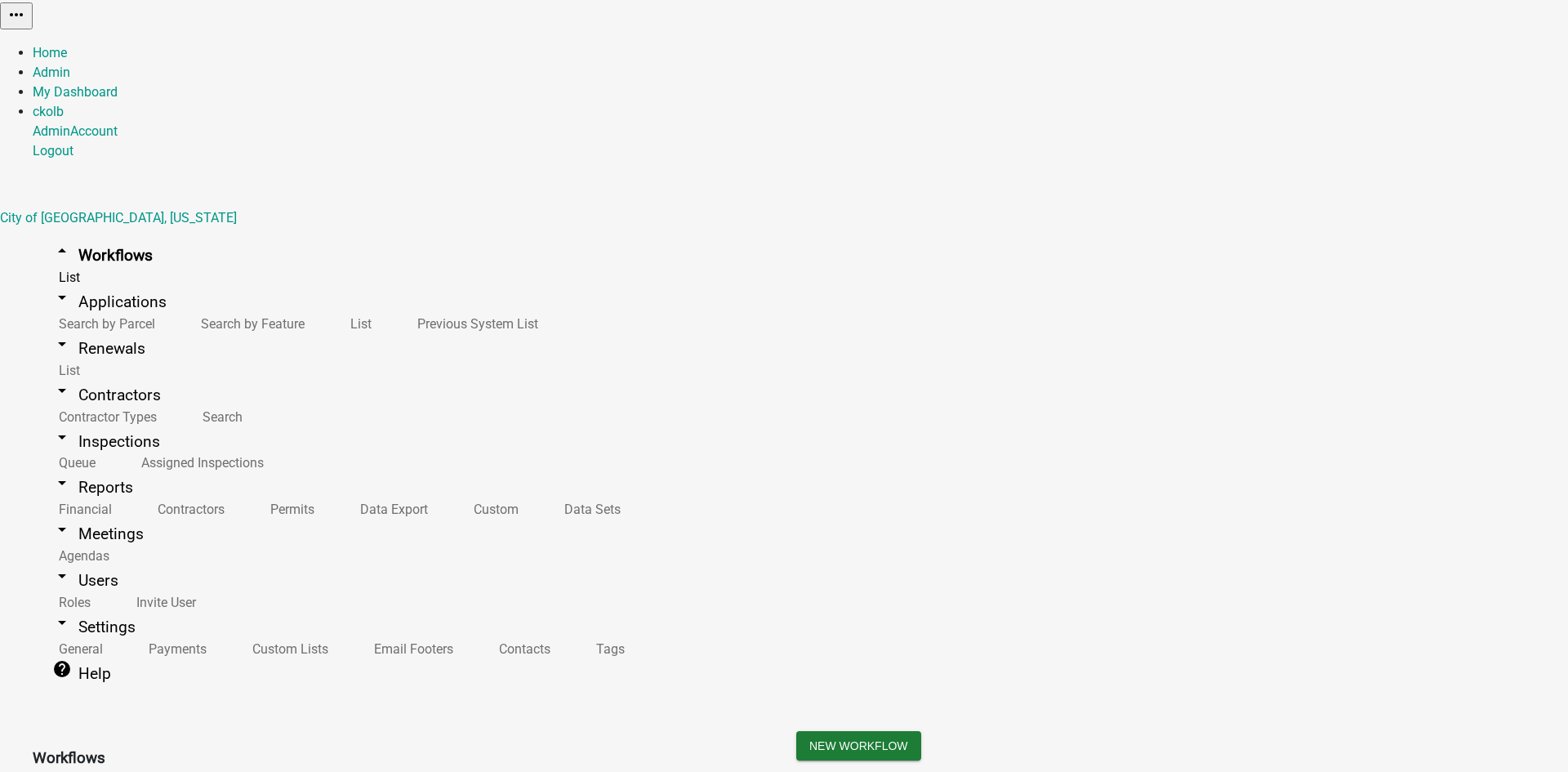
click at [1220, 50] on button "Publish" at bounding box center [1195, 41] width 49 height 17
type textarea "not sure"
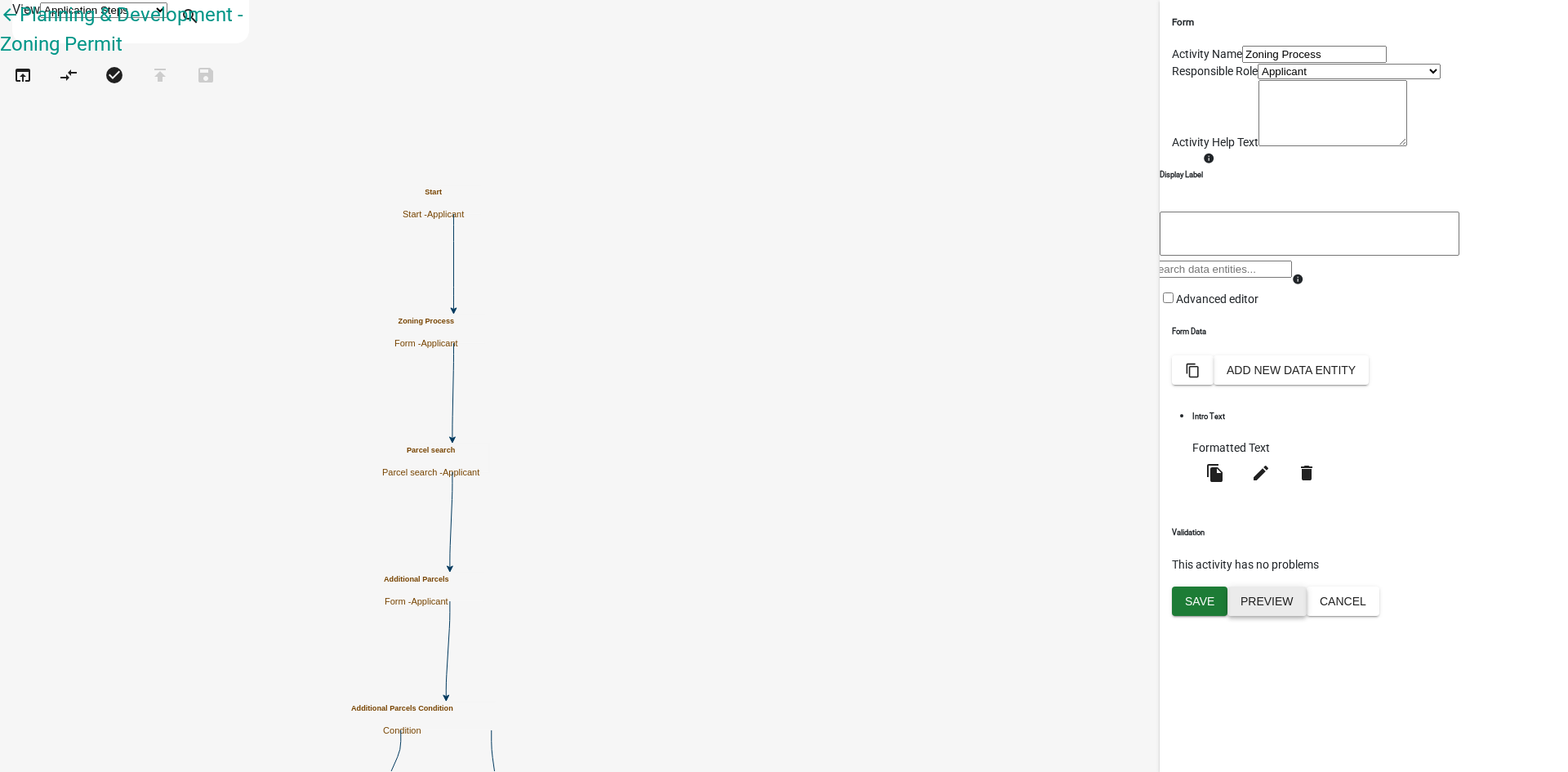
click at [1253, 616] on button "Preview" at bounding box center [1267, 600] width 79 height 29
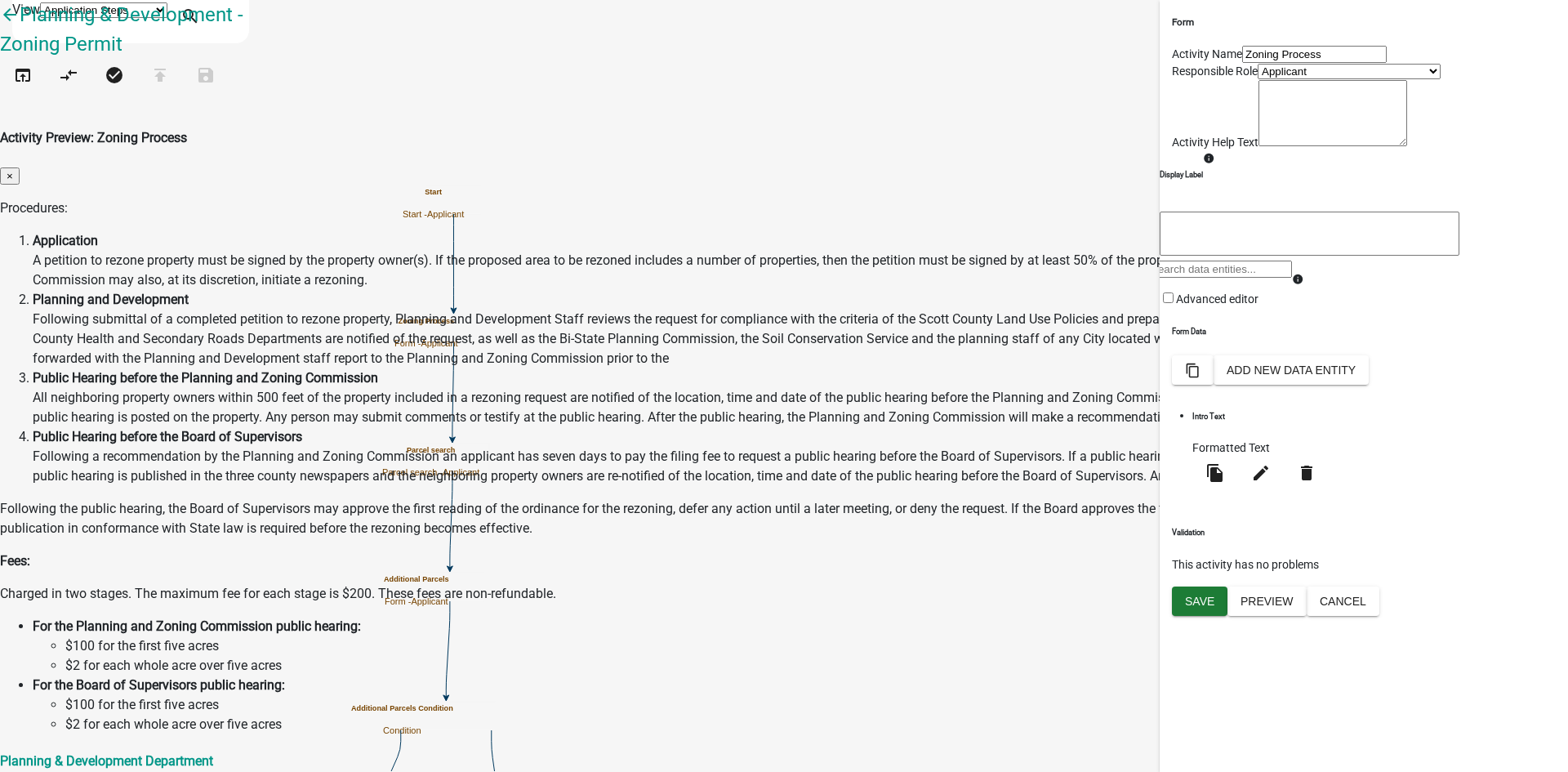
scroll to position [564, 0]
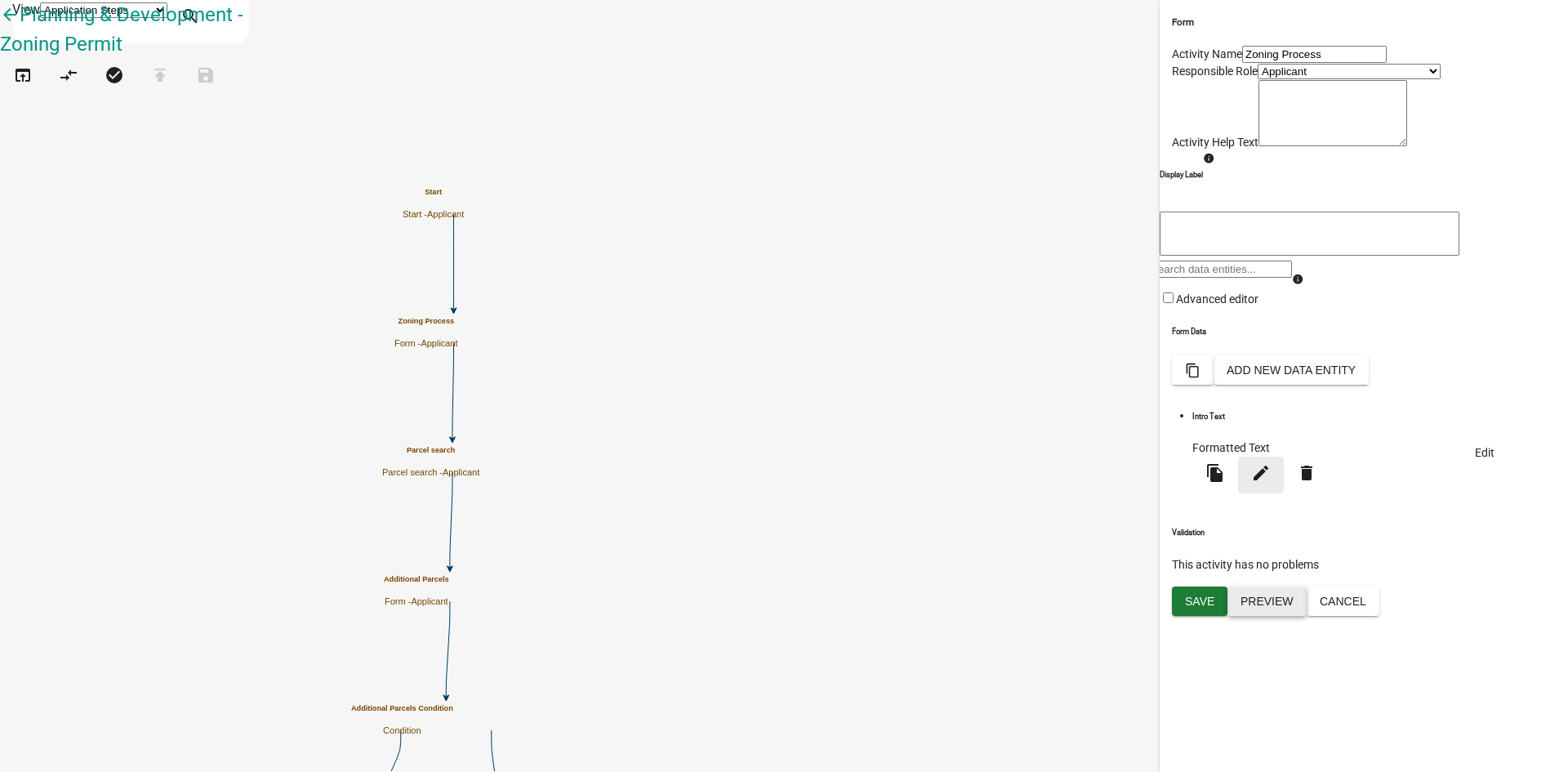
click at [1253, 483] on icon "edit" at bounding box center [1260, 472] width 20 height 20
select select "rich-text"
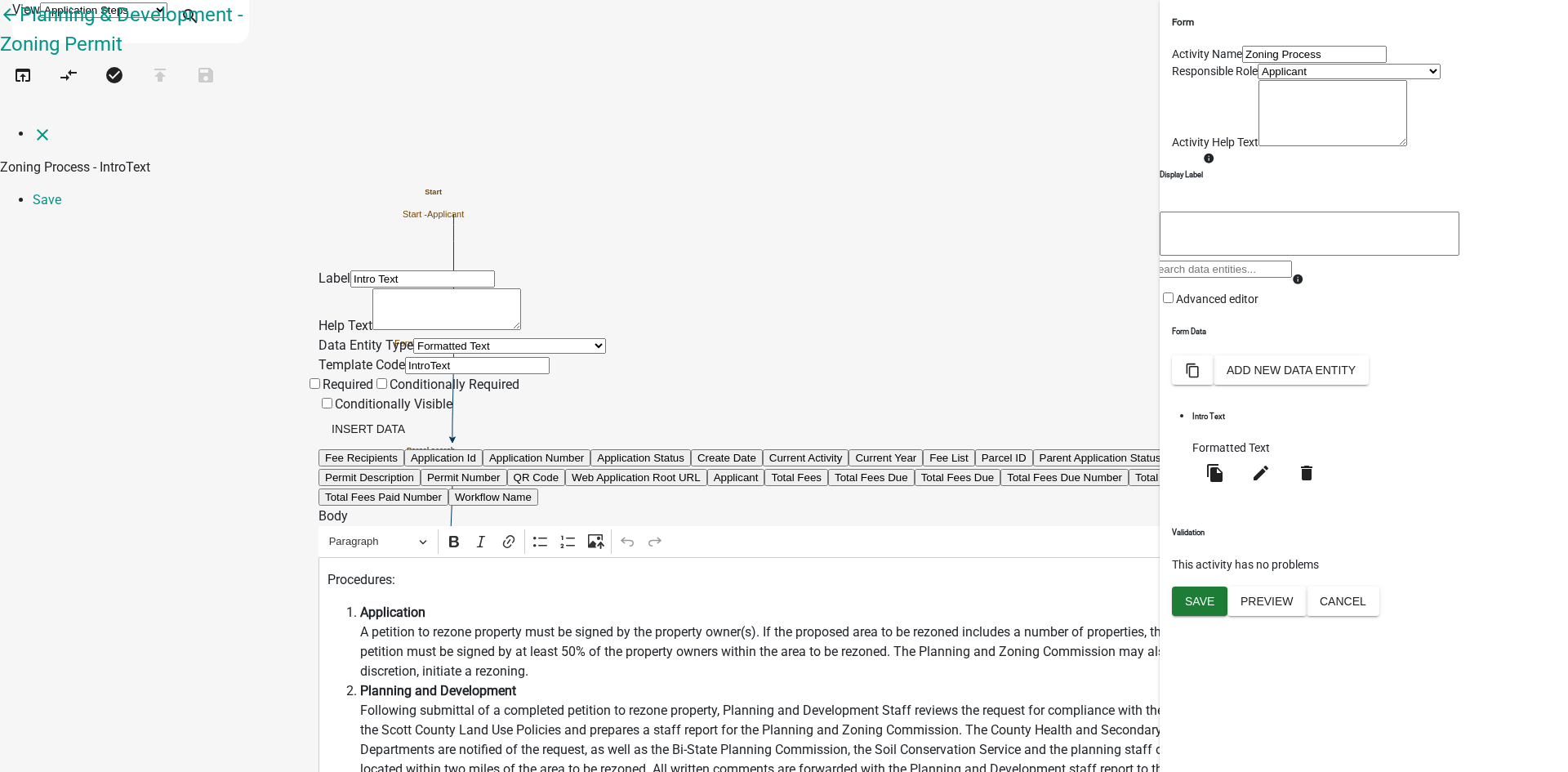
scroll to position [599, 0]
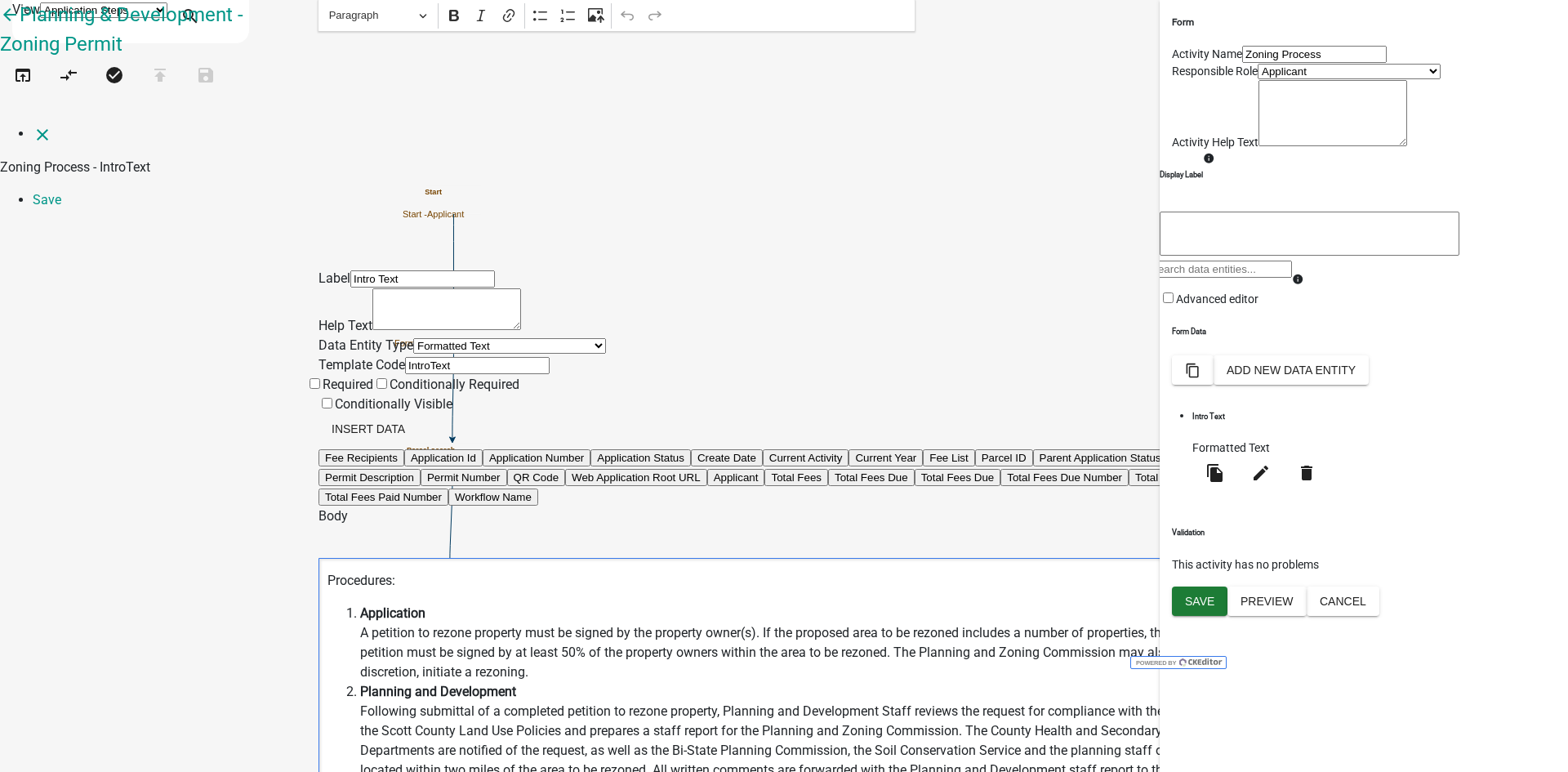
drag, startPoint x: 719, startPoint y: 511, endPoint x: 642, endPoint y: 509, distance: 77.0
click at [854, 607] on icon "button" at bounding box center [845, 606] width 16 height 16
click at [842, 604] on input "[URL][DOMAIN_NAME]" at bounding box center [799, 607] width 191 height 24
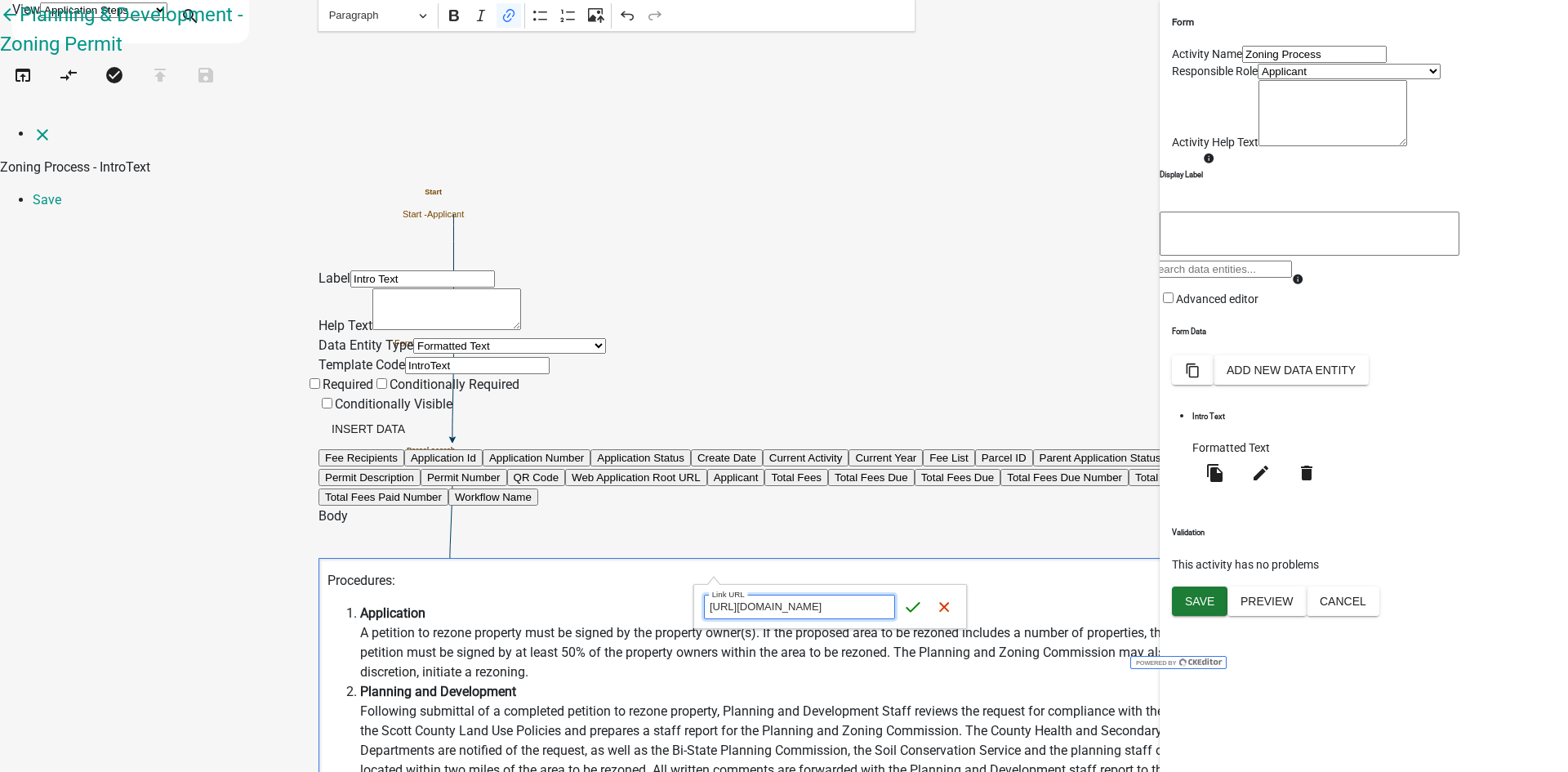
type input "[URL][DOMAIN_NAME]"
click at [915, 610] on icon "submit" at bounding box center [913, 606] width 16 height 16
click at [61, 192] on link "Save" at bounding box center [47, 199] width 28 height 16
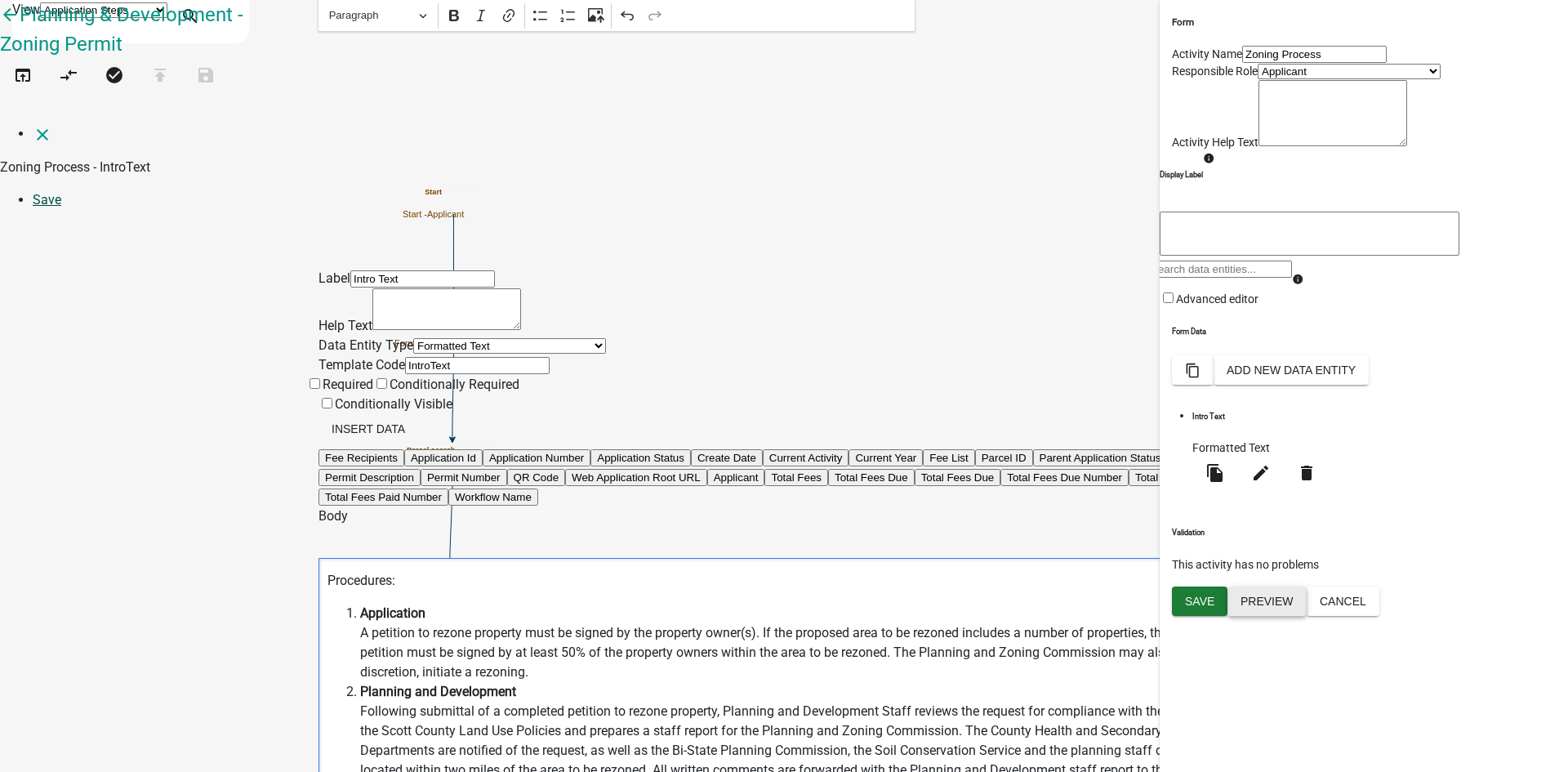
scroll to position [0, 0]
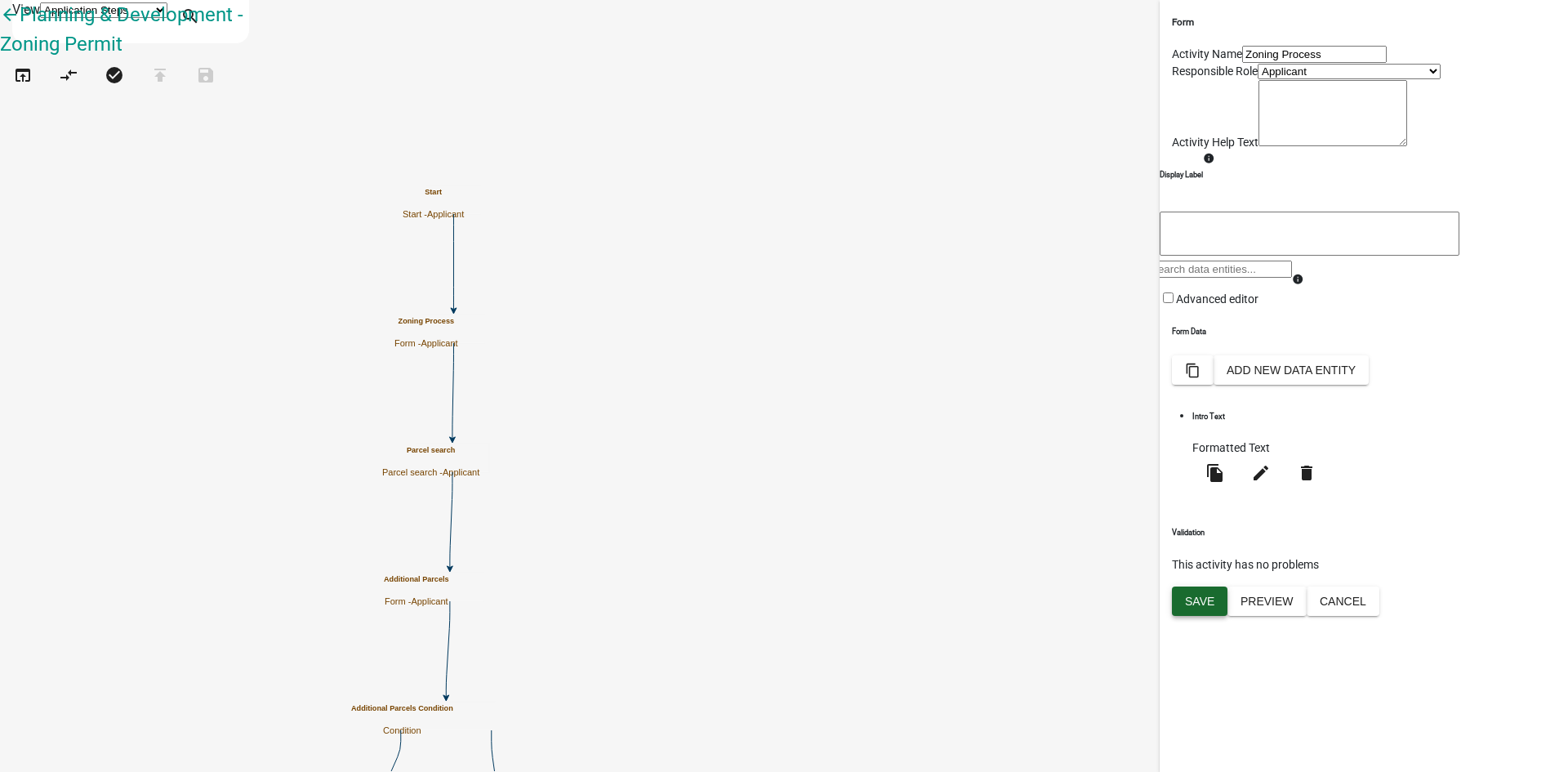
click at [1195, 608] on span "Save" at bounding box center [1199, 601] width 29 height 13
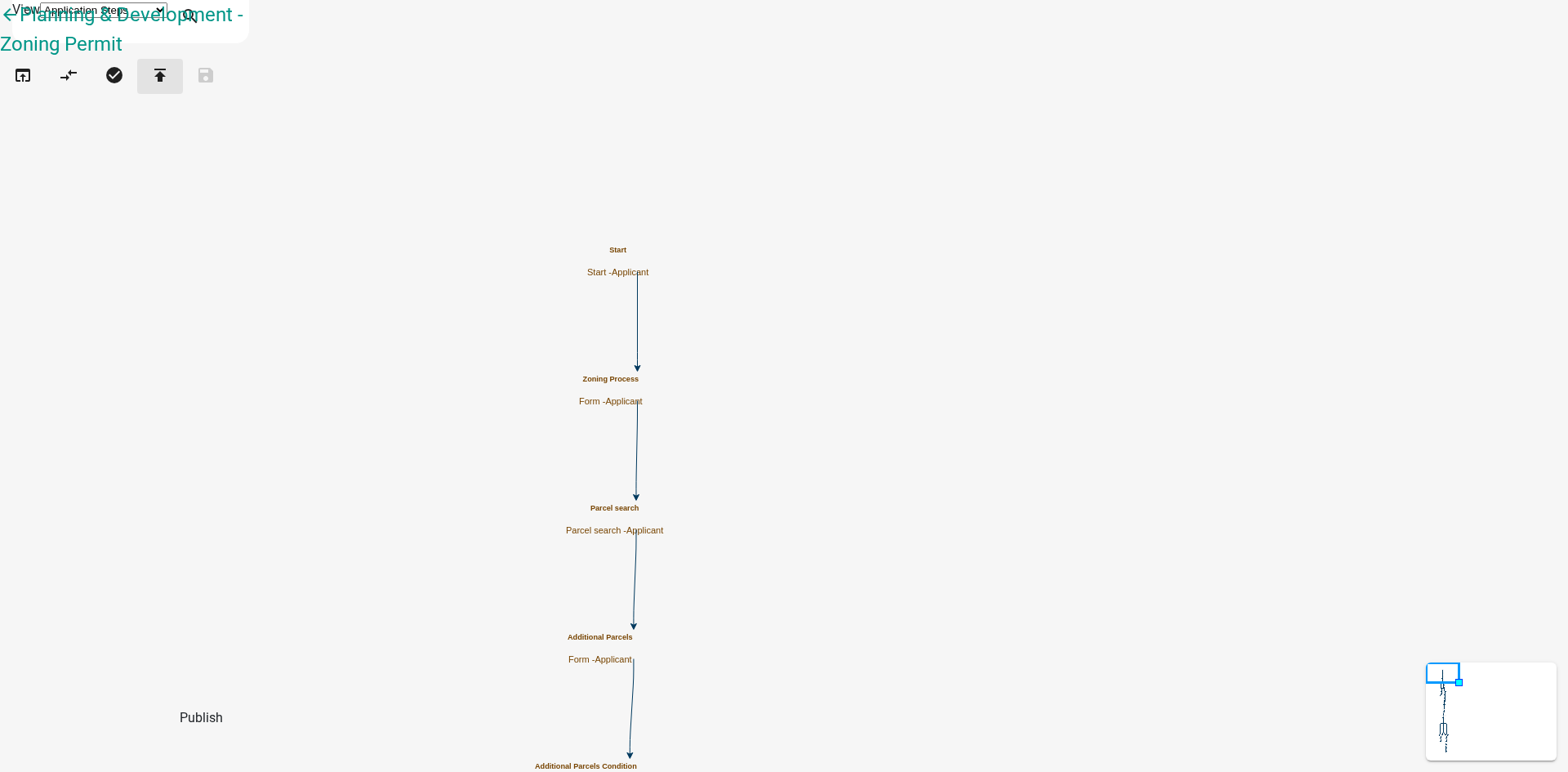
click at [170, 88] on icon "publish" at bounding box center [160, 77] width 20 height 23
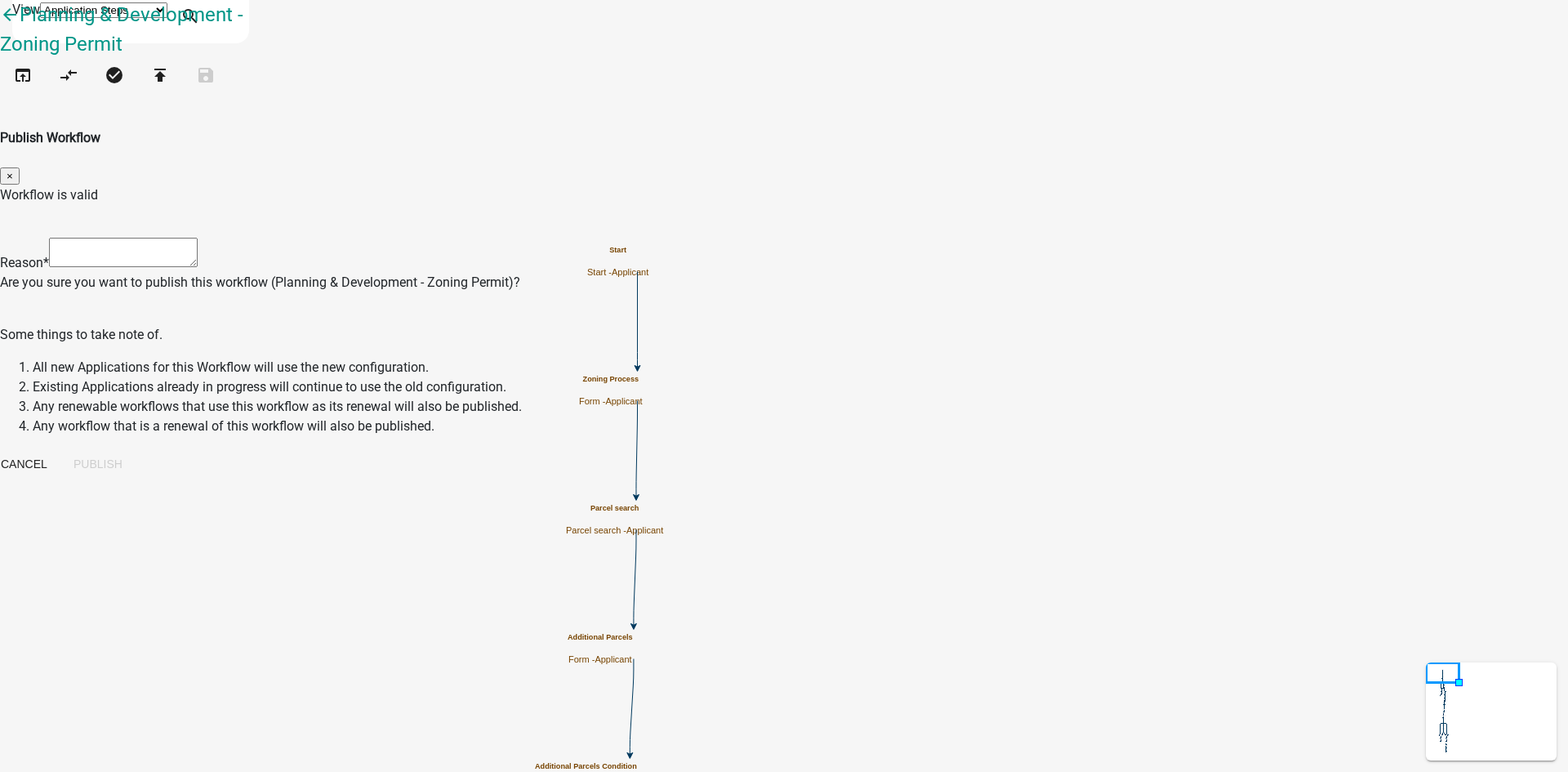
click at [197, 238] on textarea at bounding box center [123, 252] width 148 height 29
type textarea "updated intro more generic jurisdiction"
click at [135, 449] on button "Publish" at bounding box center [98, 463] width 75 height 29
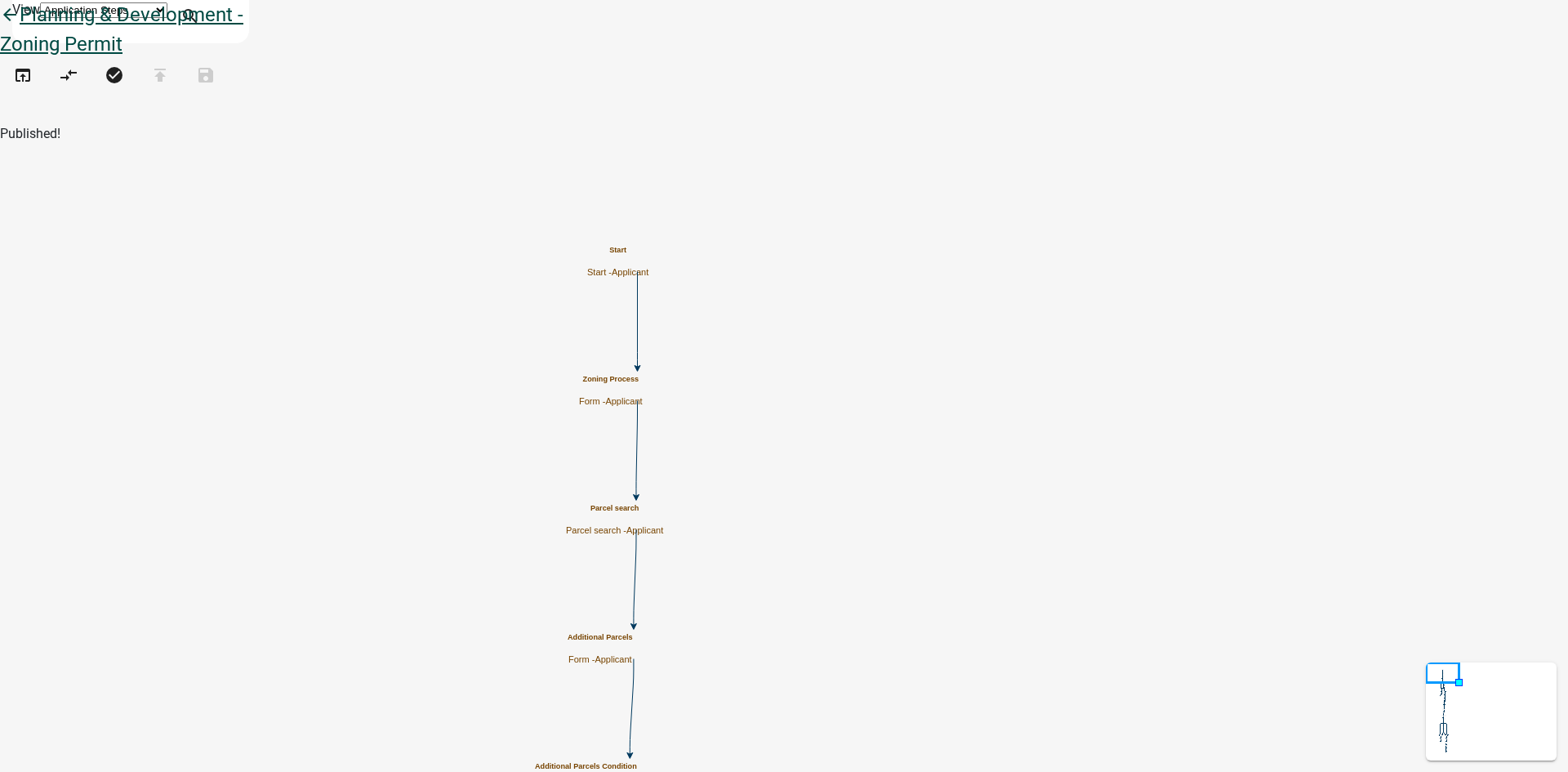
click at [20, 28] on icon "arrow_back" at bounding box center [9, 16] width 20 height 23
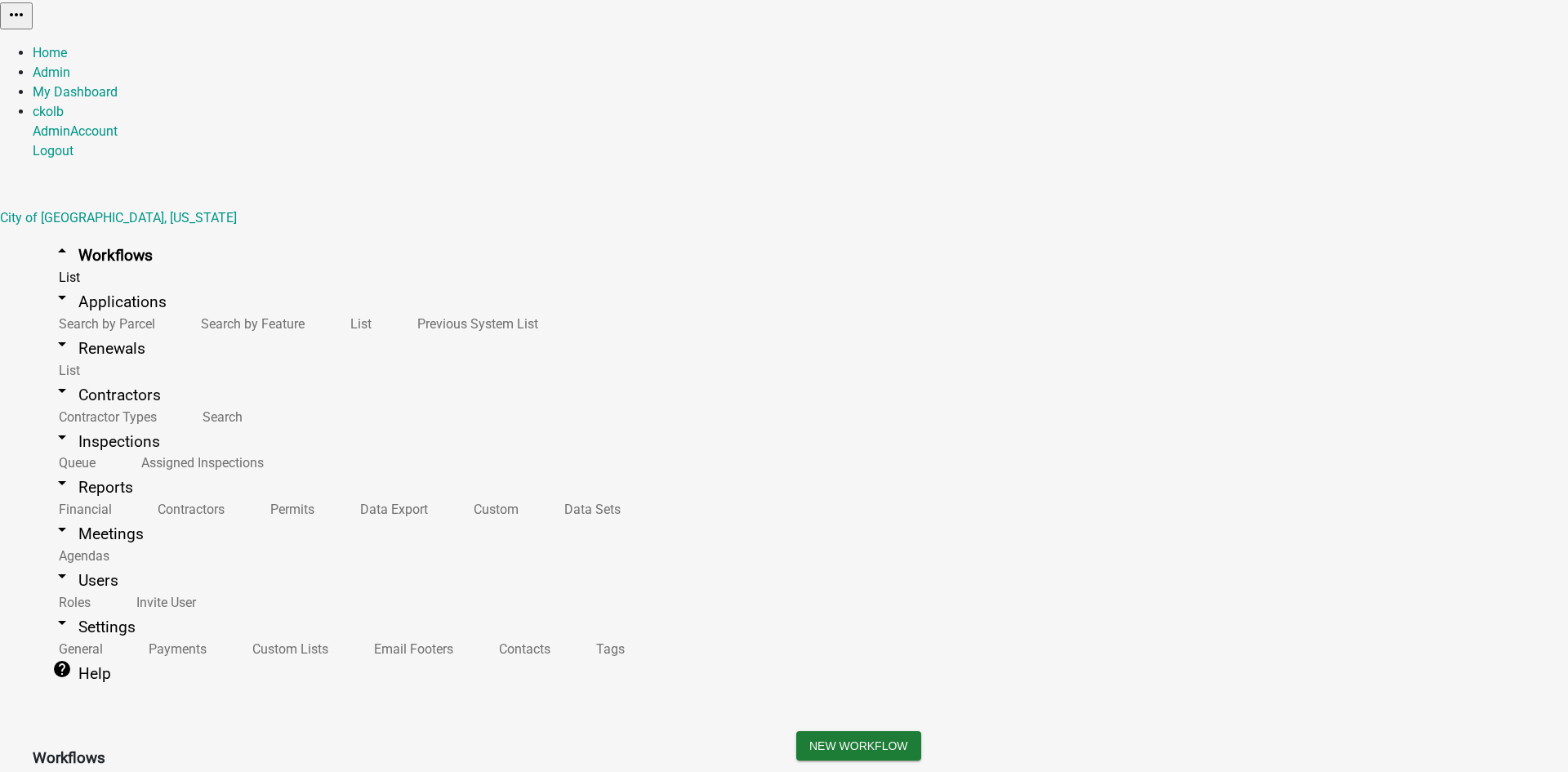
click at [66, 608] on link "arrow_drop_down Settings" at bounding box center [94, 626] width 122 height 39
select select "d11857e1-273a-4ea0-bc57-9c0516e6ff7a"
select select "IA"
select select "Central Standard Time"
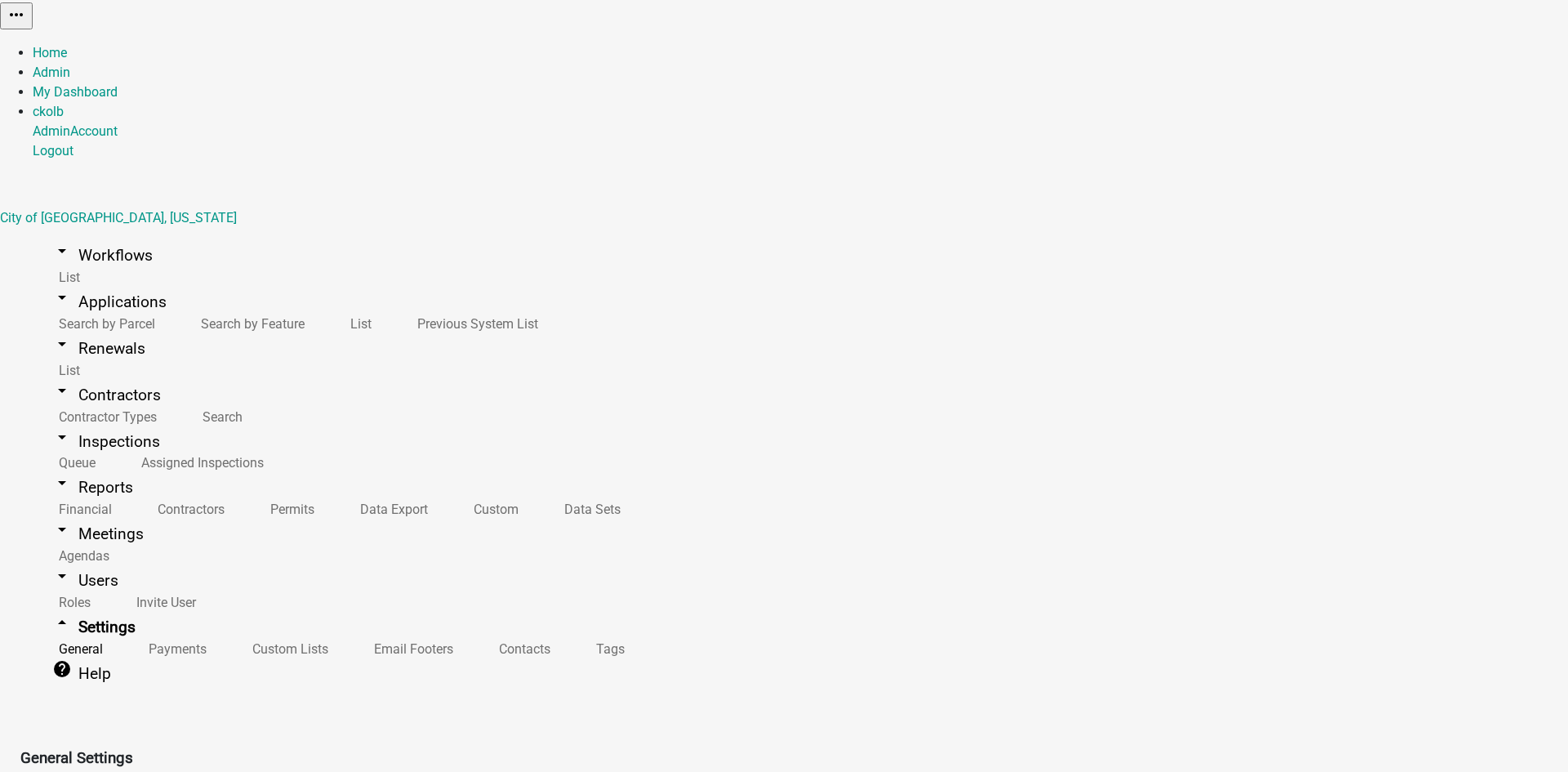
drag, startPoint x: 348, startPoint y: 158, endPoint x: 228, endPoint y: 155, distance: 120.0
type input "[GEOGRAPHIC_DATA], [GEOGRAPHIC_DATA]"
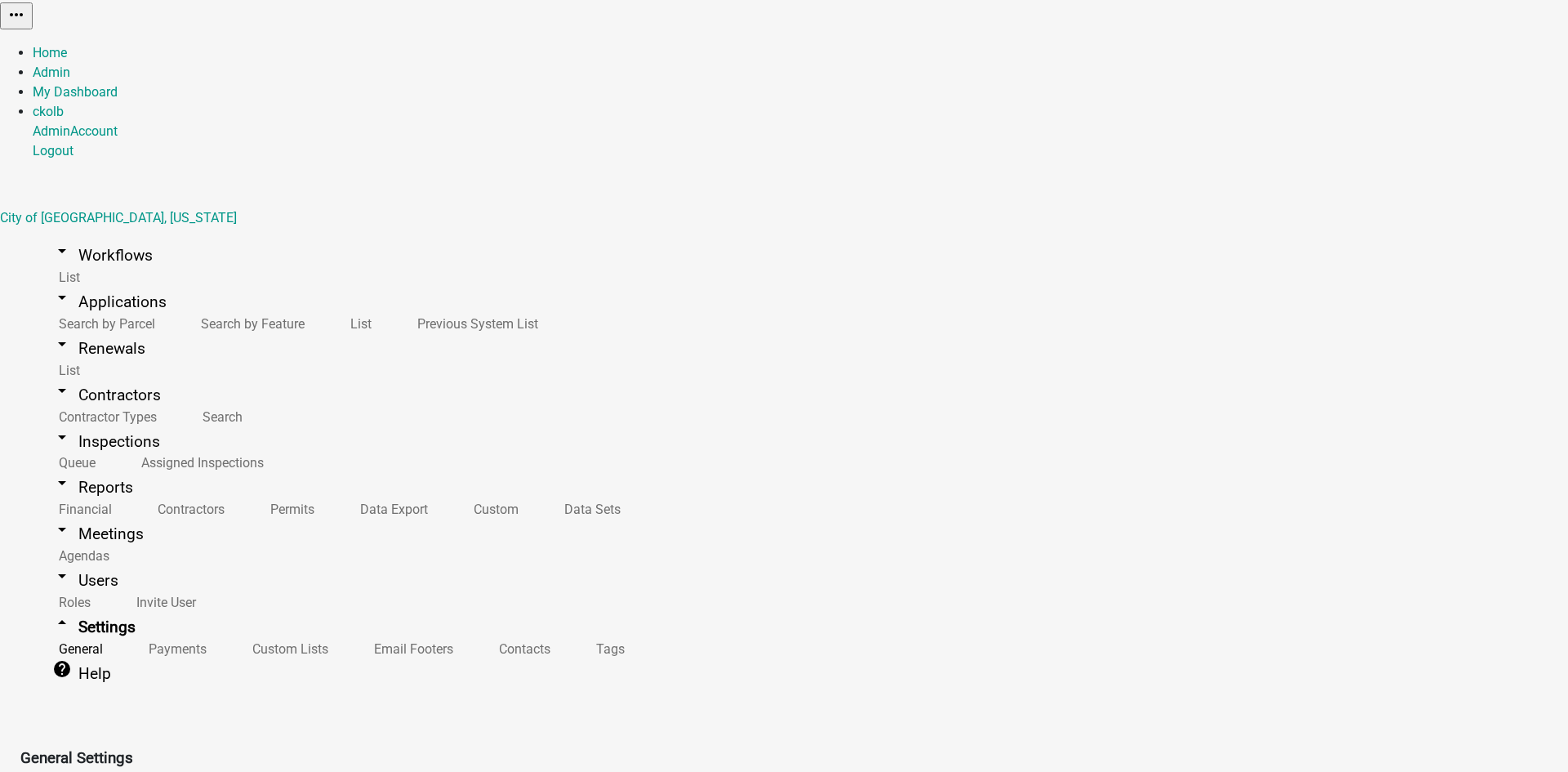
click at [93, 236] on link "arrow_drop_down Workflows" at bounding box center [102, 255] width 140 height 39
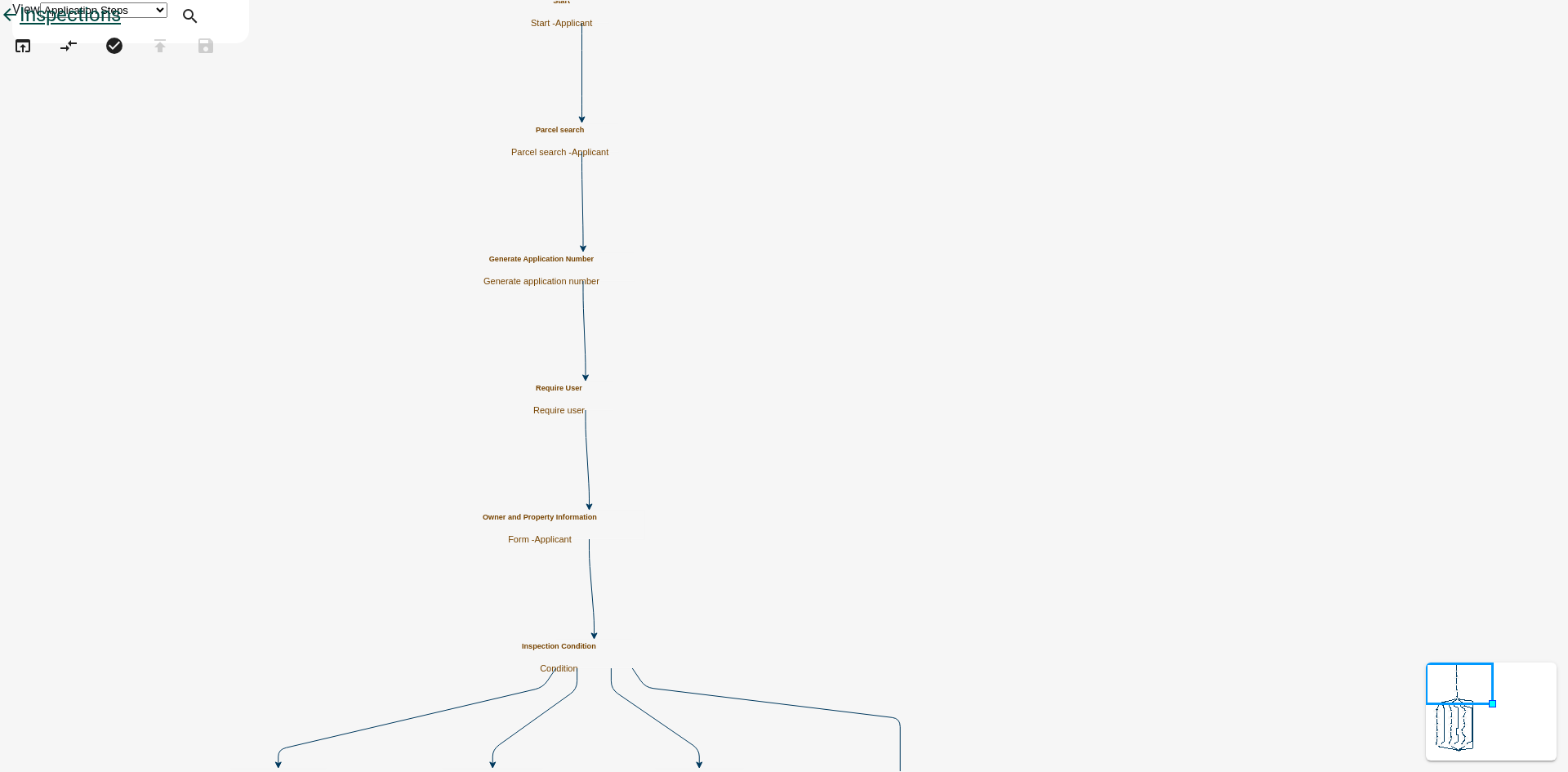
click at [20, 28] on icon "arrow_back" at bounding box center [9, 16] width 20 height 23
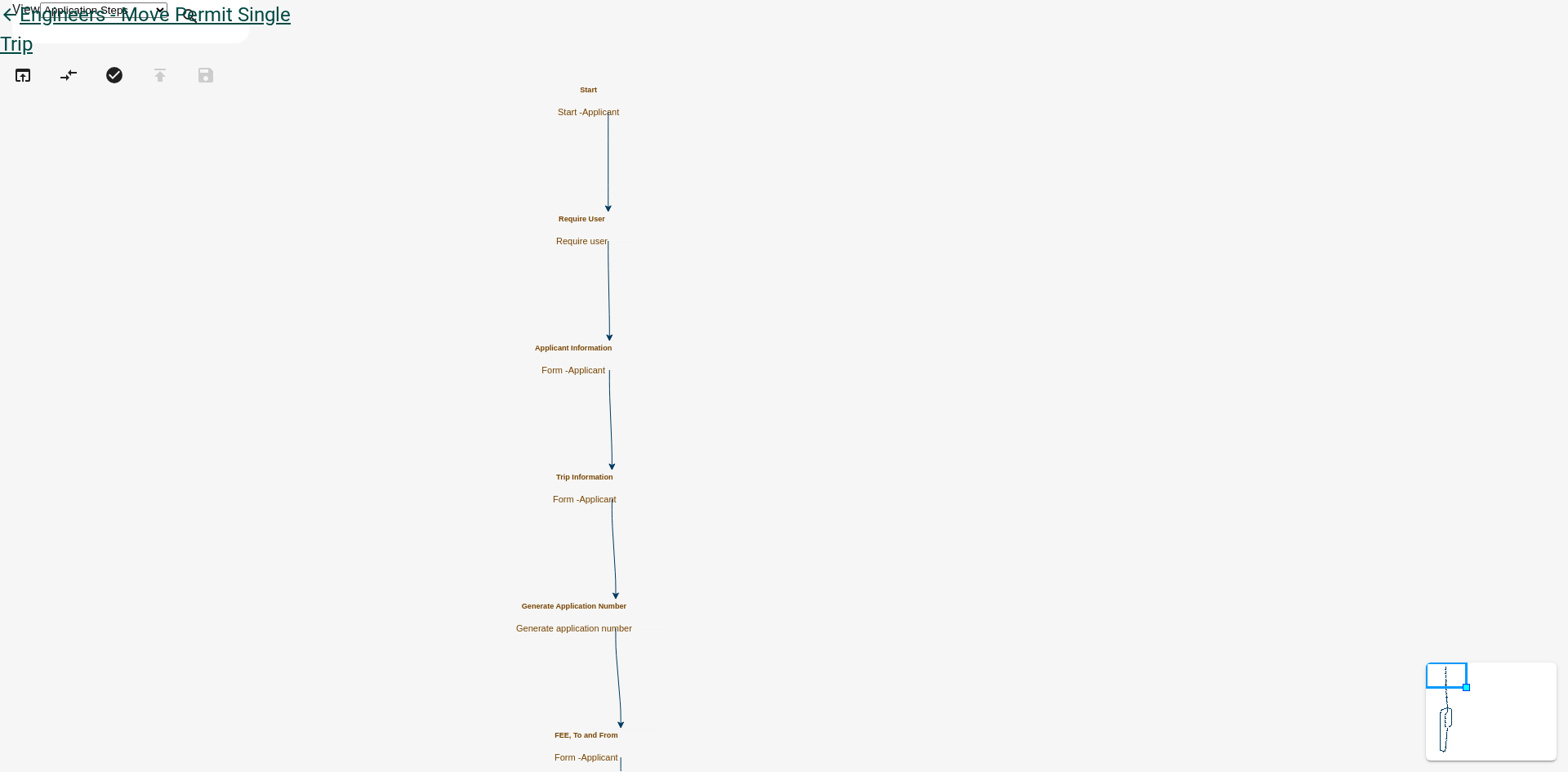
click at [53, 39] on link "arrow_back Engineers - Move Permit Single Trip" at bounding box center [146, 29] width 291 height 53
click at [20, 28] on icon "arrow_back" at bounding box center [9, 16] width 20 height 23
